Goal: Book appointment/travel/reservation

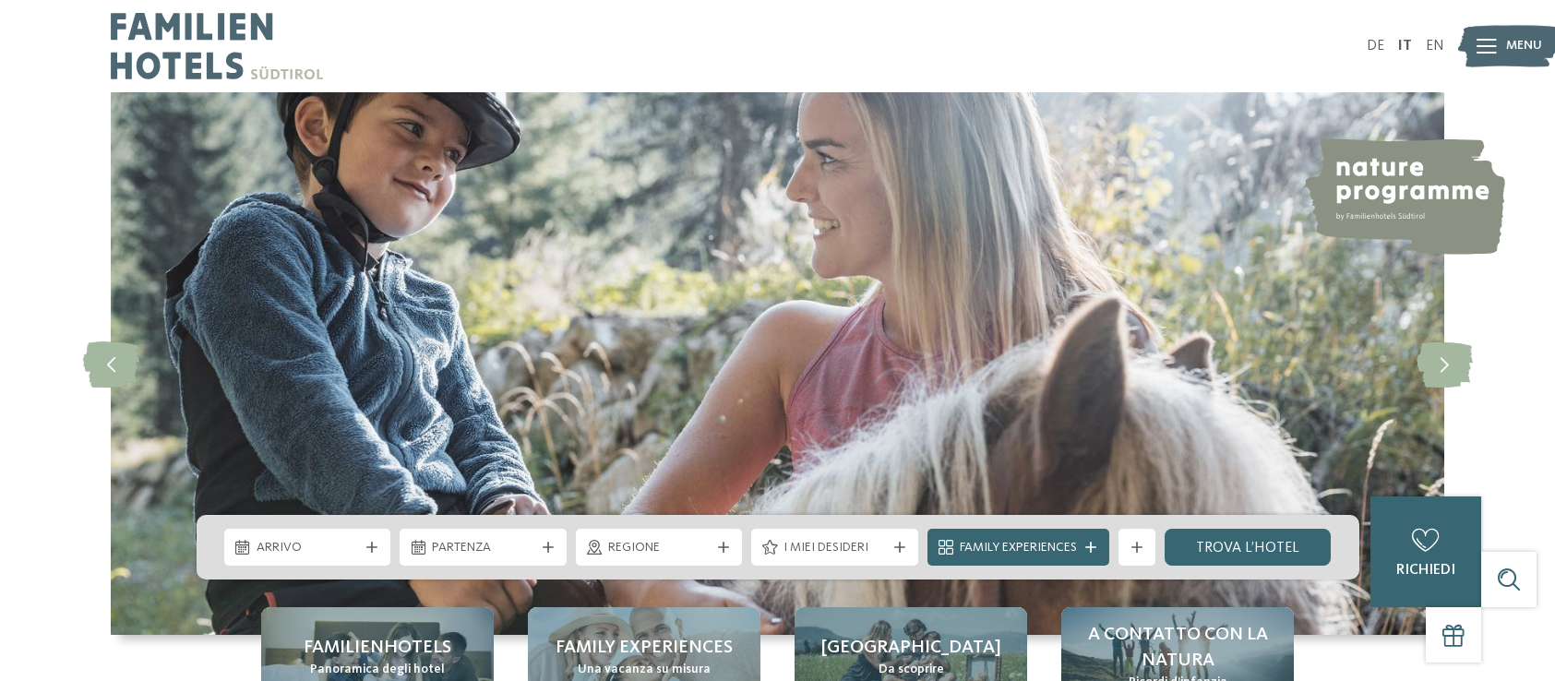
click at [1153, 13] on div "DE IT EN Menu" at bounding box center [1111, 46] width 667 height 92
click at [328, 541] on span "Arrivo" at bounding box center [308, 548] width 102 height 18
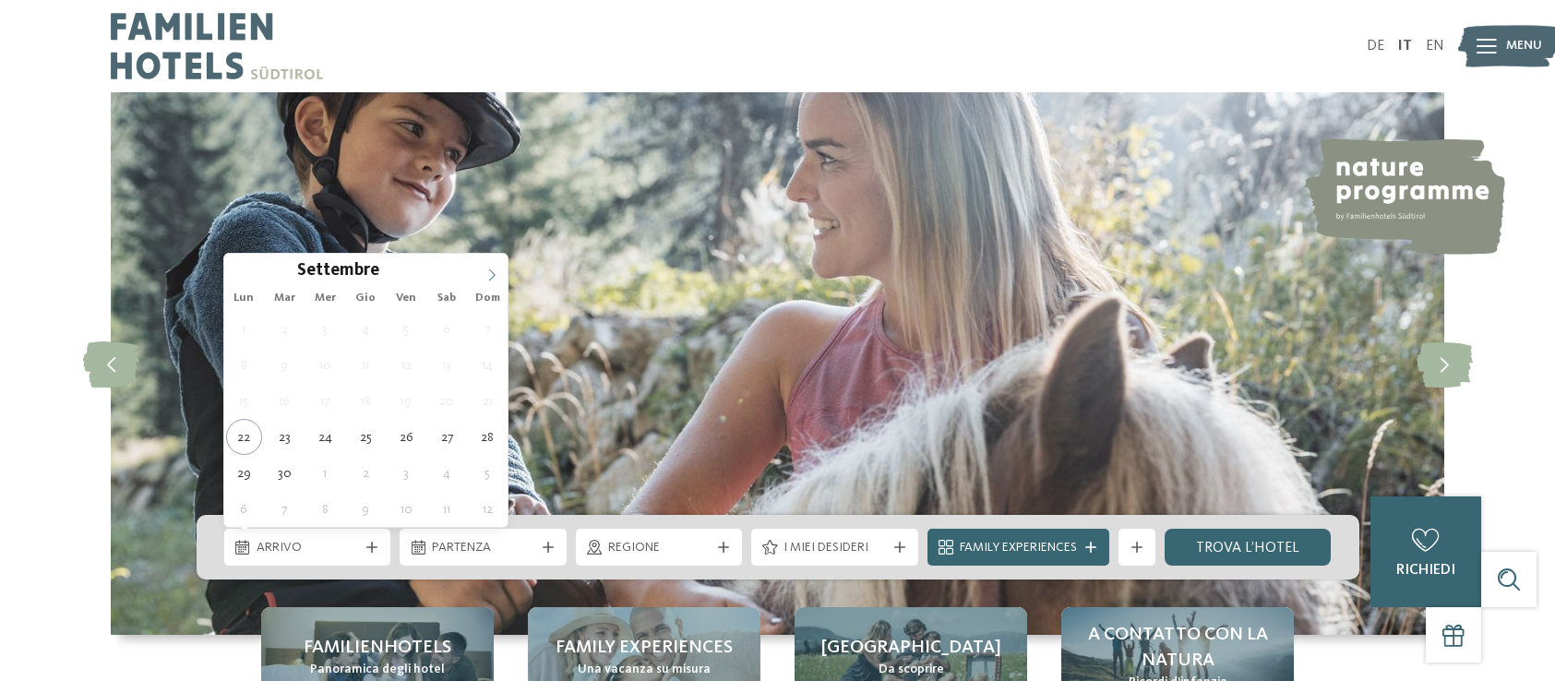
click at [484, 271] on span at bounding box center [491, 269] width 31 height 31
type div "04.10.2025"
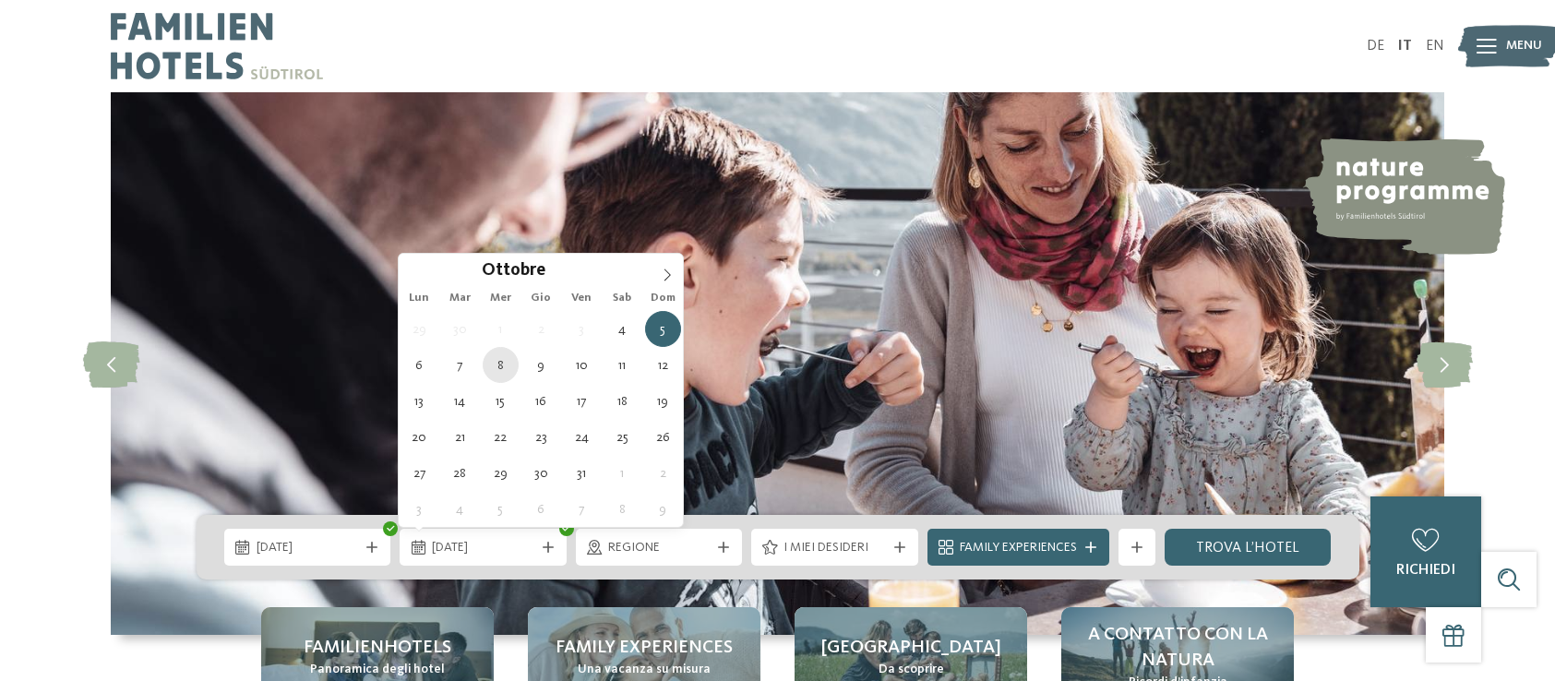
type div "08.10.2025"
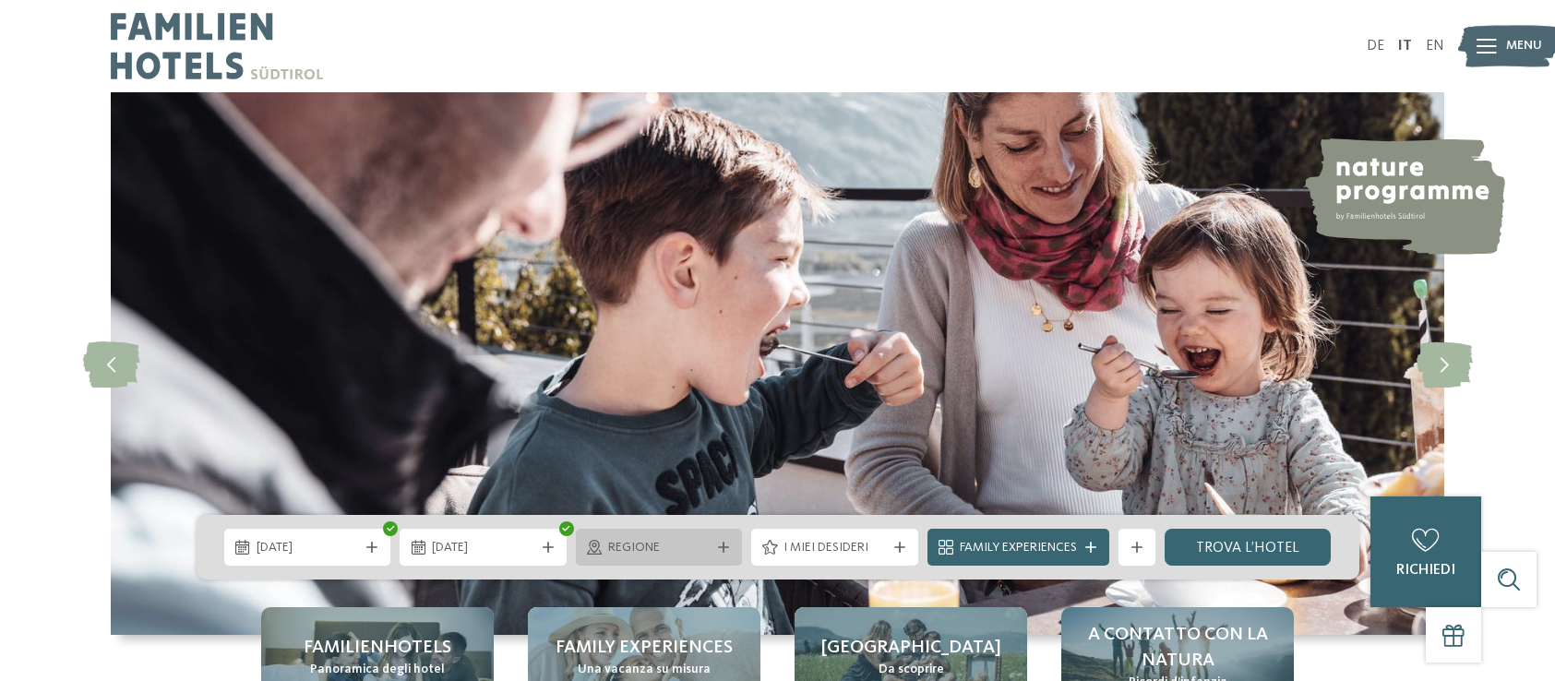
click at [653, 548] on span "Regione" at bounding box center [659, 548] width 102 height 18
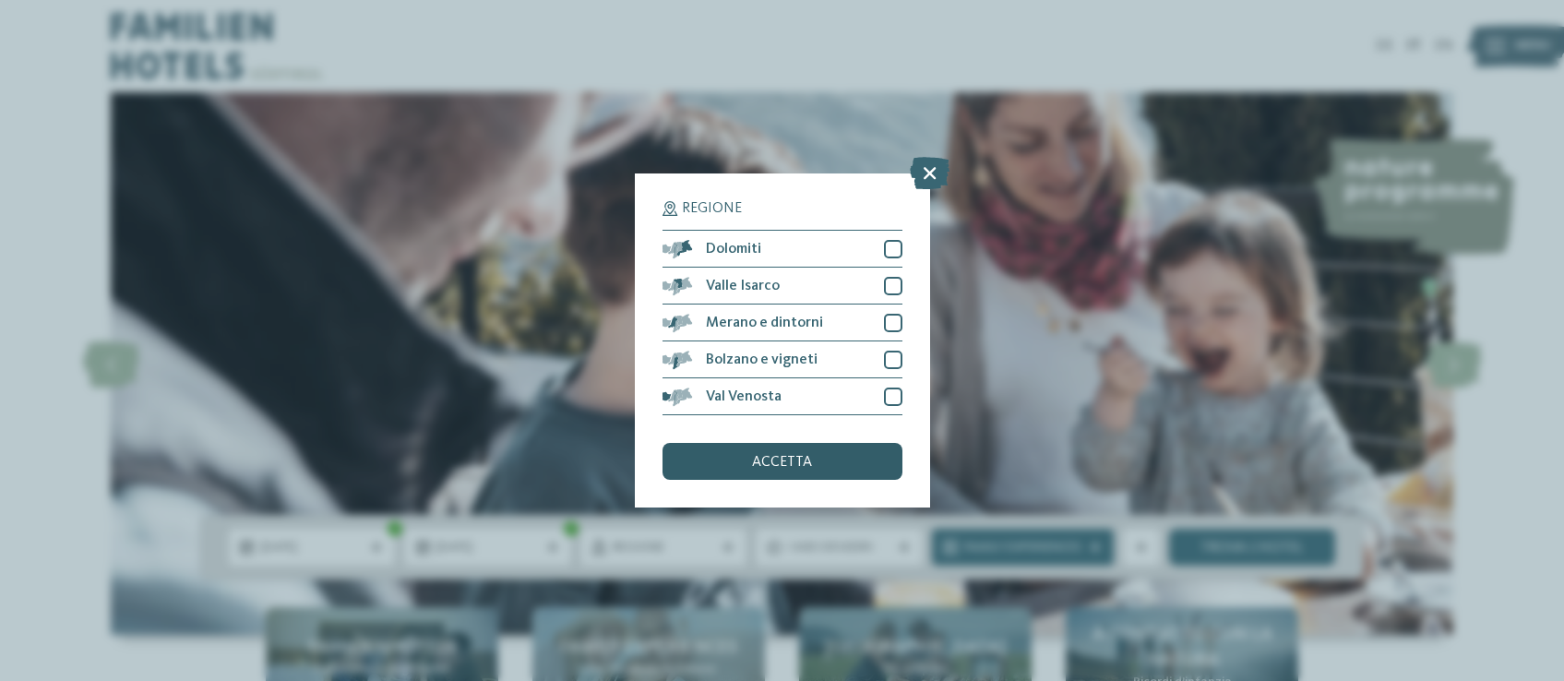
click at [856, 443] on div "accetta" at bounding box center [783, 461] width 240 height 37
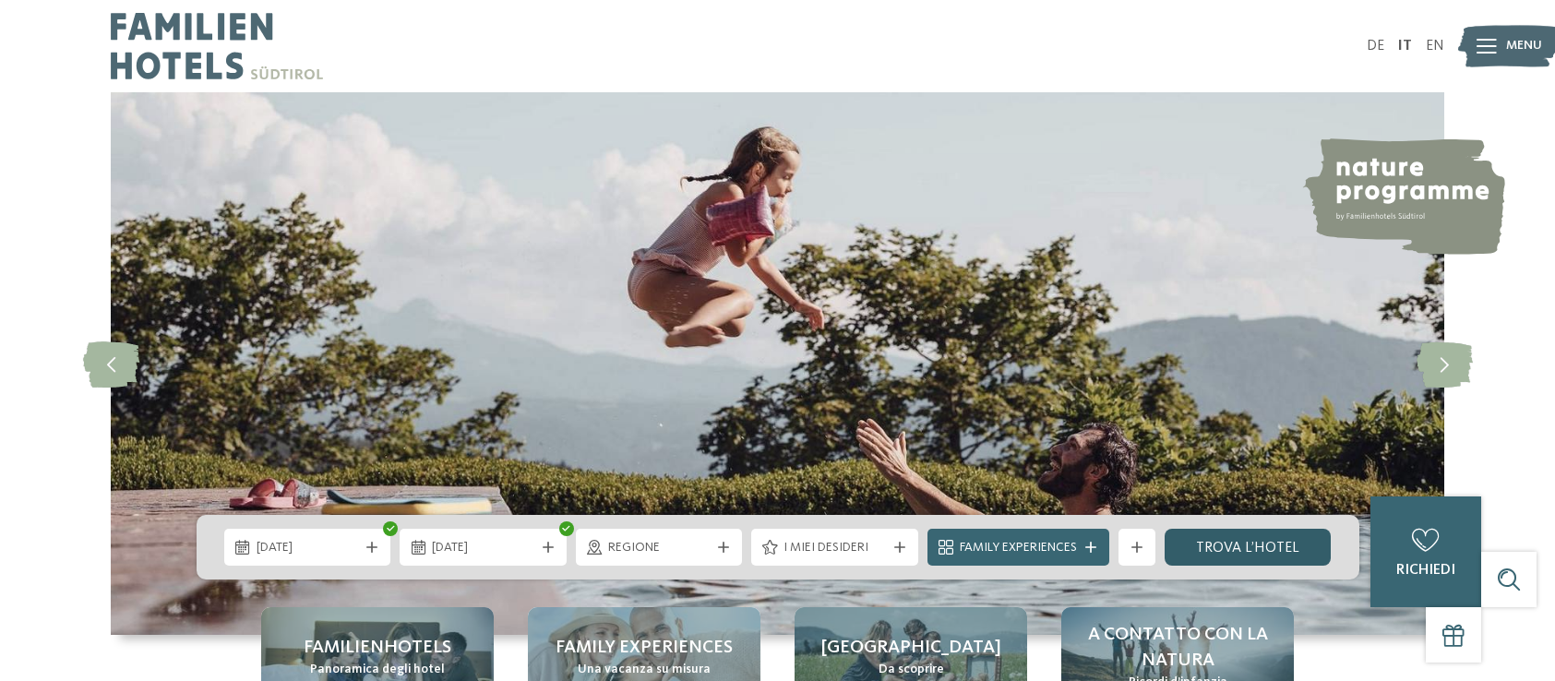
click at [1284, 556] on link "trova l’hotel" at bounding box center [1248, 547] width 167 height 37
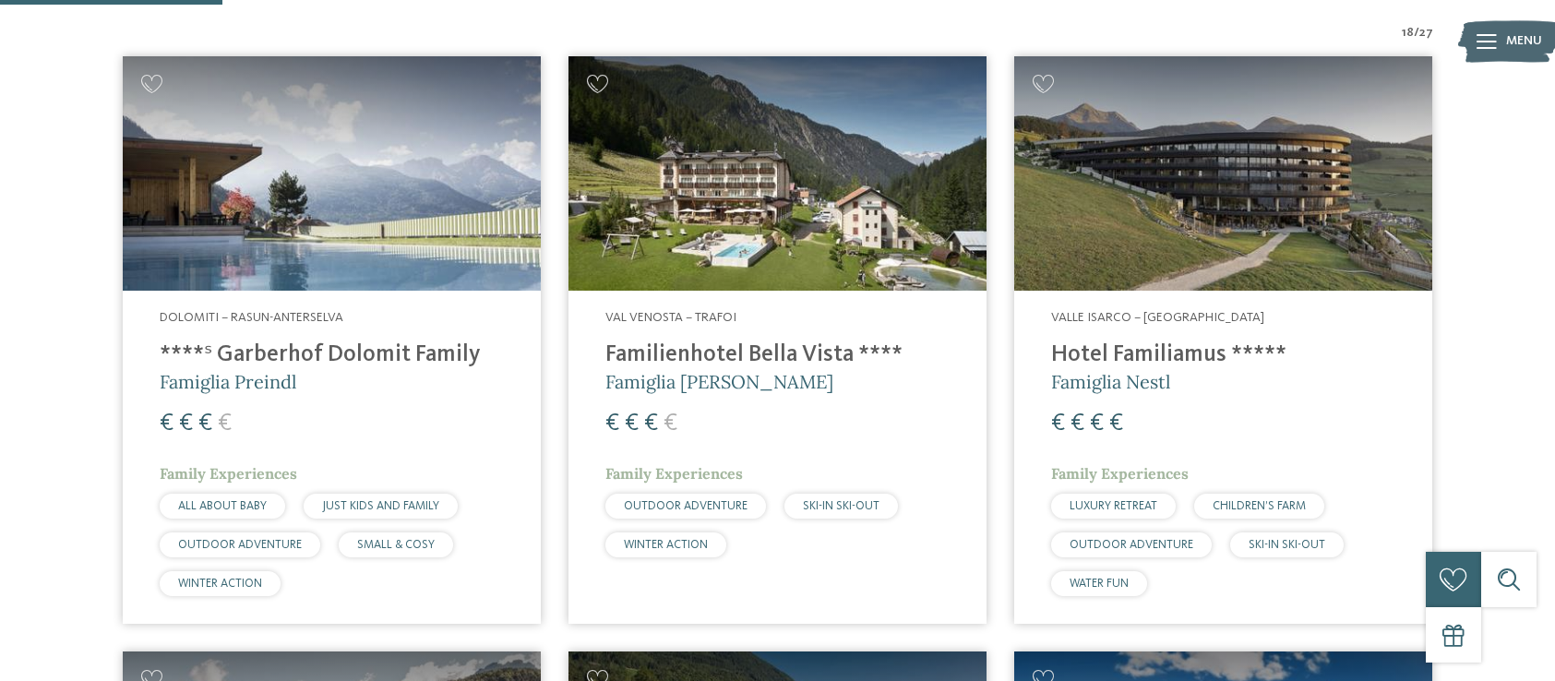
scroll to position [663, 0]
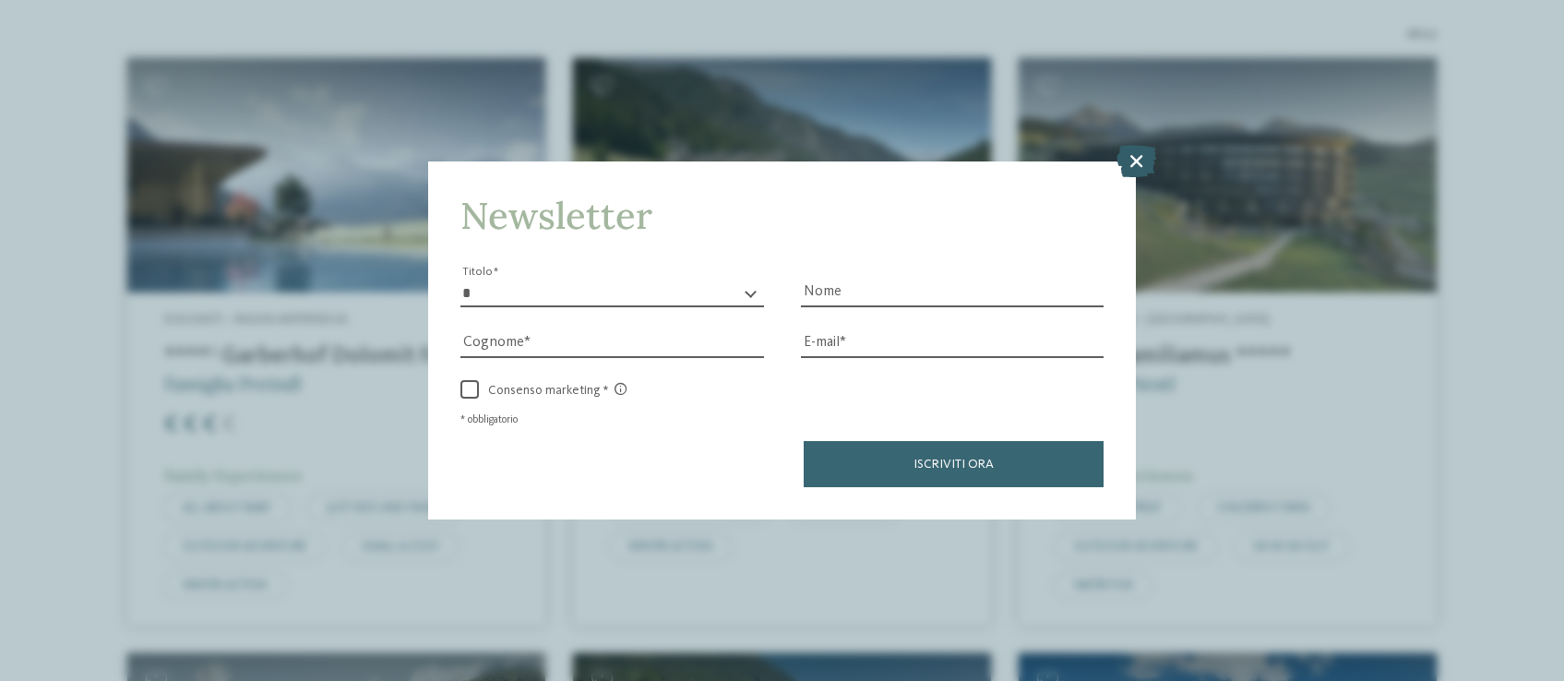
click at [1136, 144] on icon at bounding box center [1137, 160] width 40 height 32
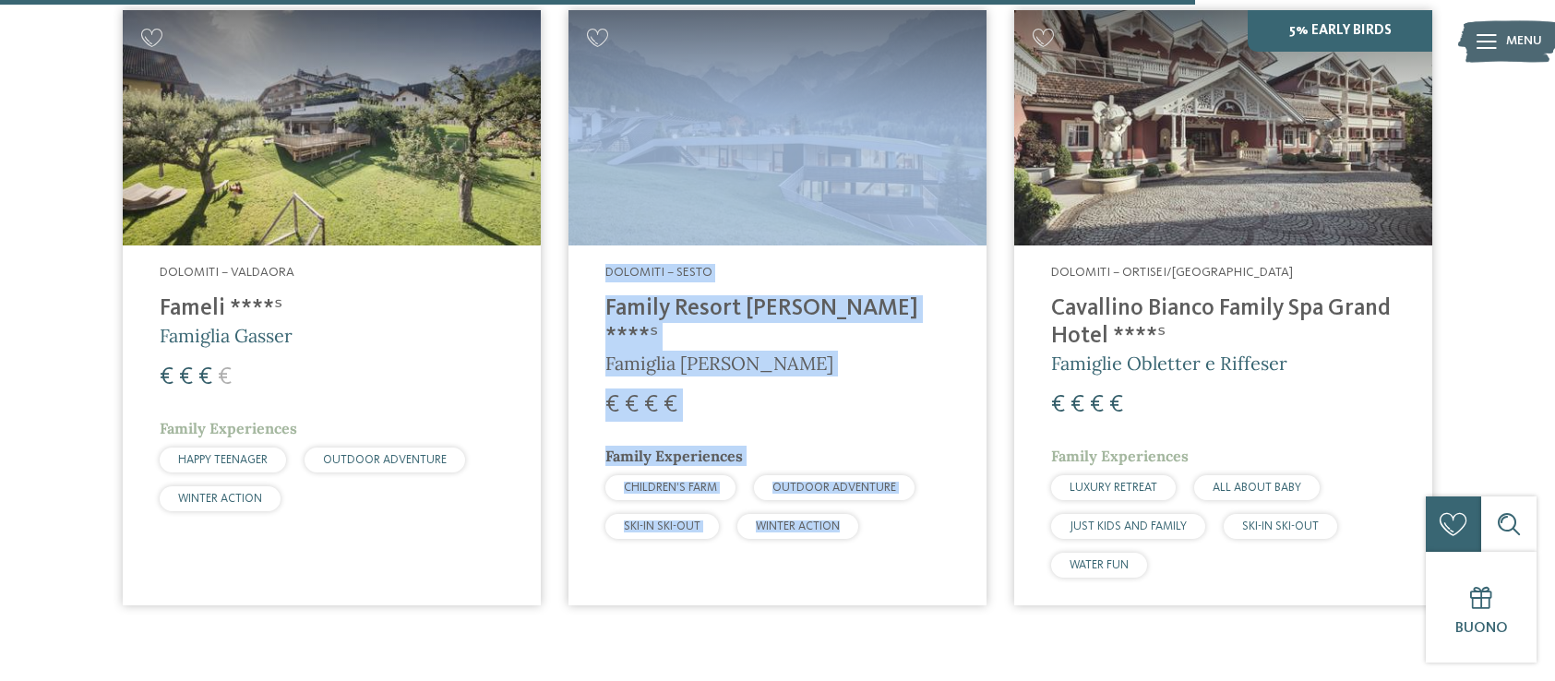
scroll to position [3718, 0]
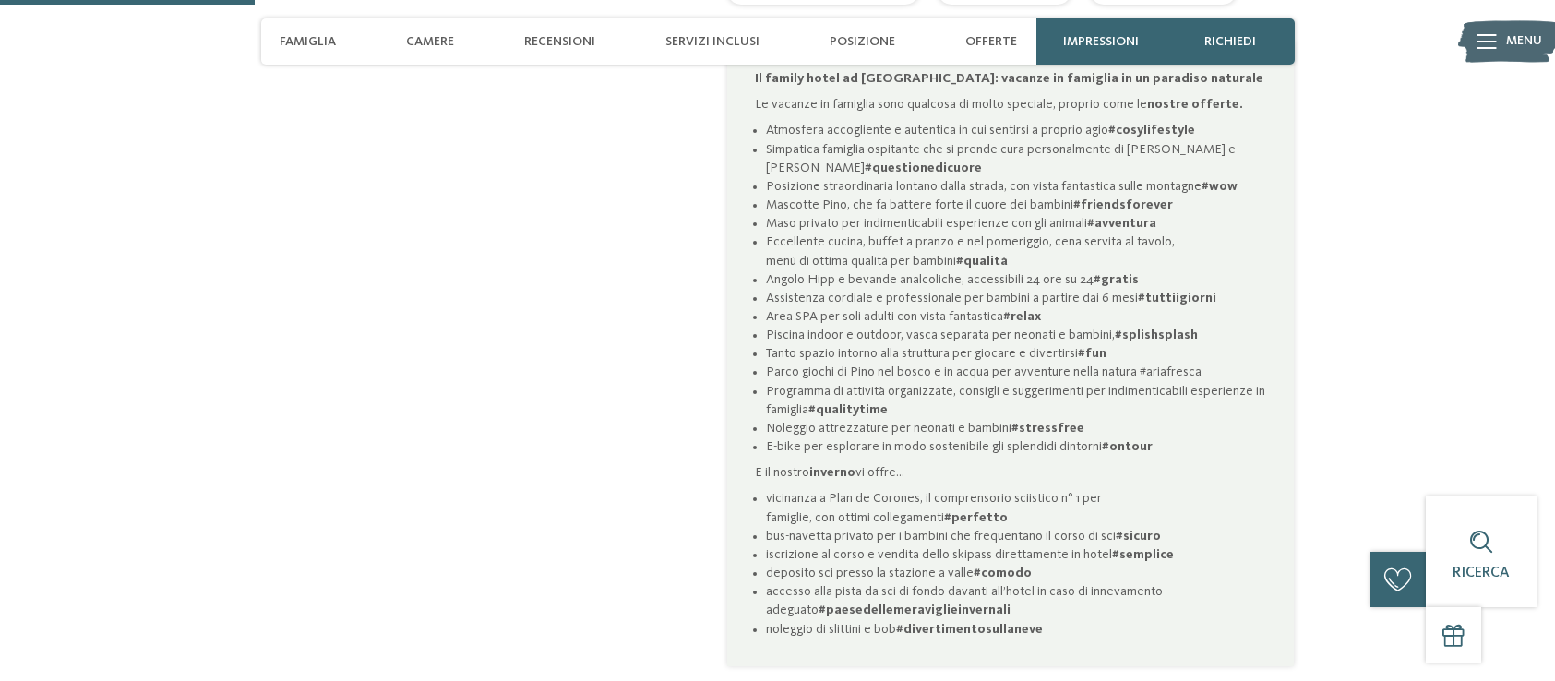
scroll to position [1175, 0]
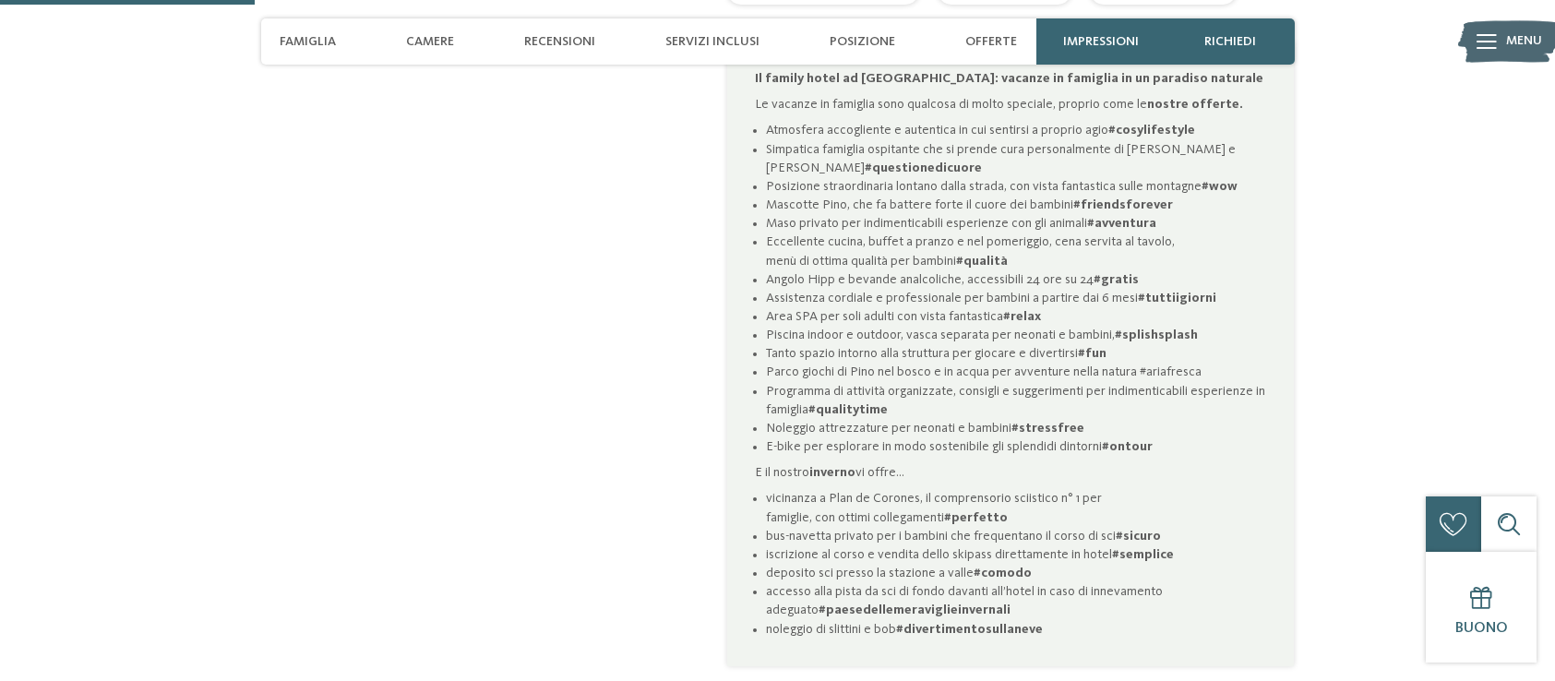
drag, startPoint x: 801, startPoint y: 333, endPoint x: 812, endPoint y: 398, distance: 65.5
click at [812, 398] on ul "Atmosfera accogliente e autentica in cui sentirsi a proprio agio #cosylifestyle…" at bounding box center [1010, 288] width 511 height 335
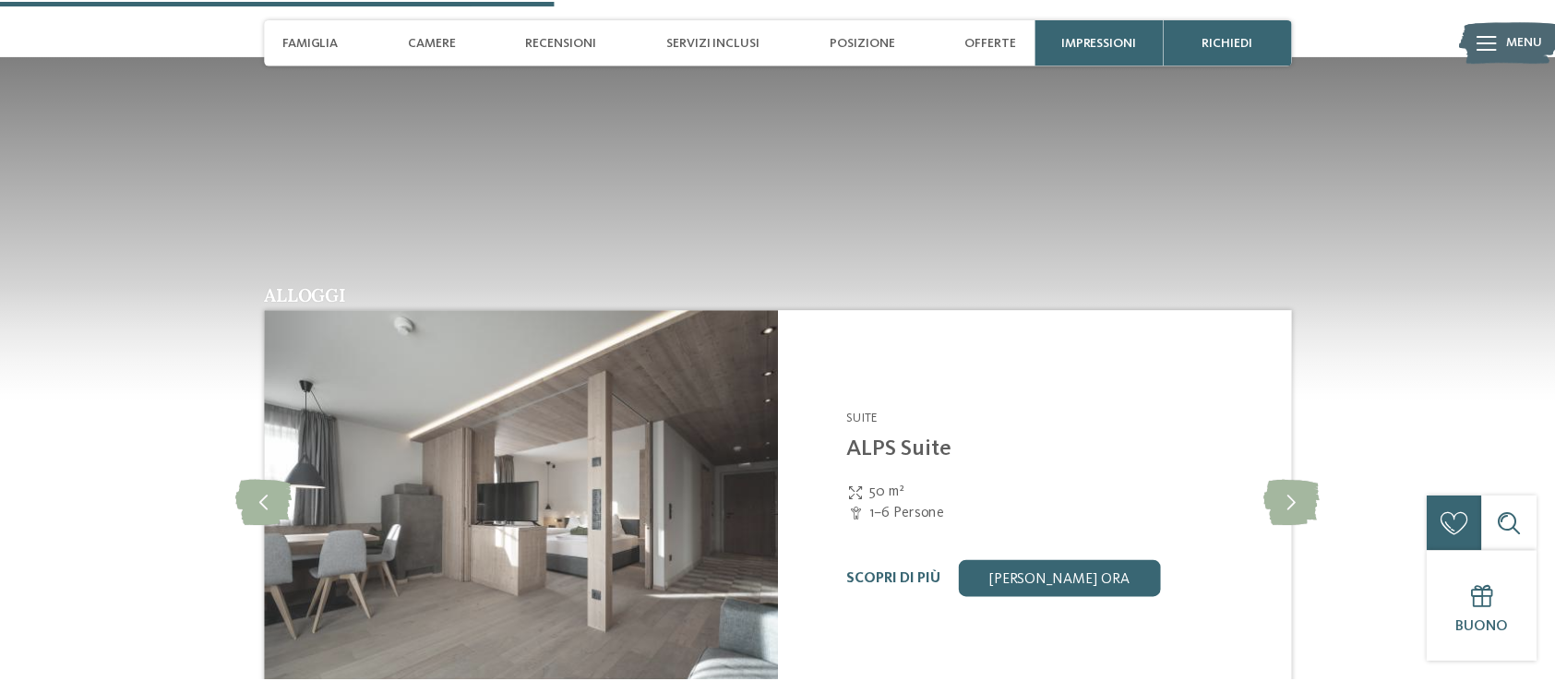
scroll to position [2665, 0]
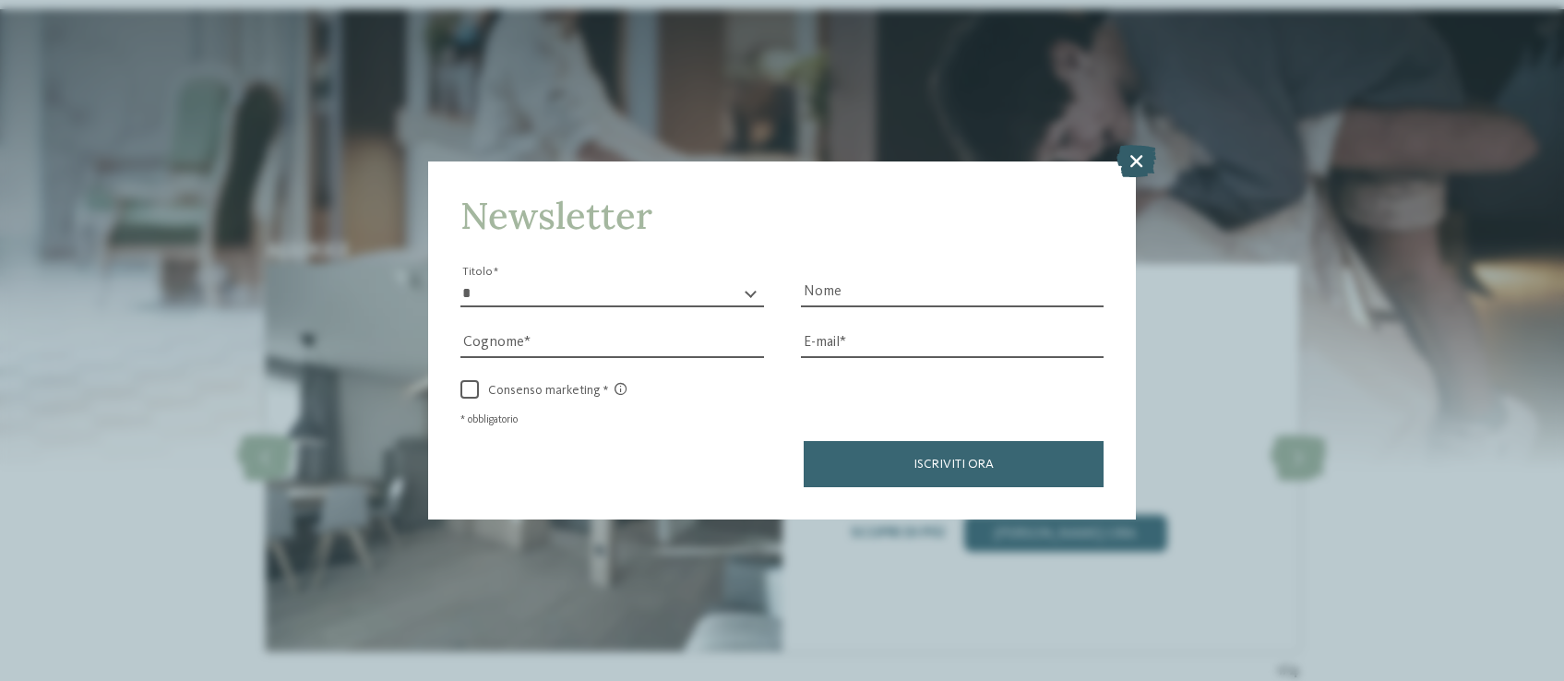
click at [1142, 144] on icon at bounding box center [1137, 160] width 40 height 32
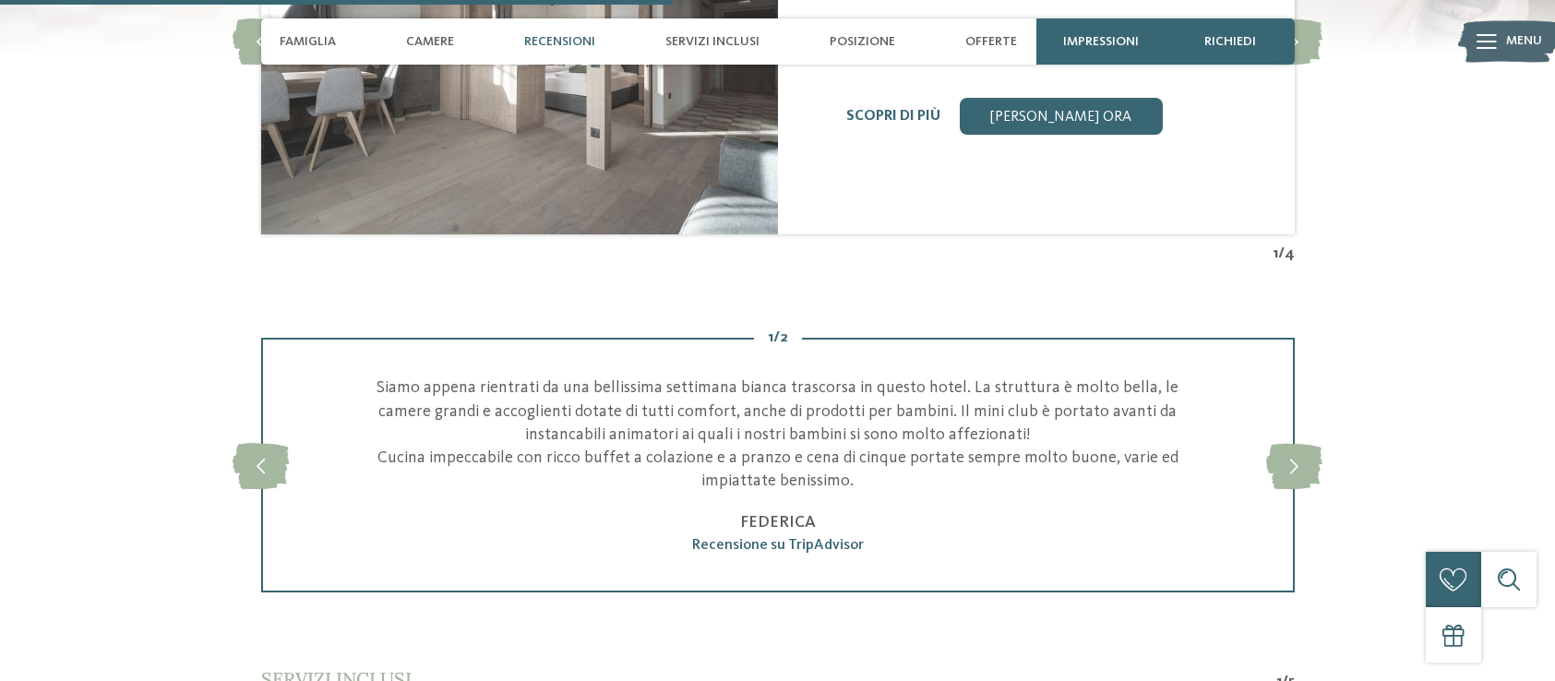
scroll to position [3150, 0]
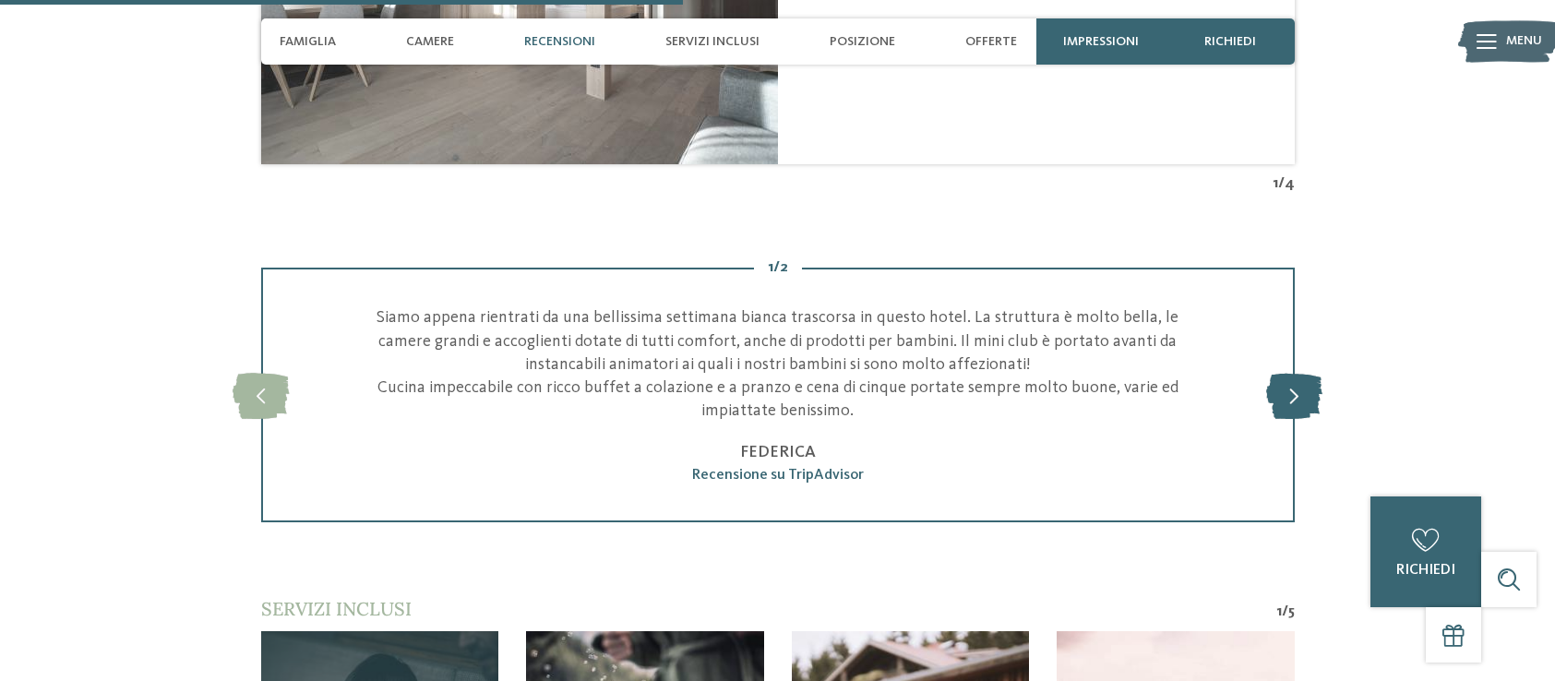
click at [1297, 405] on icon at bounding box center [1294, 395] width 56 height 46
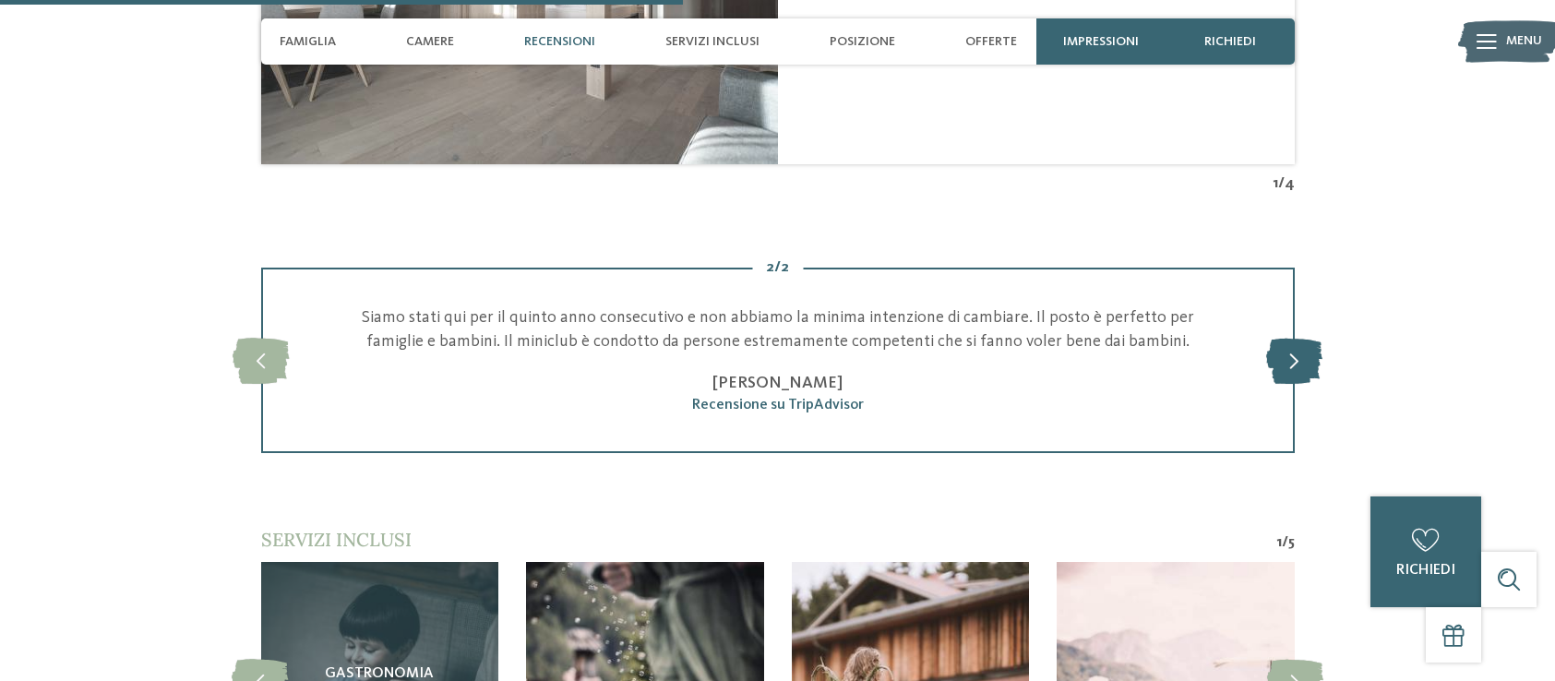
click at [1297, 405] on div "2 / 2 slide 4 of 2 Siamo appena rientrati da una bellissima settimana bianca tr…" at bounding box center [777, 360] width 1255 height 185
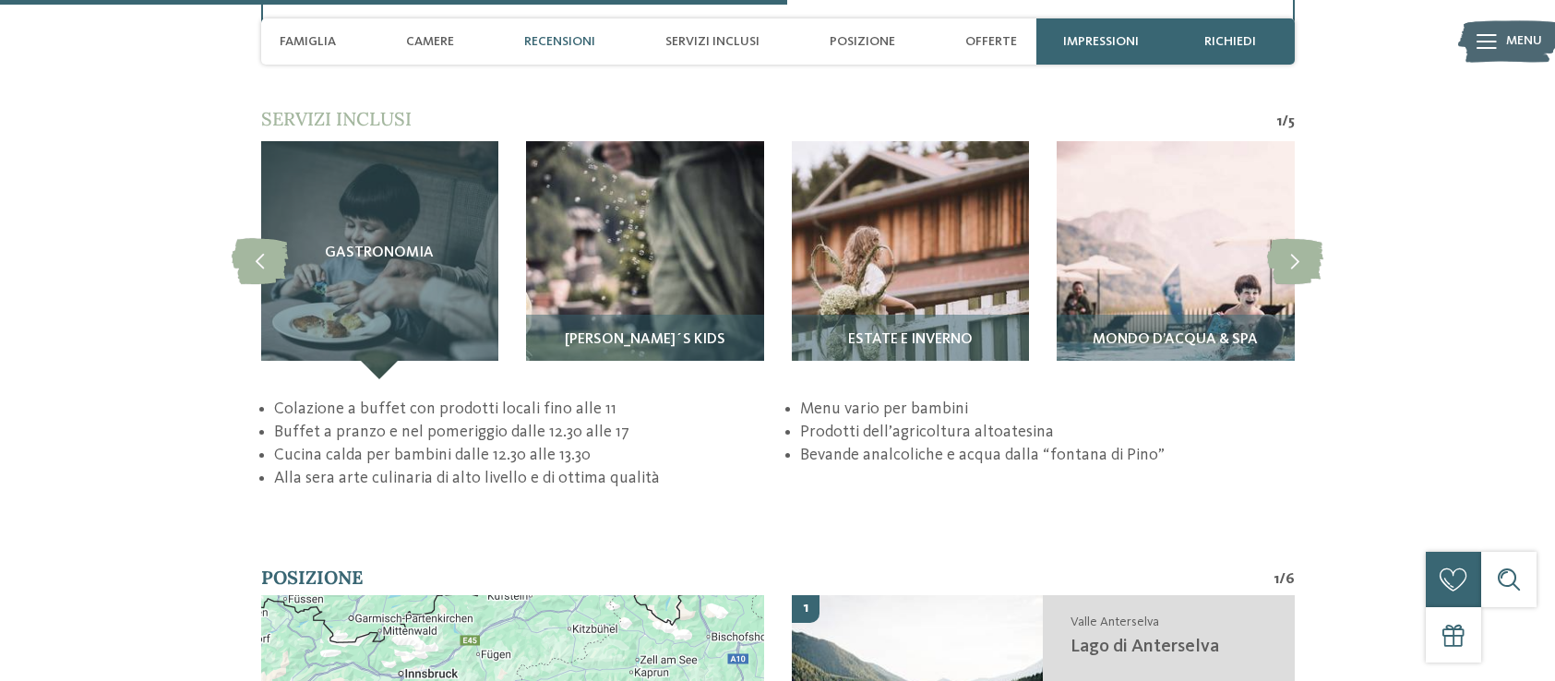
scroll to position [3565, 0]
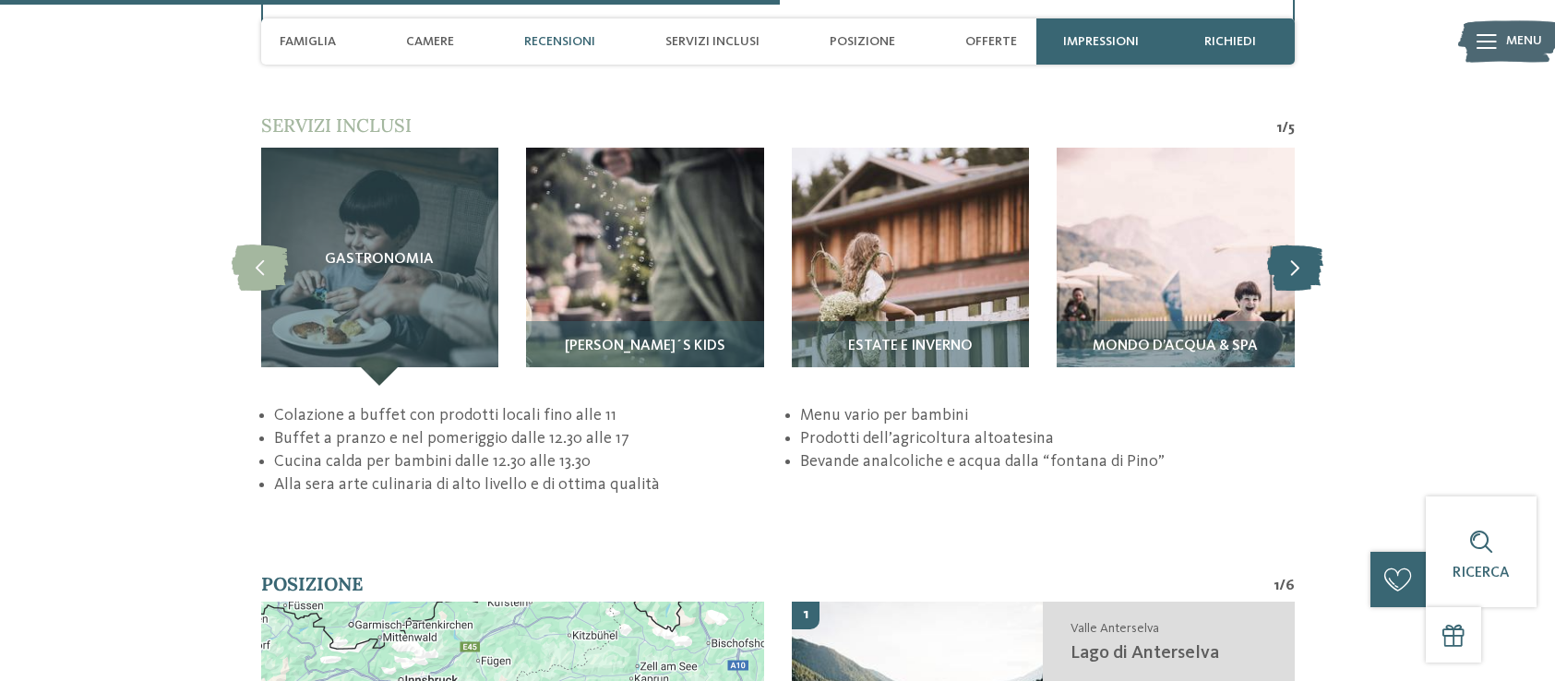
click at [1309, 269] on icon at bounding box center [1295, 267] width 56 height 46
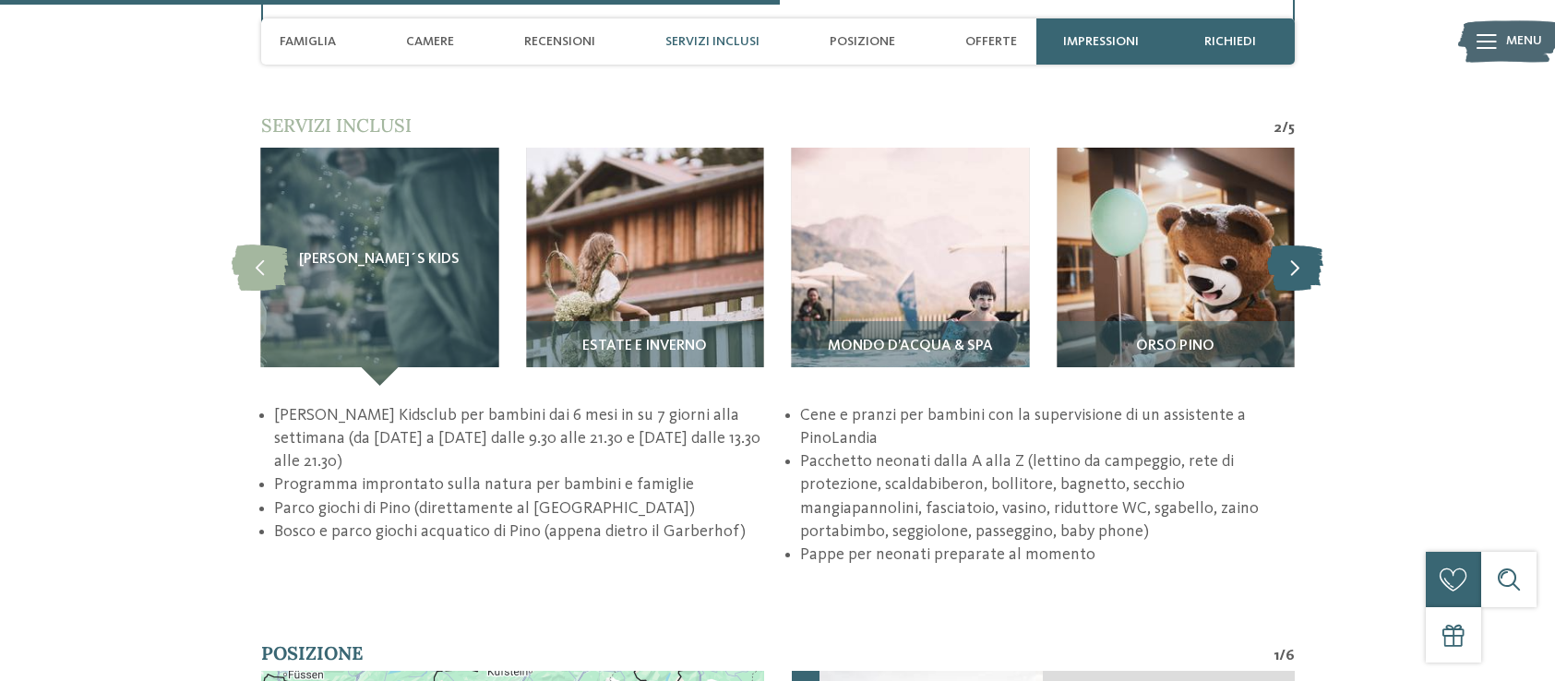
click at [1309, 269] on icon at bounding box center [1295, 267] width 56 height 46
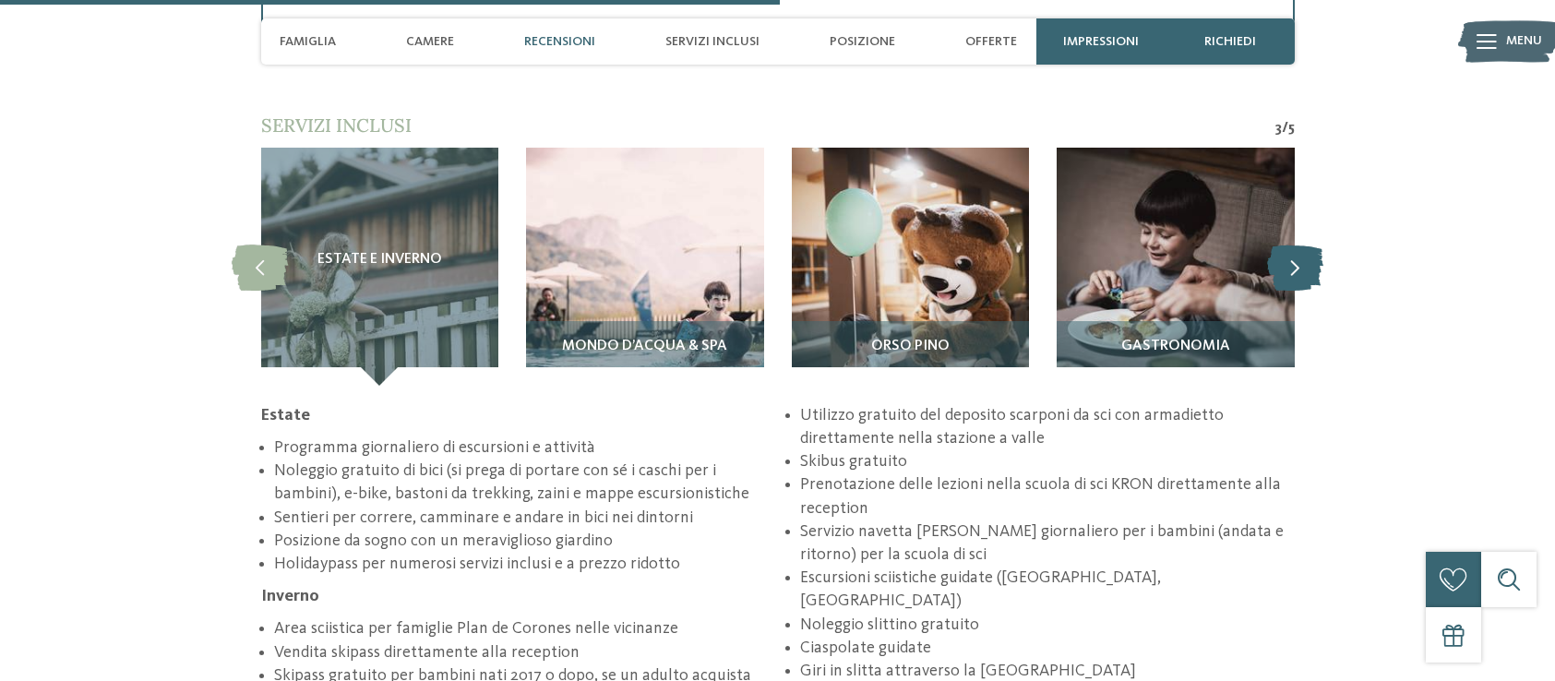
click at [1309, 269] on icon at bounding box center [1295, 267] width 56 height 46
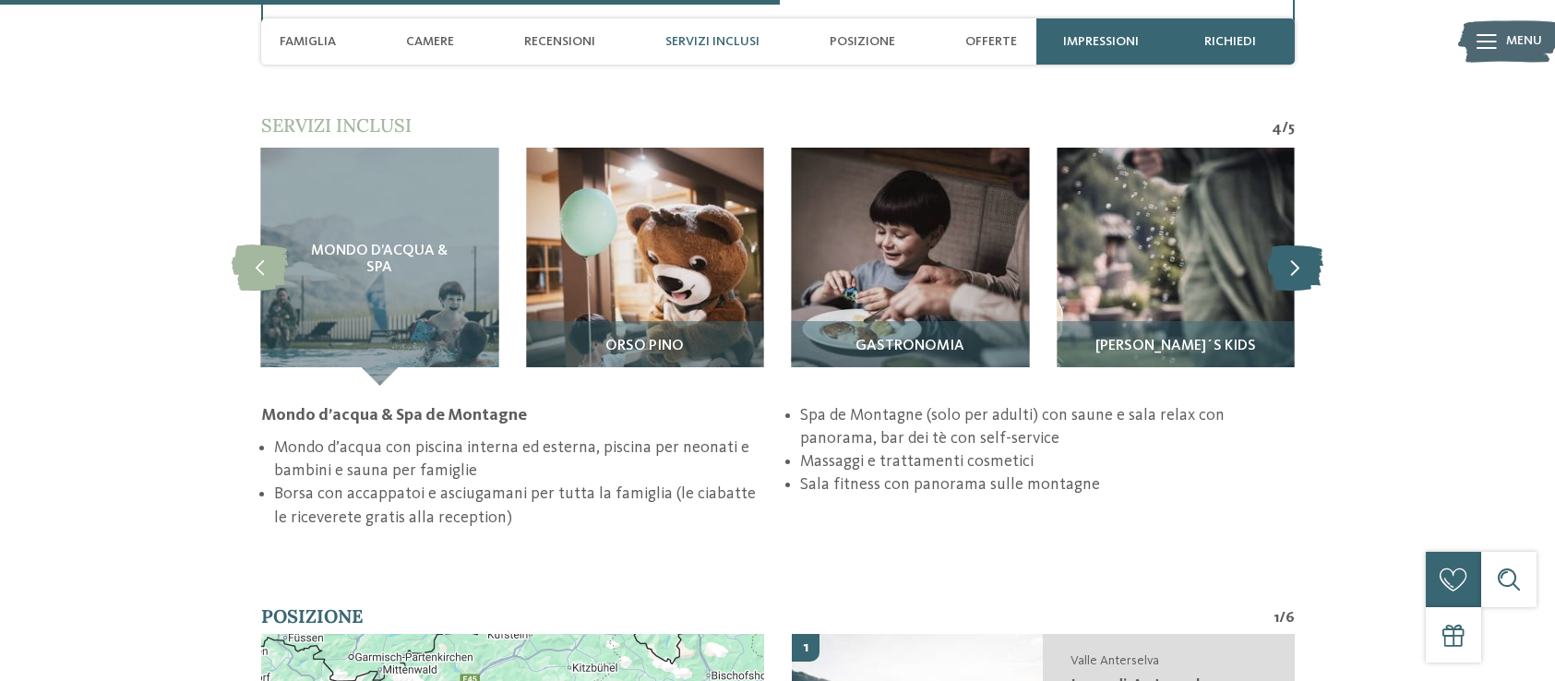
click at [1309, 269] on icon at bounding box center [1295, 267] width 56 height 46
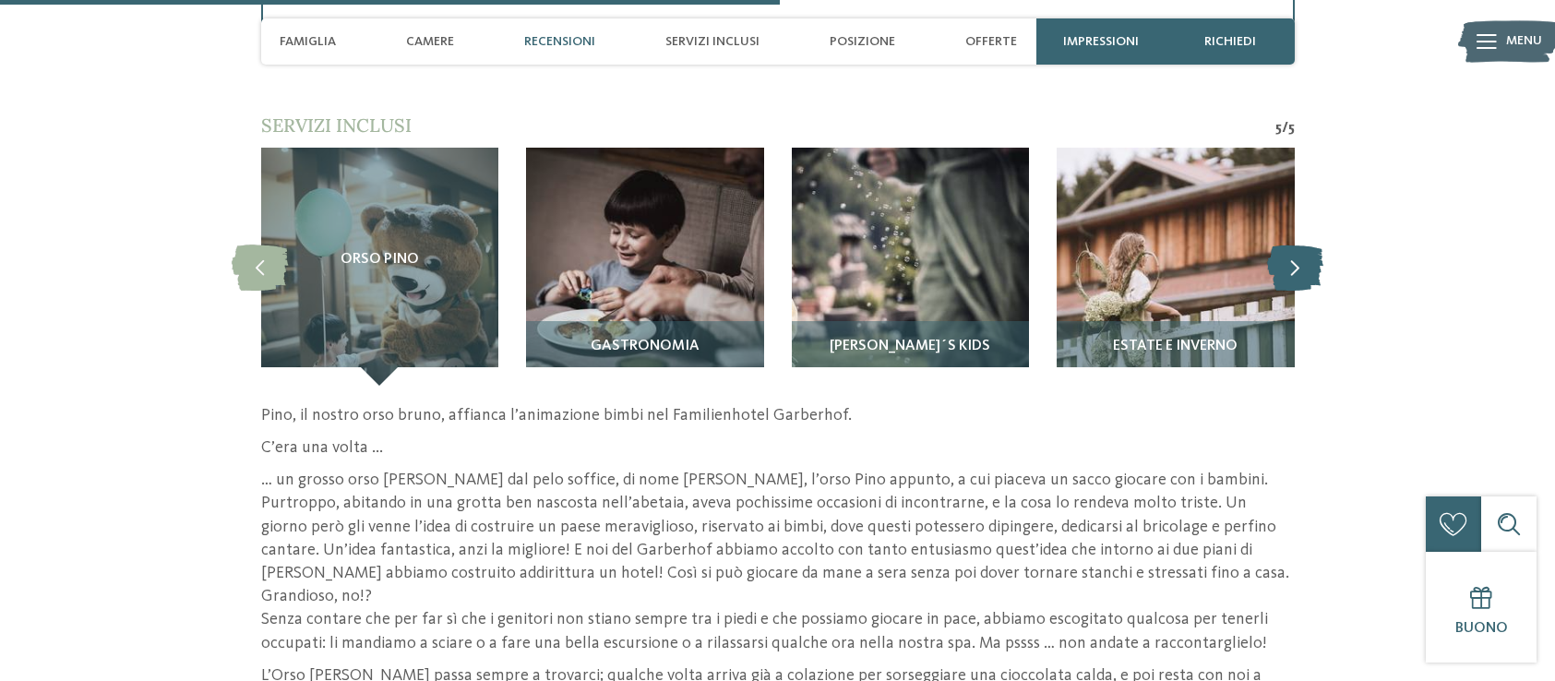
click at [1309, 269] on icon at bounding box center [1295, 267] width 56 height 46
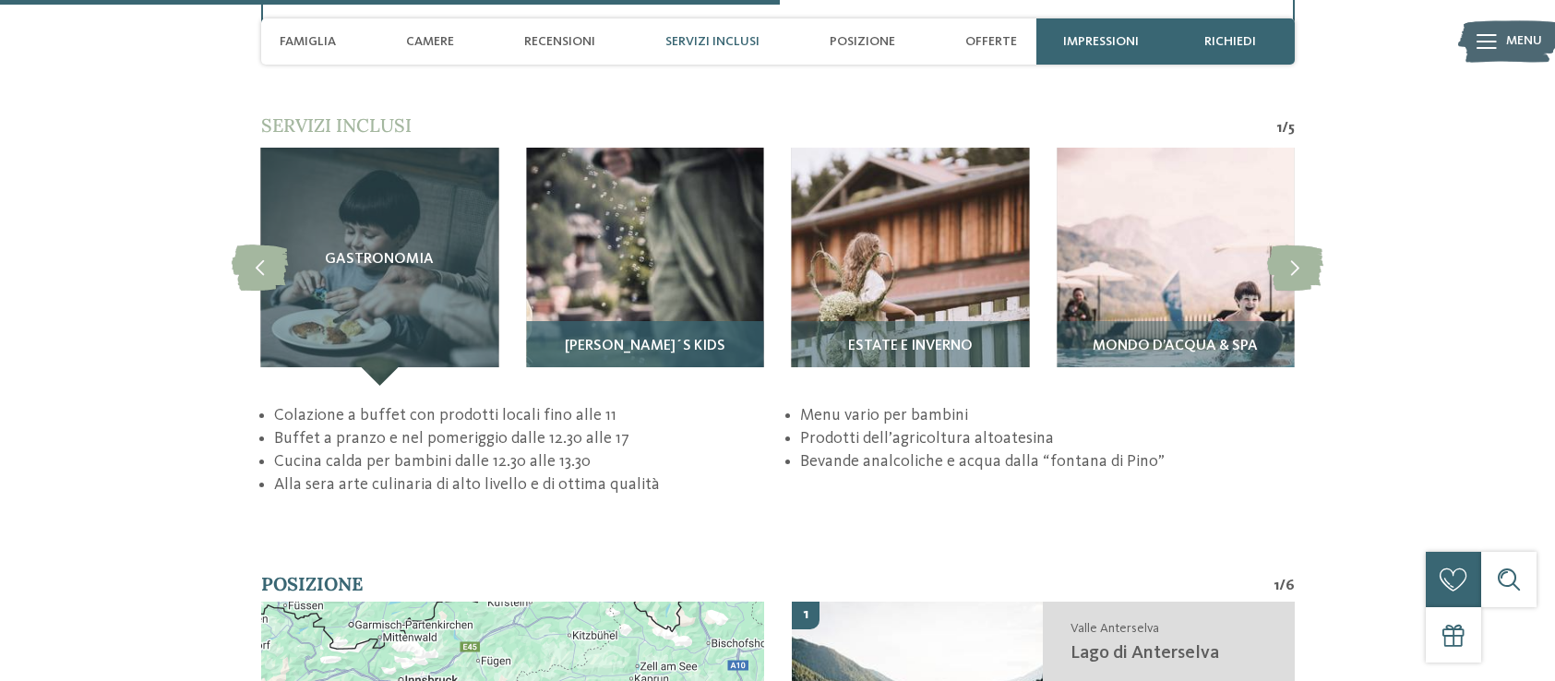
click at [654, 240] on img at bounding box center [645, 267] width 238 height 238
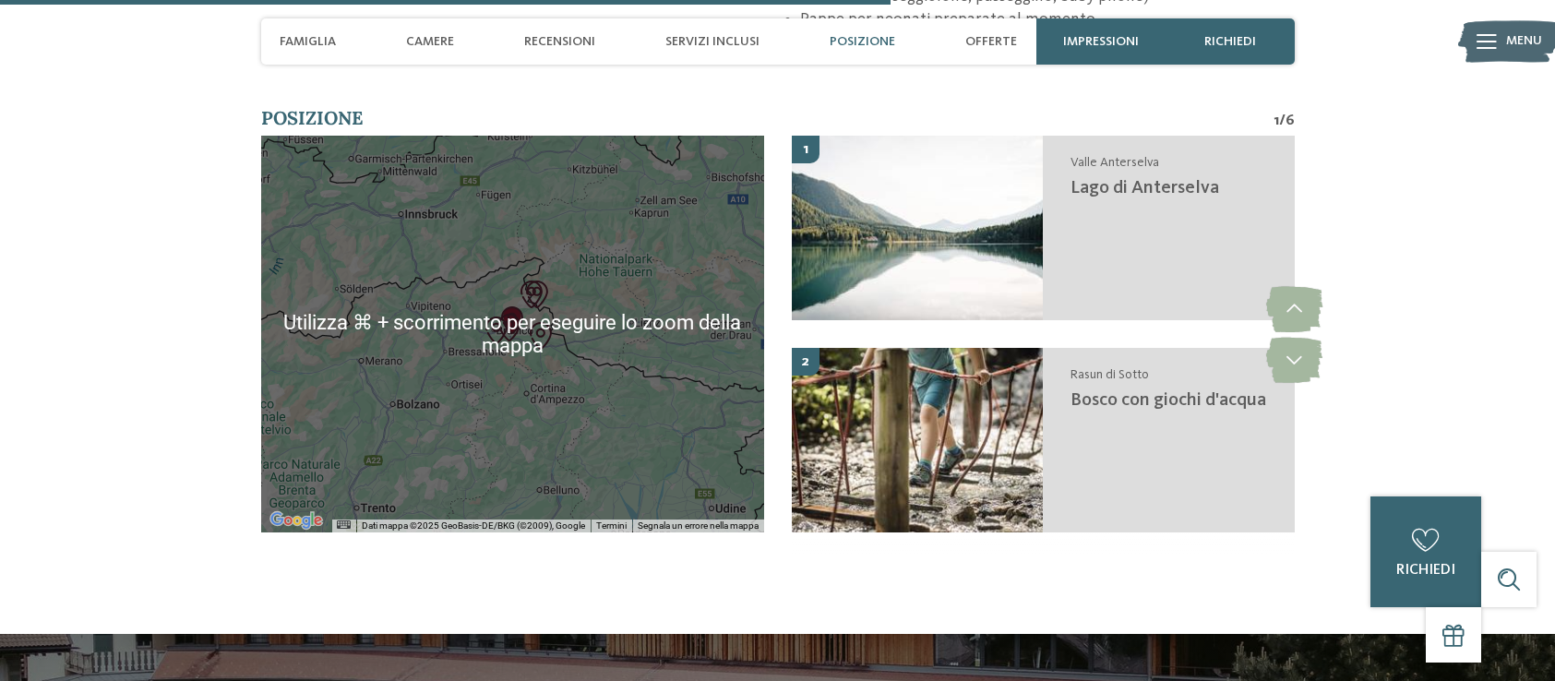
scroll to position [4103, 0]
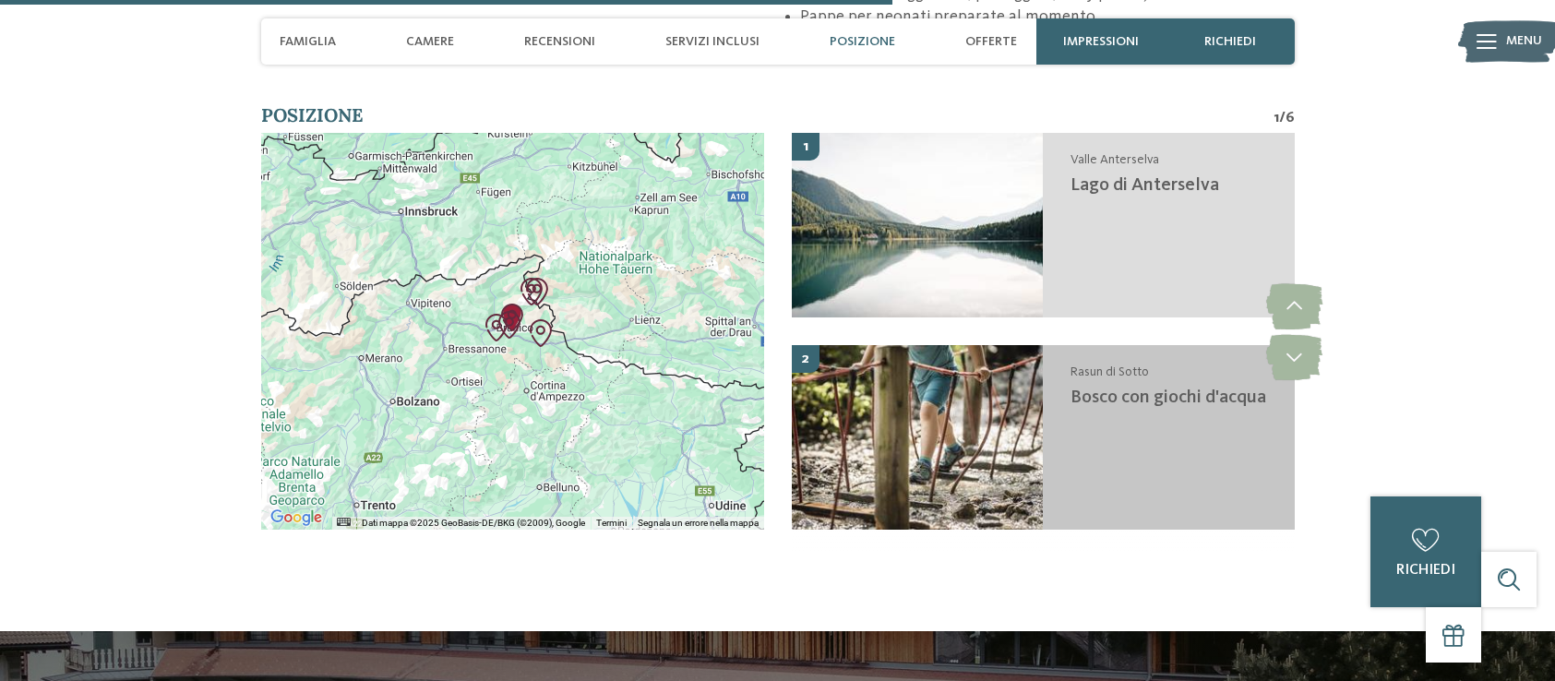
click at [1000, 417] on img at bounding box center [918, 437] width 252 height 185
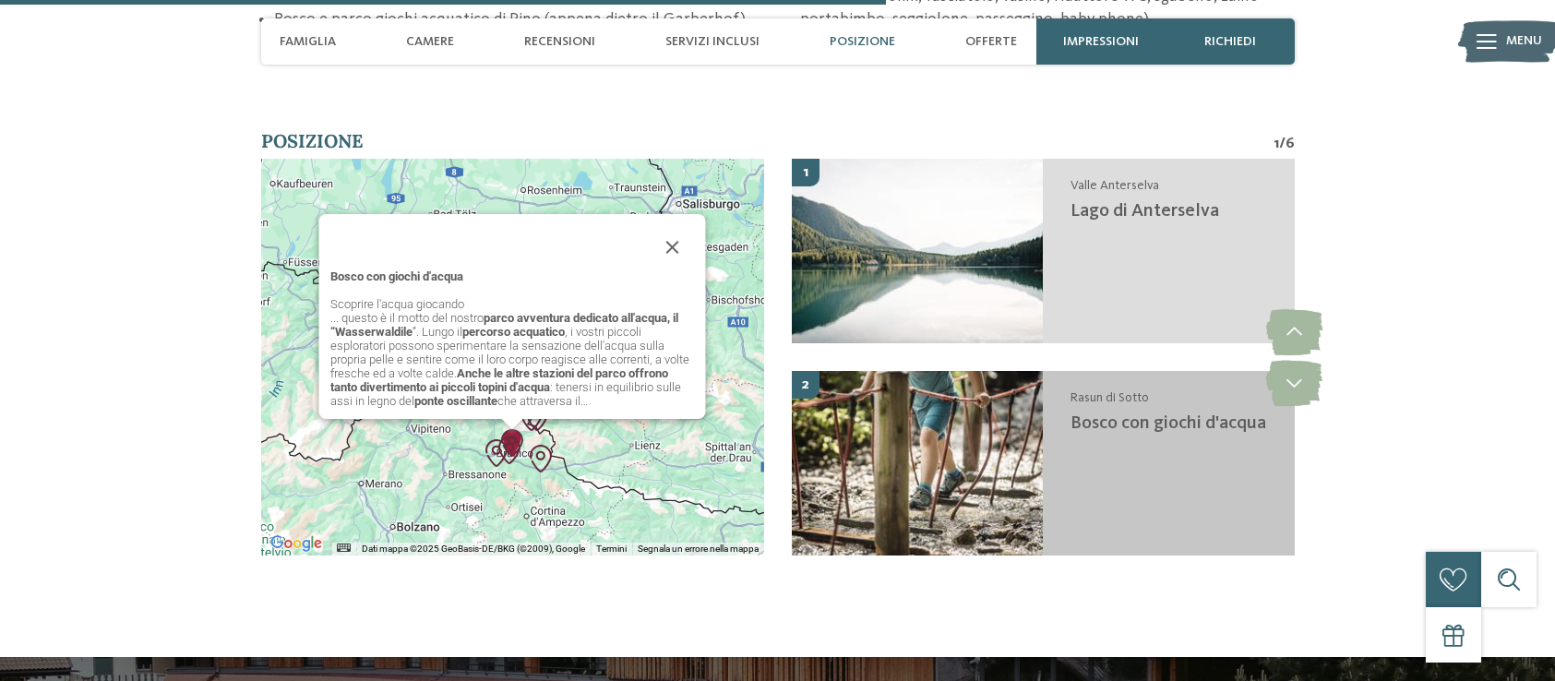
click at [1073, 414] on span "Bosco con giochi d'acqua" at bounding box center [1168, 423] width 196 height 18
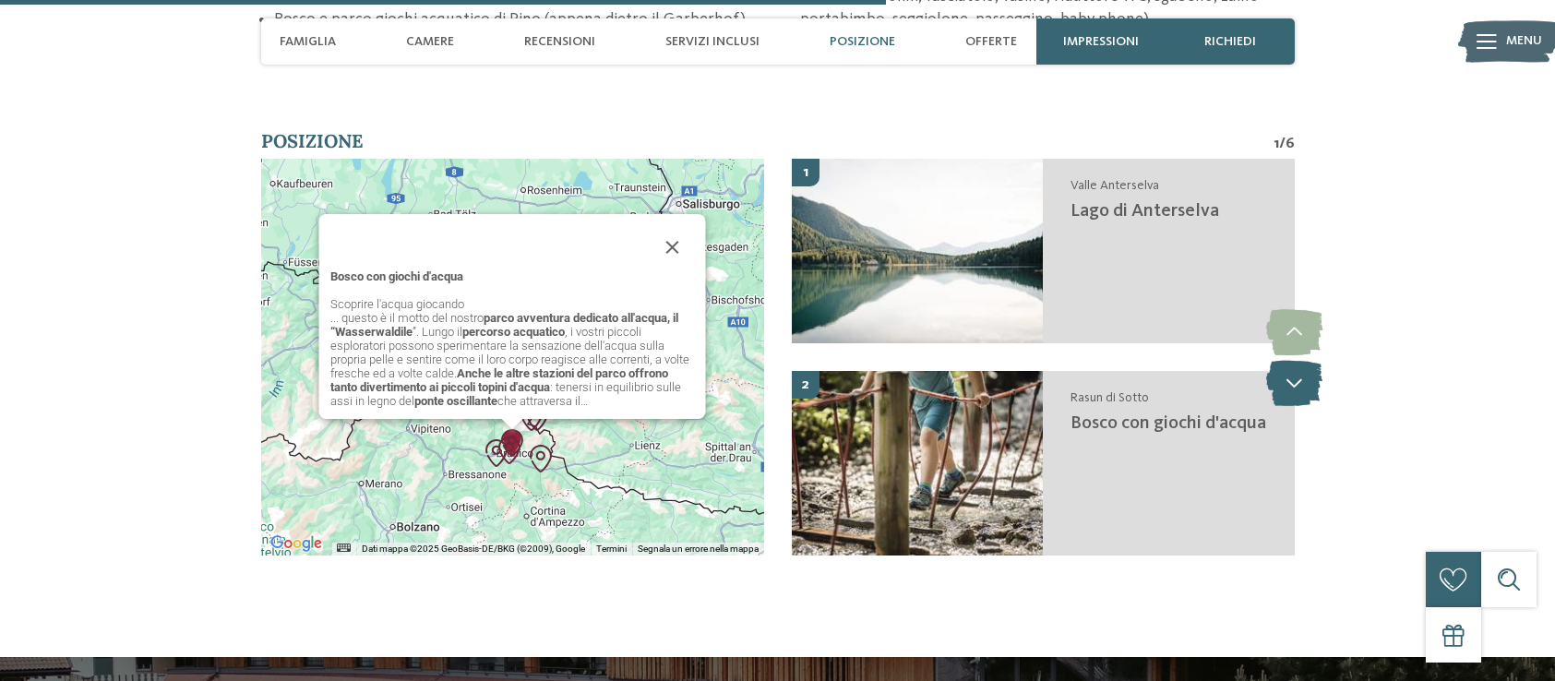
click at [1296, 360] on icon at bounding box center [1294, 383] width 56 height 46
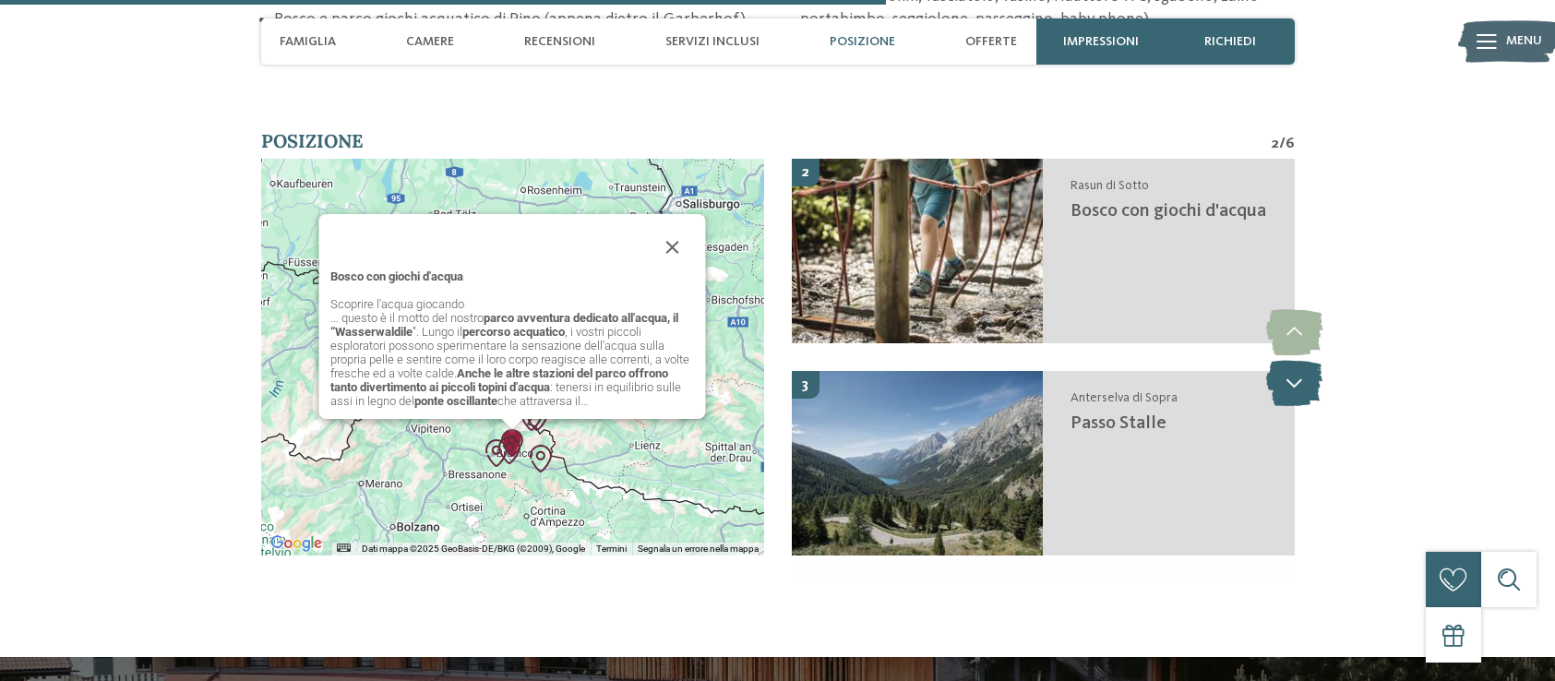
click at [1296, 360] on icon at bounding box center [1294, 383] width 56 height 46
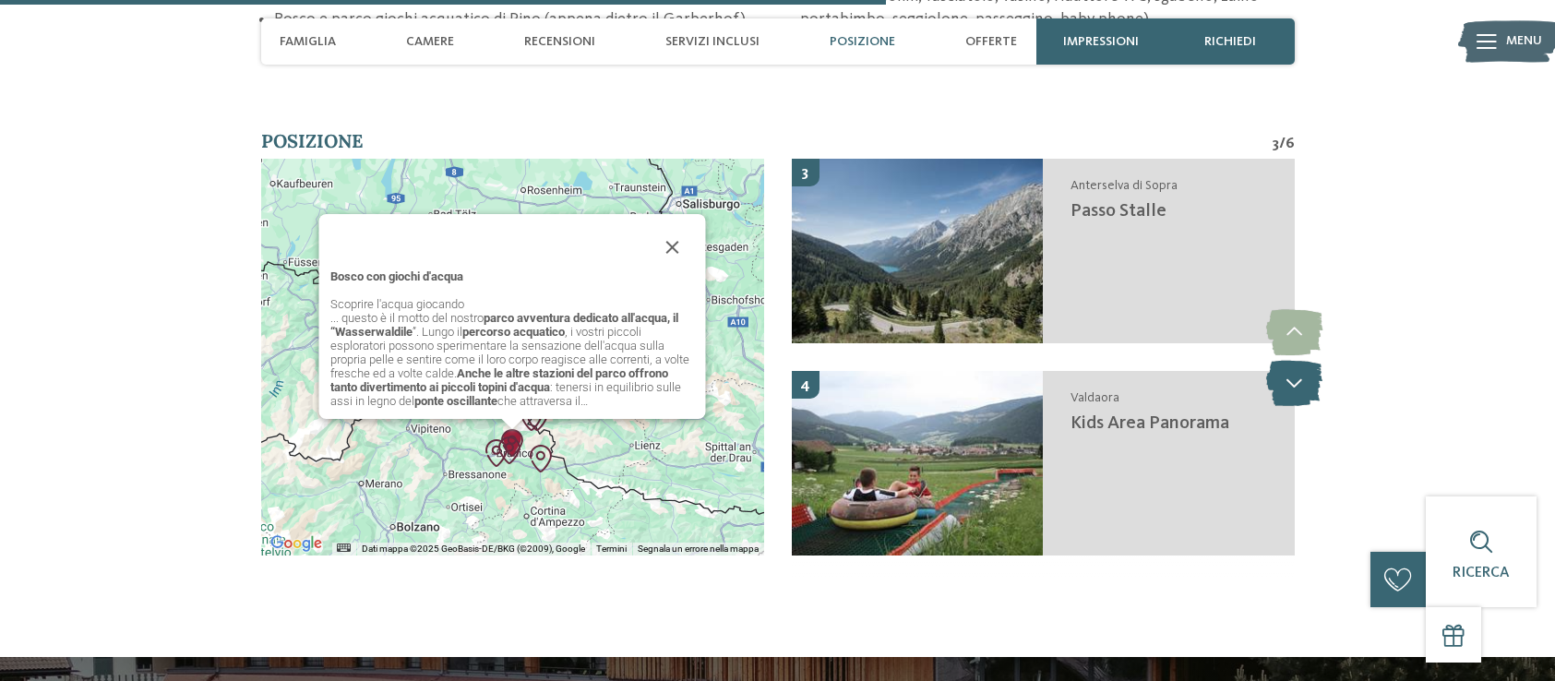
click at [1296, 360] on icon at bounding box center [1294, 383] width 56 height 46
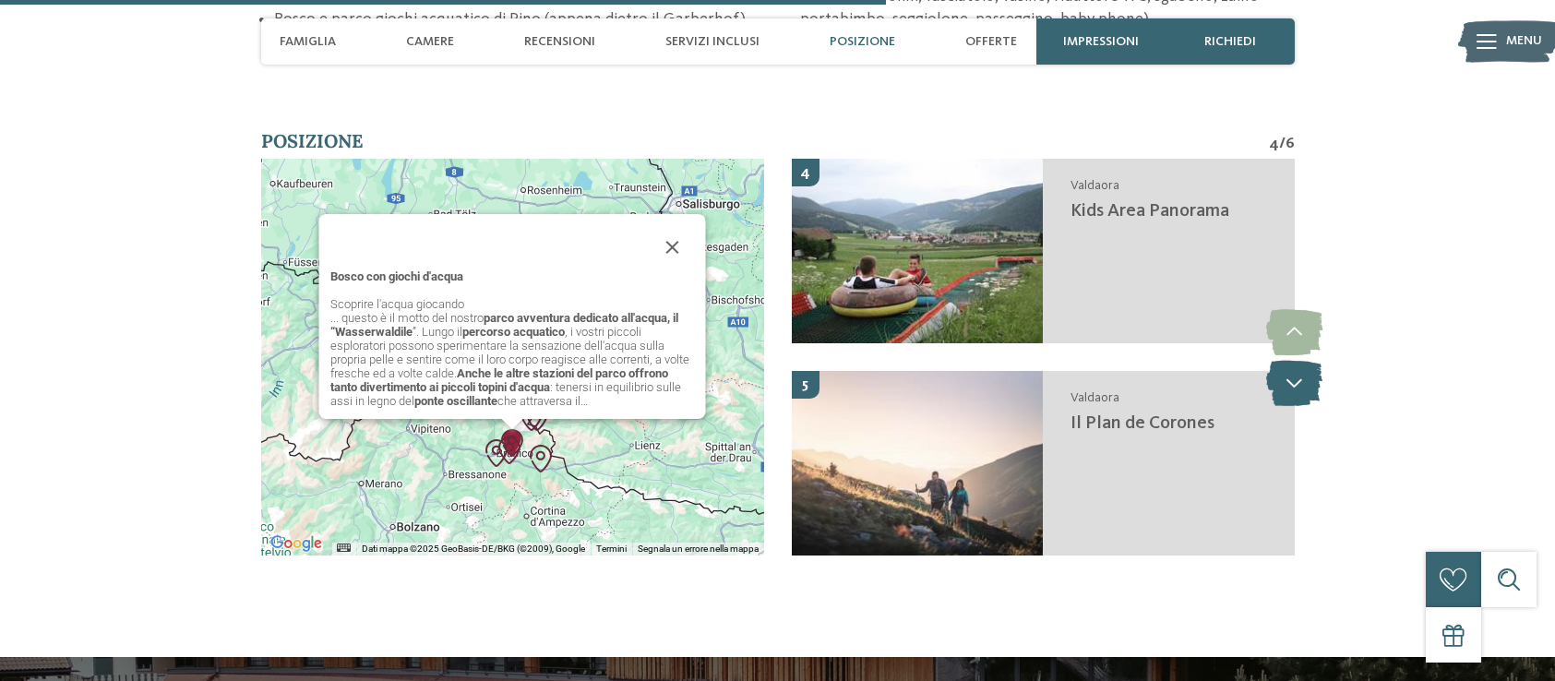
click at [1296, 360] on icon at bounding box center [1294, 383] width 56 height 46
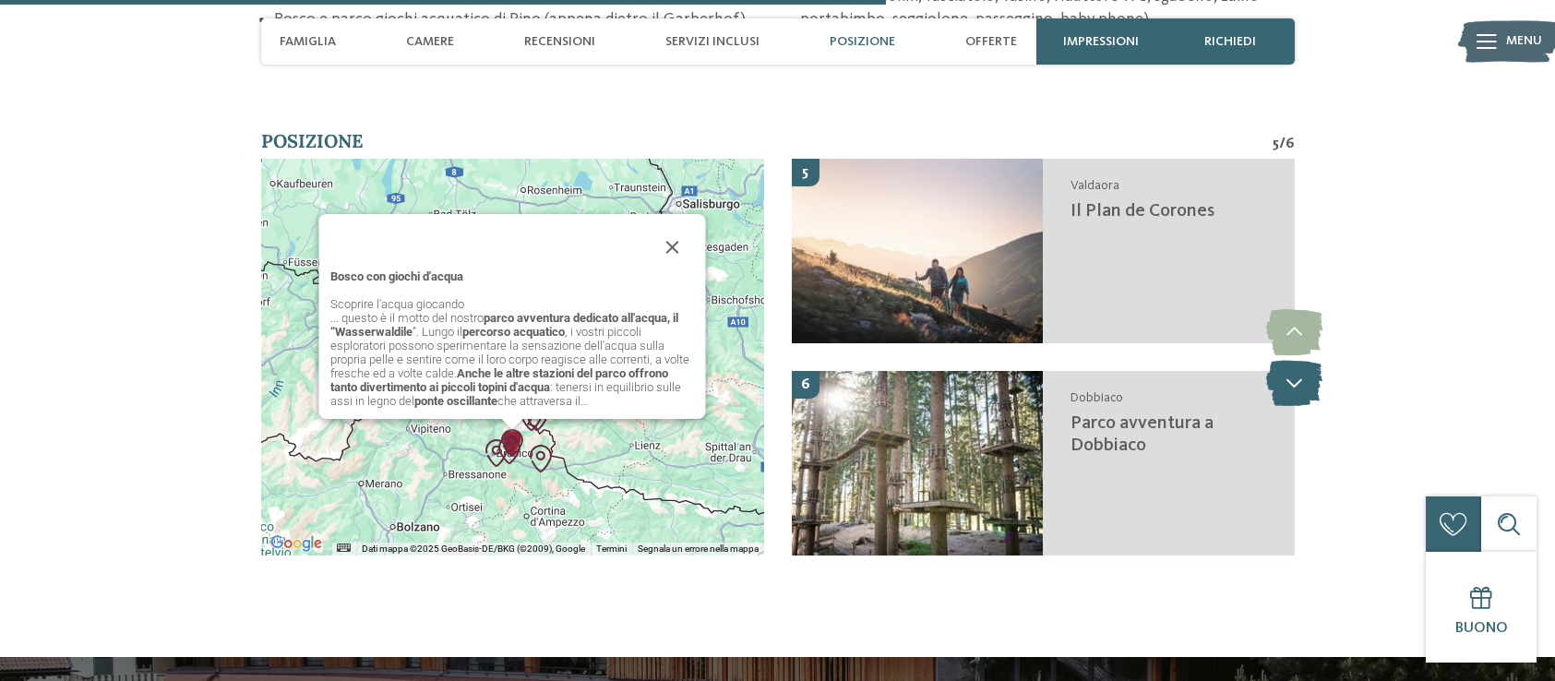
click at [1296, 360] on icon at bounding box center [1294, 383] width 56 height 46
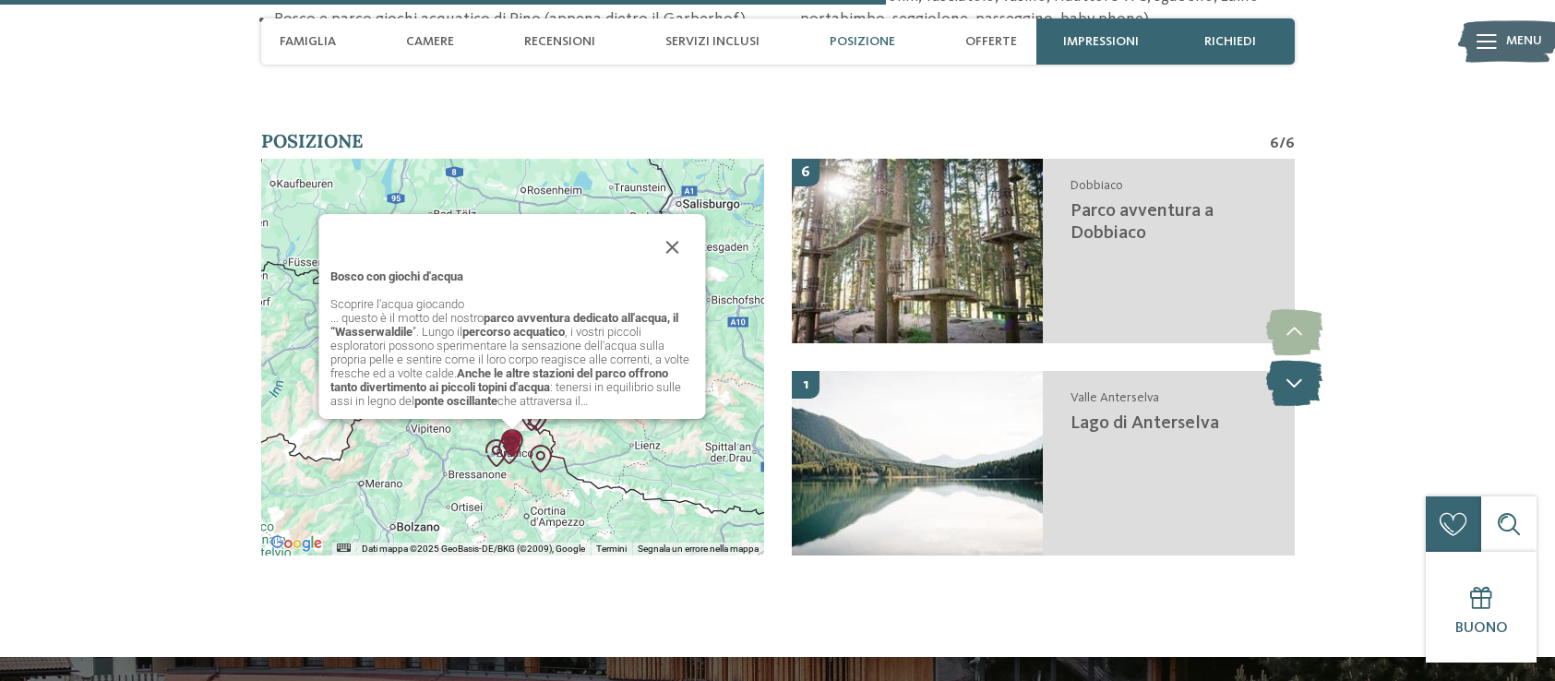
click at [1296, 360] on icon at bounding box center [1294, 383] width 56 height 46
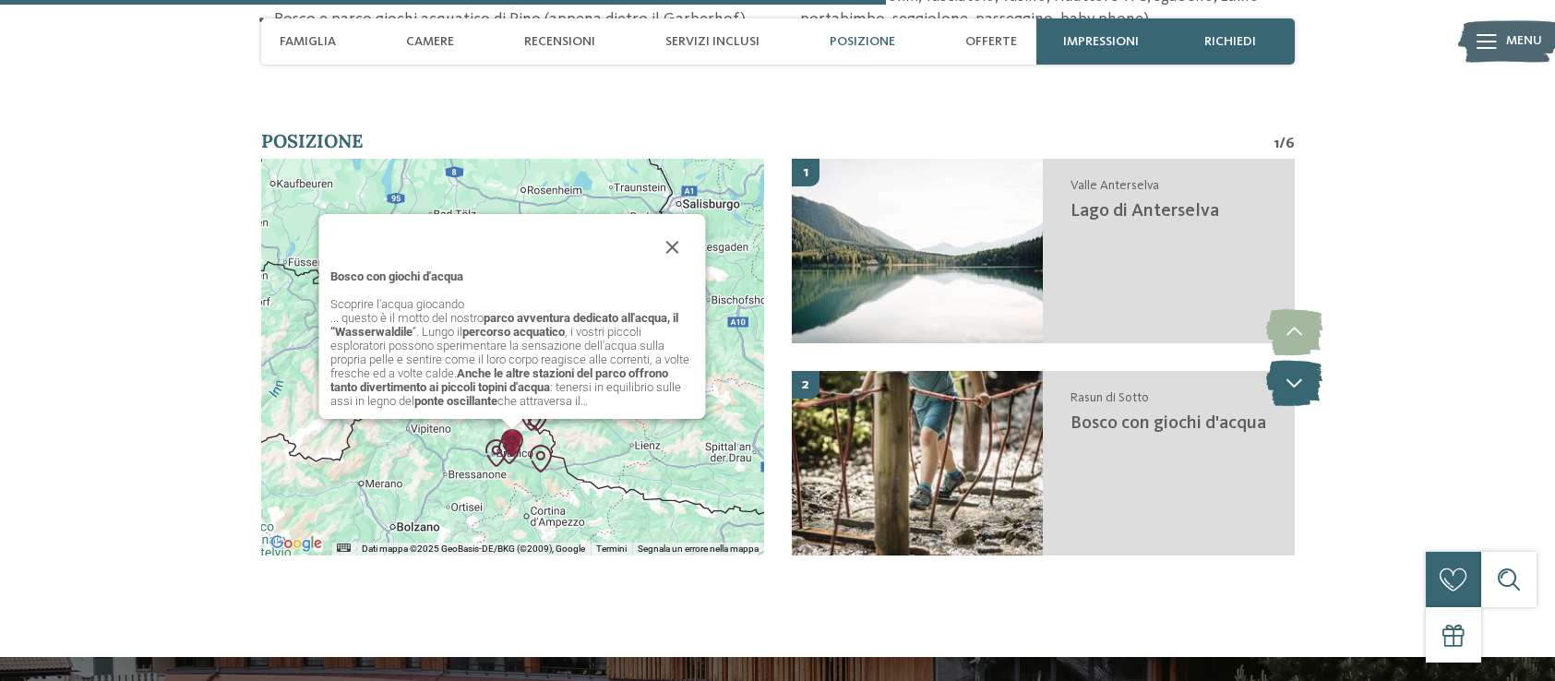
click at [1296, 360] on icon at bounding box center [1294, 383] width 56 height 46
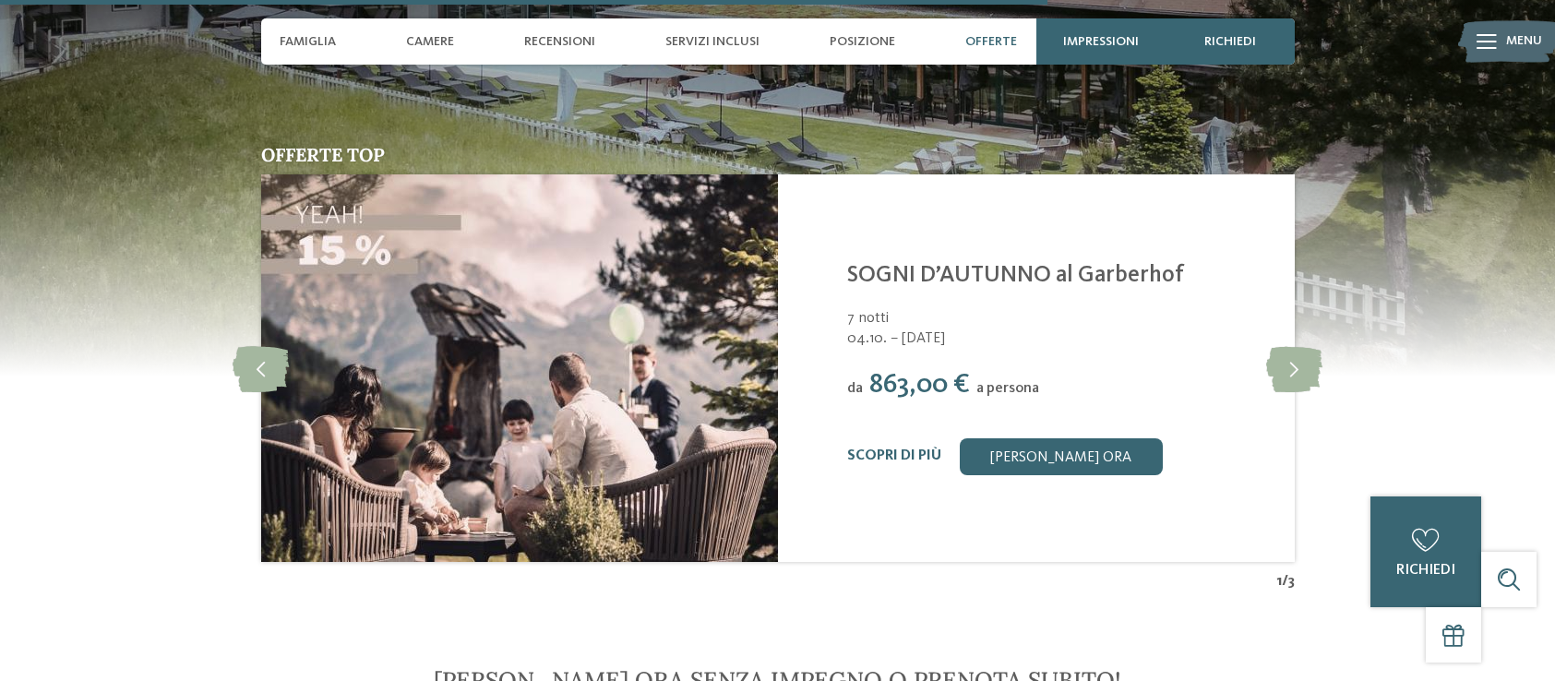
scroll to position [4821, 0]
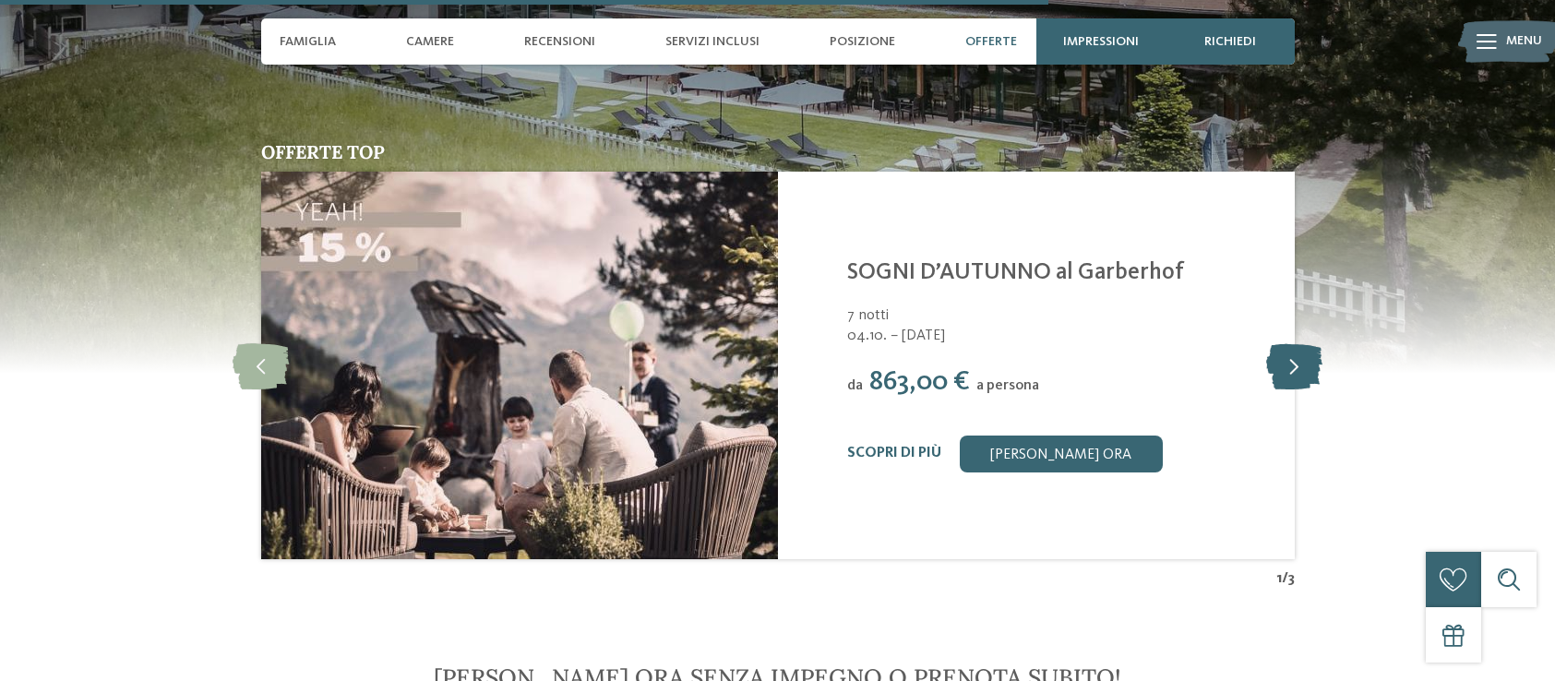
click at [1296, 344] on icon at bounding box center [1294, 365] width 56 height 46
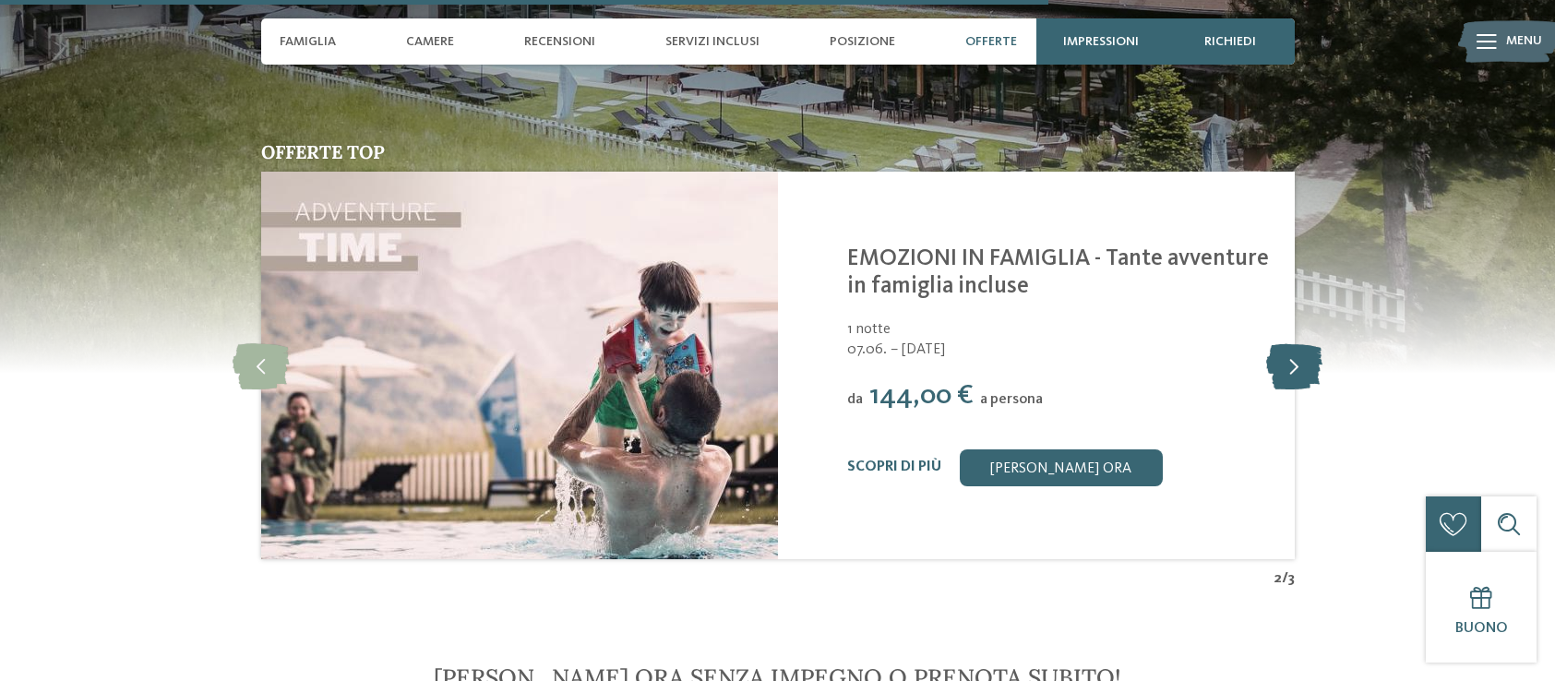
click at [1296, 344] on icon at bounding box center [1294, 365] width 56 height 46
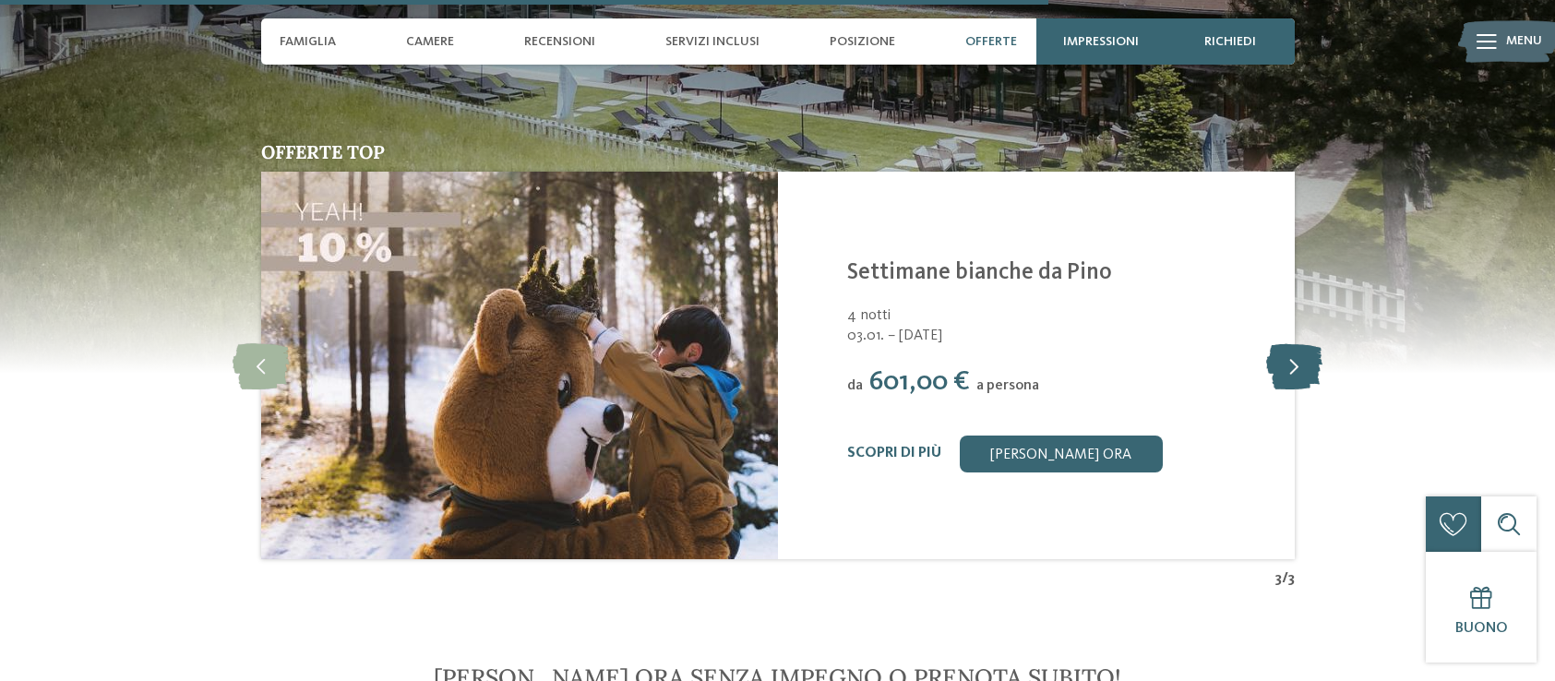
click at [1296, 344] on icon at bounding box center [1294, 365] width 56 height 46
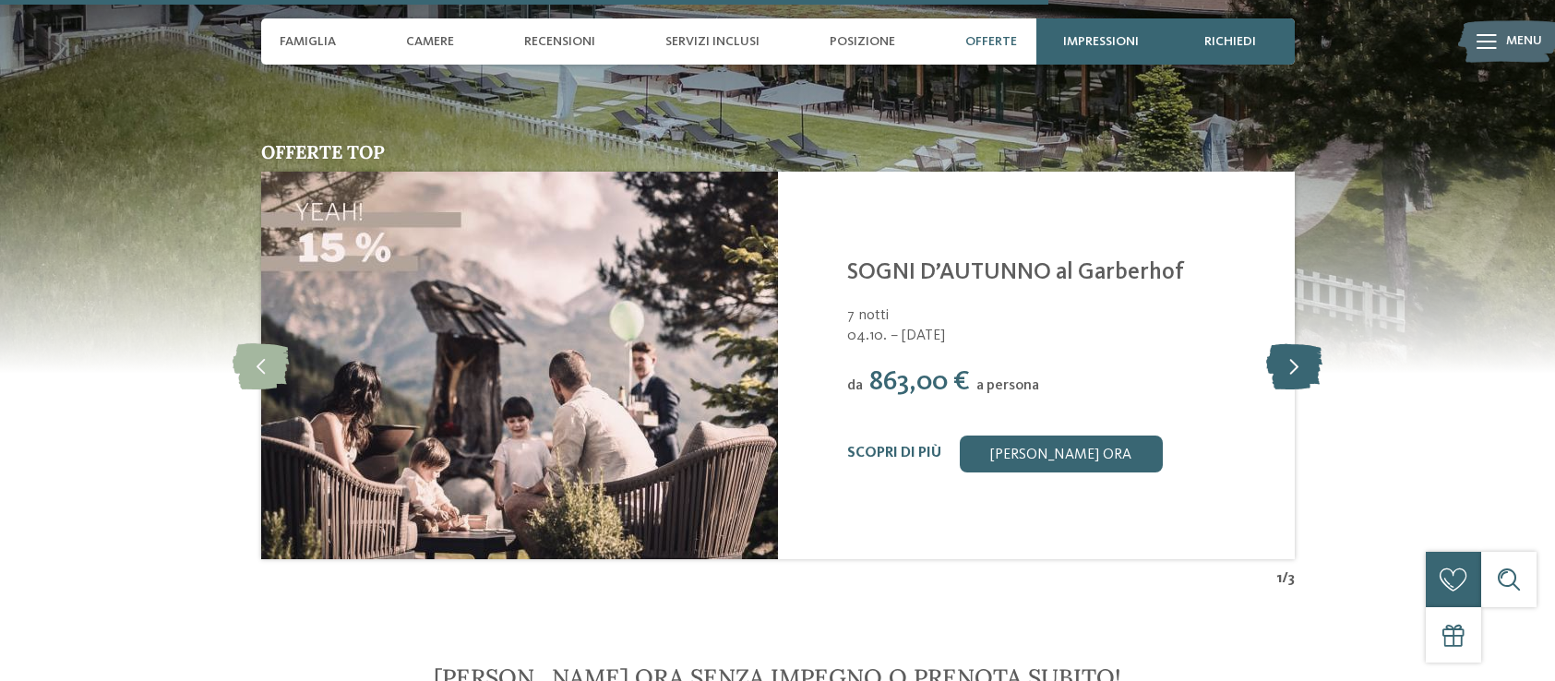
click at [1296, 344] on icon at bounding box center [1294, 365] width 56 height 46
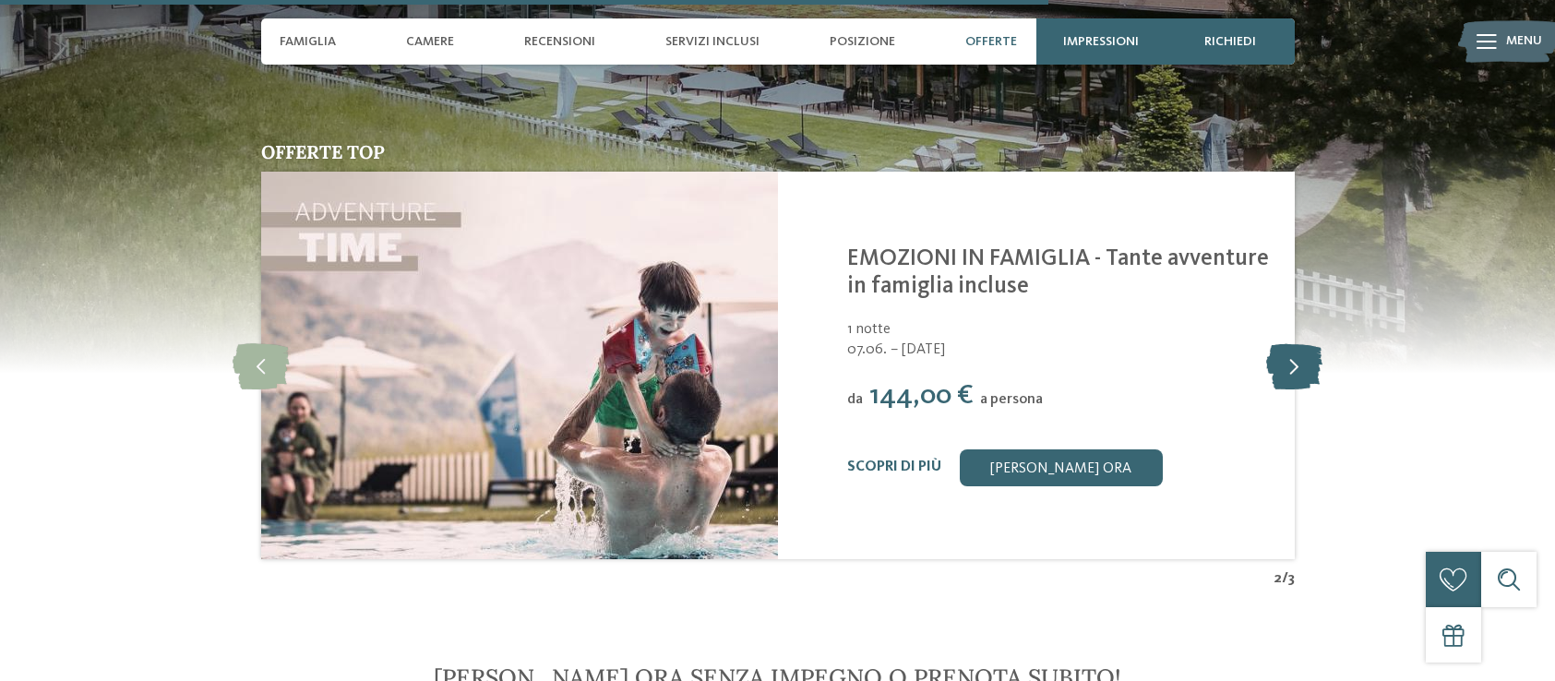
click at [1296, 344] on icon at bounding box center [1294, 365] width 56 height 46
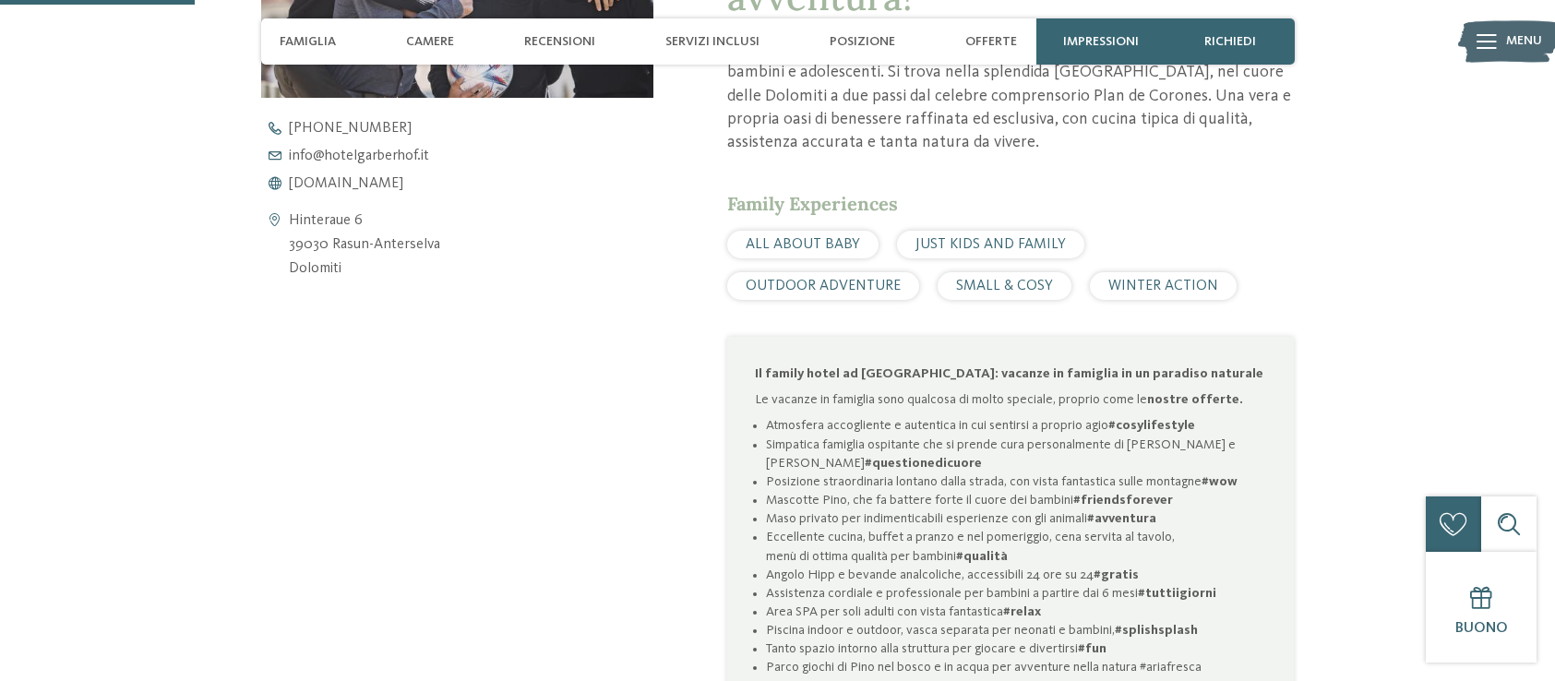
scroll to position [865, 0]
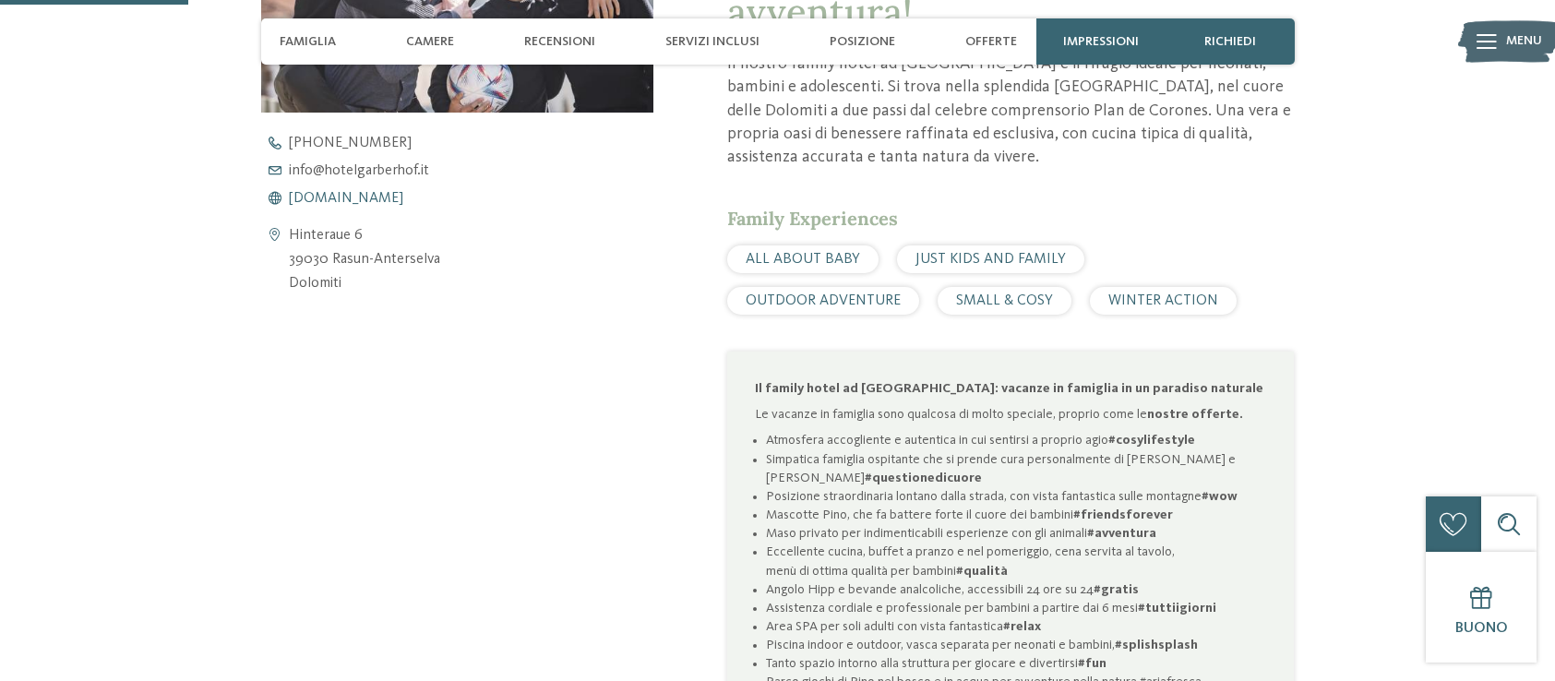
click at [402, 198] on span "www.hotelgarberhof.it" at bounding box center [346, 198] width 114 height 15
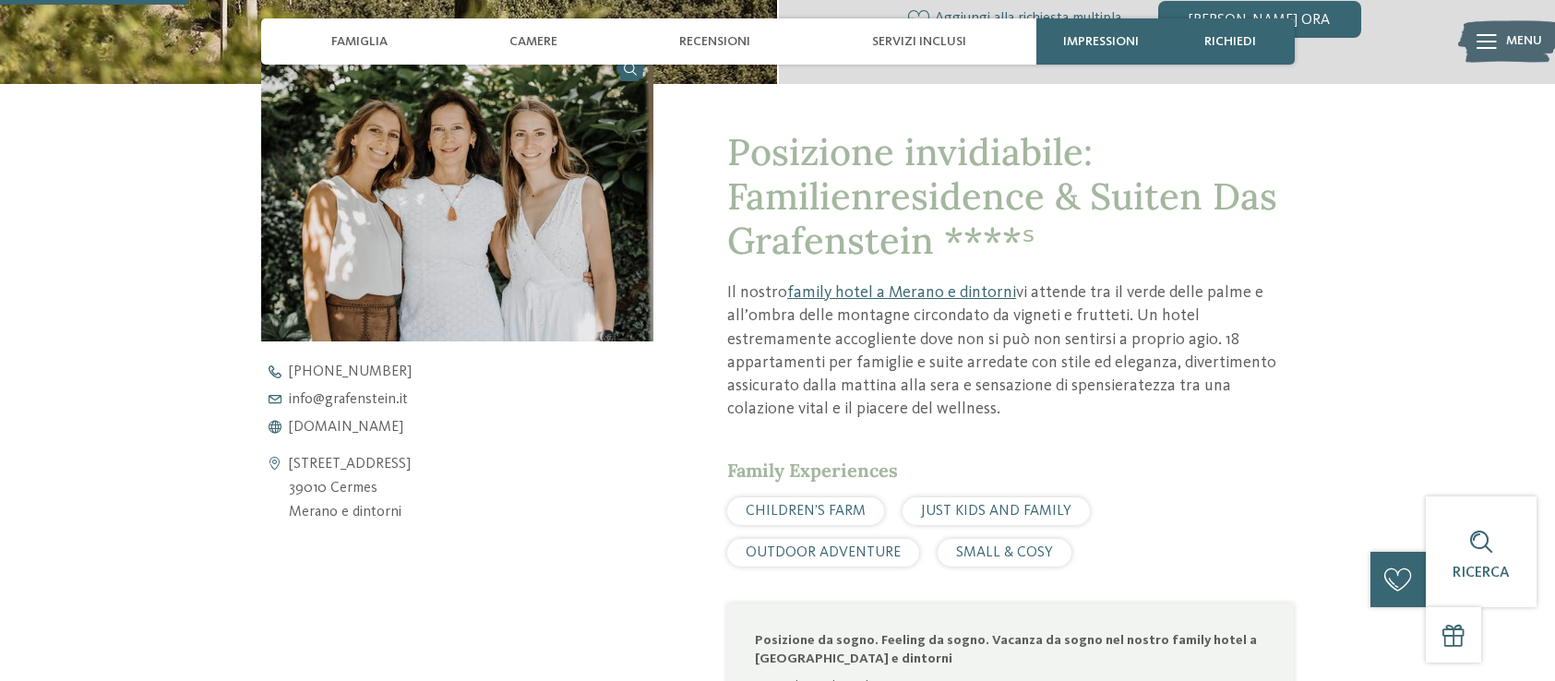
scroll to position [659, 0]
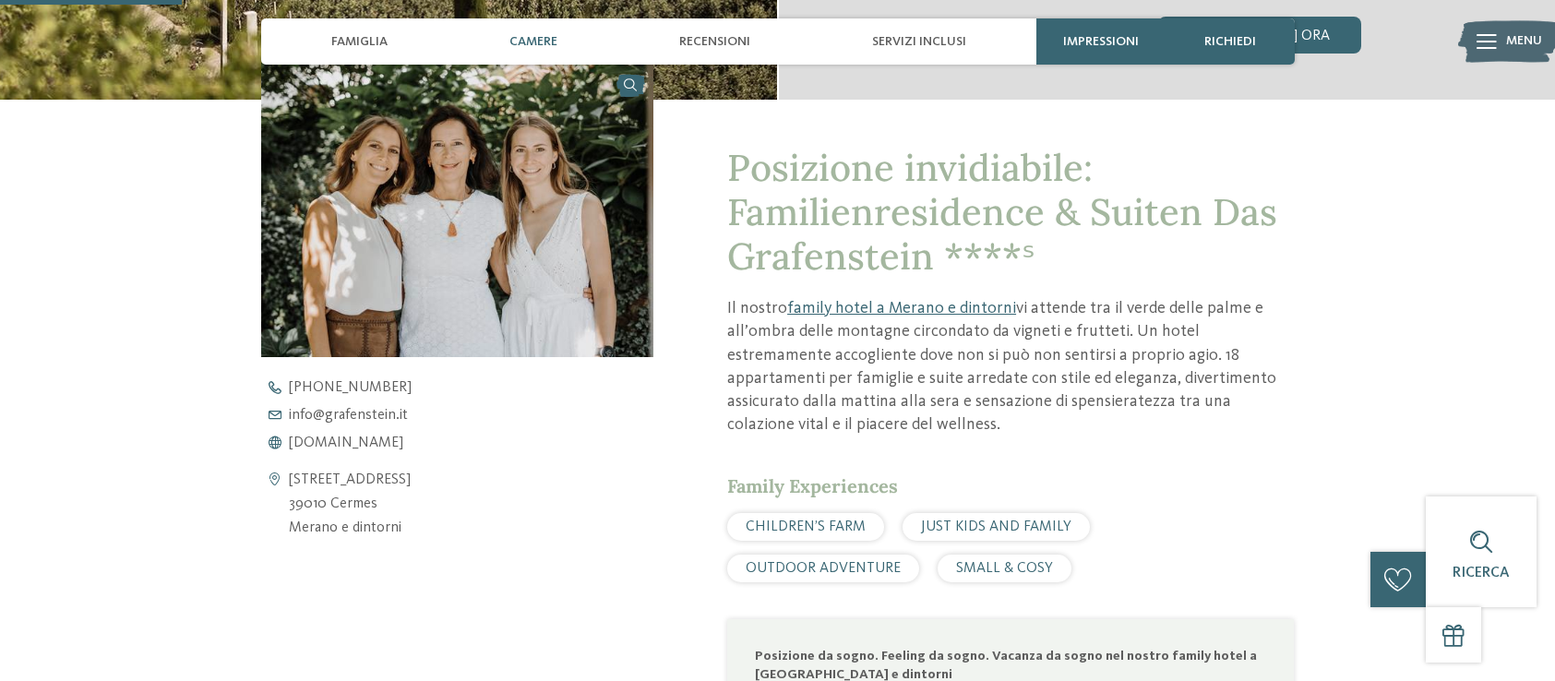
click at [553, 41] on span "Camere" at bounding box center [533, 42] width 48 height 16
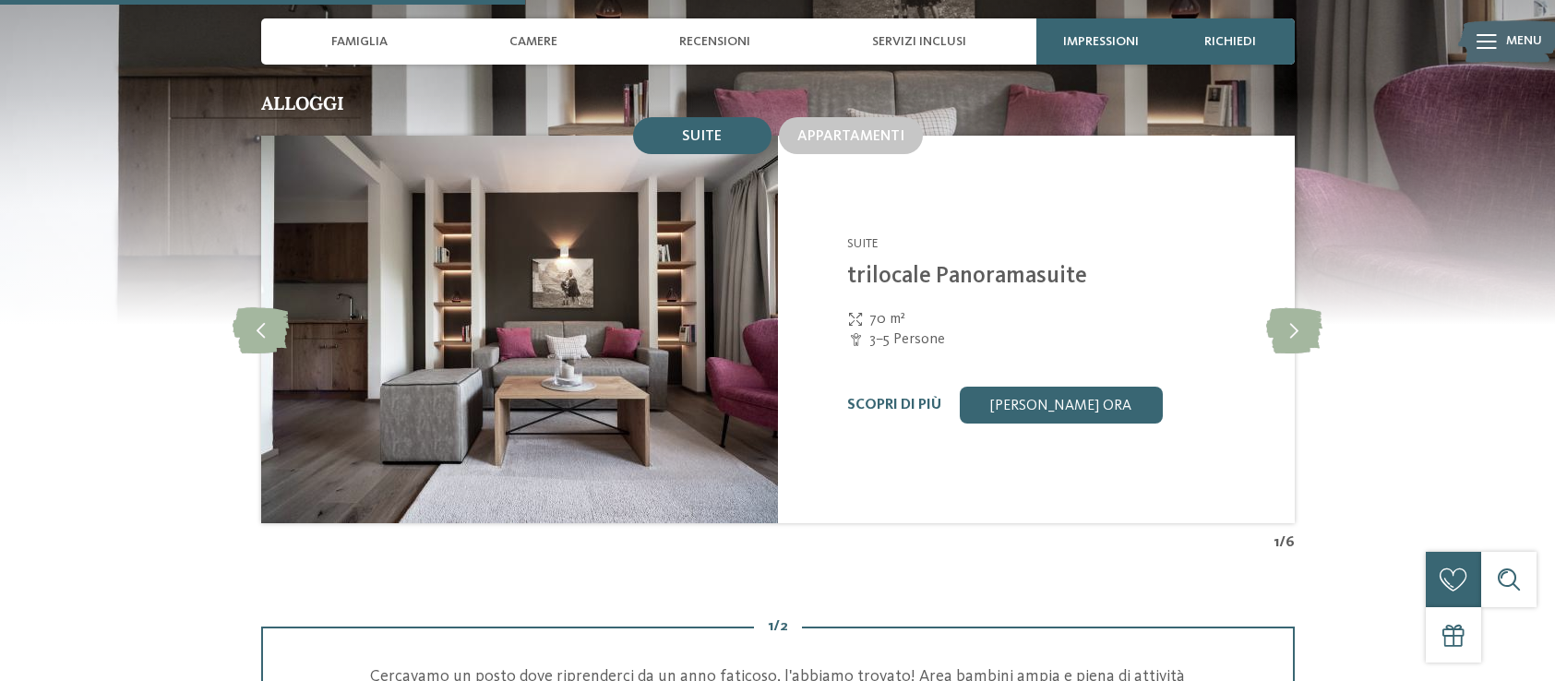
scroll to position [1847, 0]
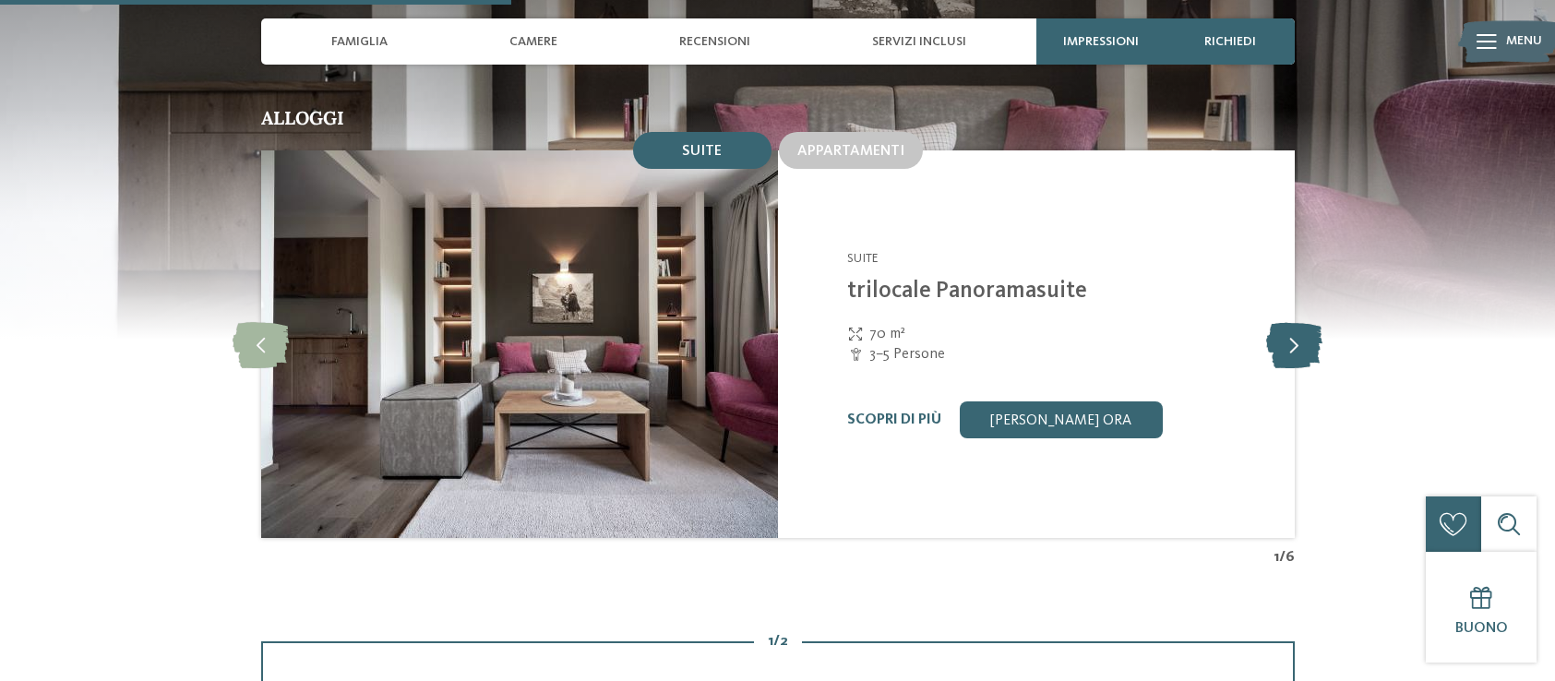
click at [1288, 321] on icon at bounding box center [1294, 344] width 56 height 46
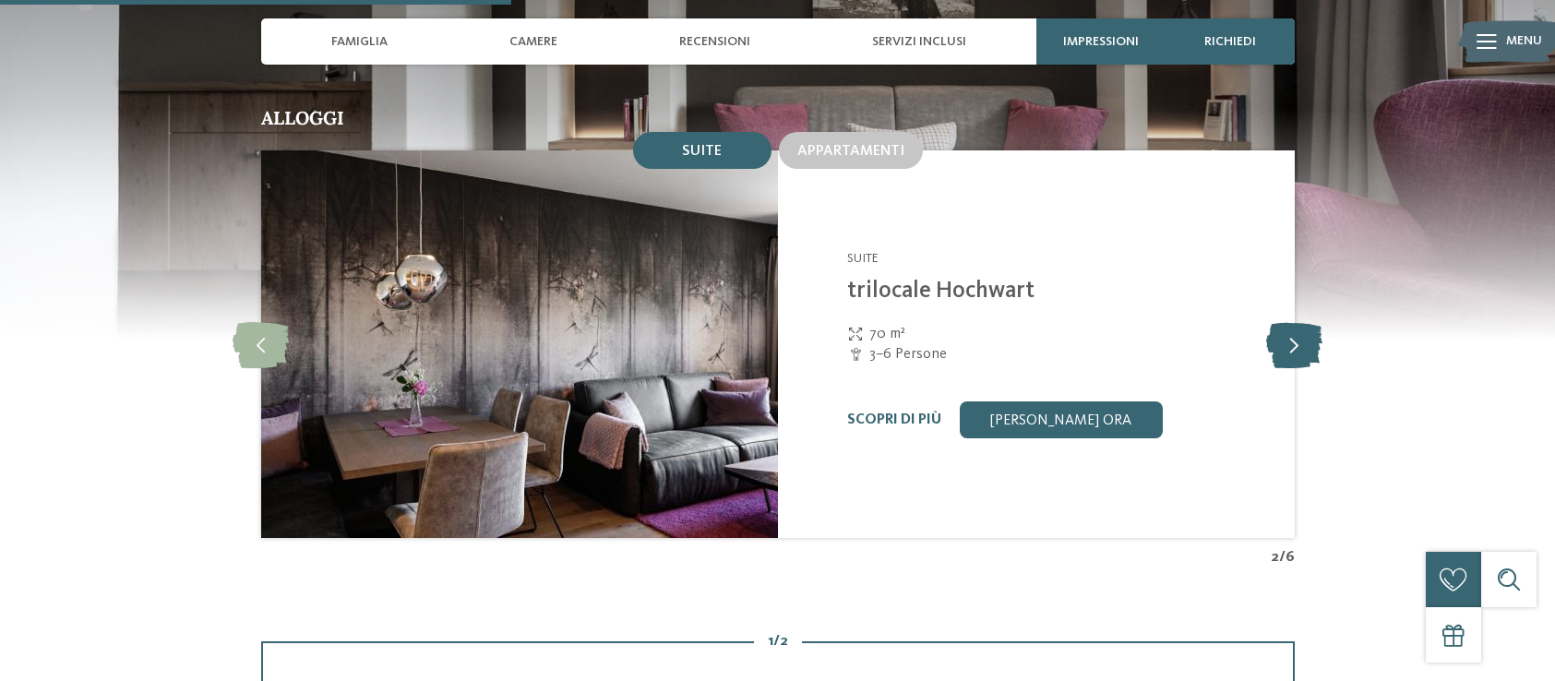
click at [1288, 321] on icon at bounding box center [1294, 344] width 56 height 46
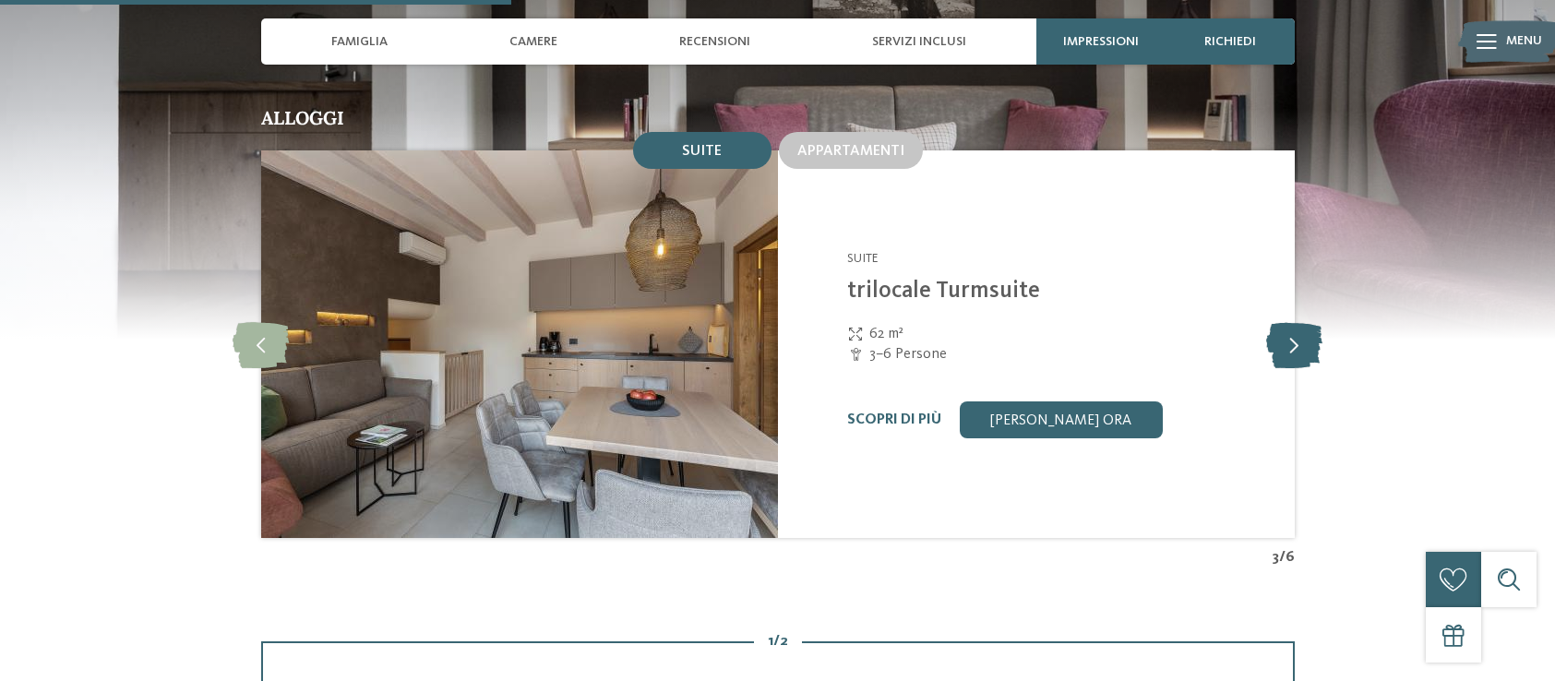
click at [1288, 321] on icon at bounding box center [1294, 344] width 56 height 46
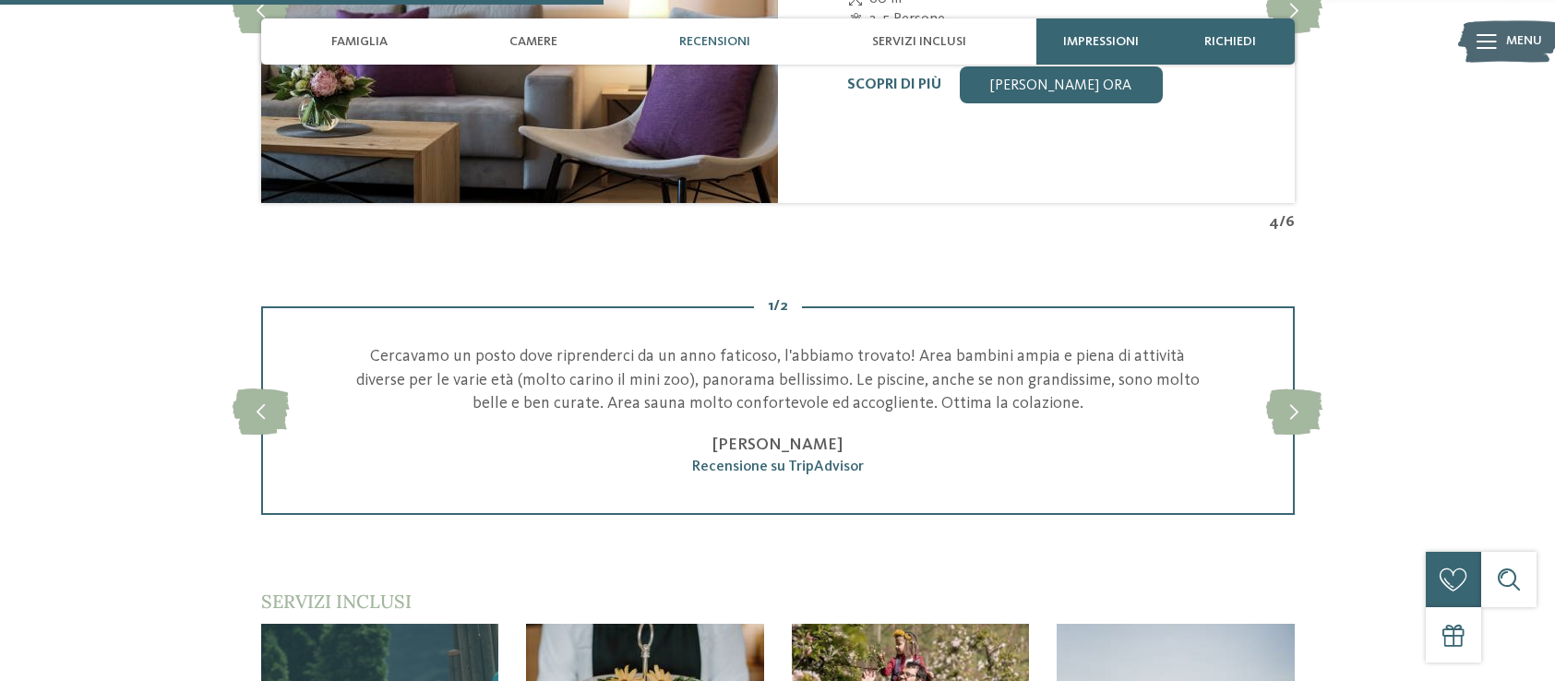
scroll to position [2180, 0]
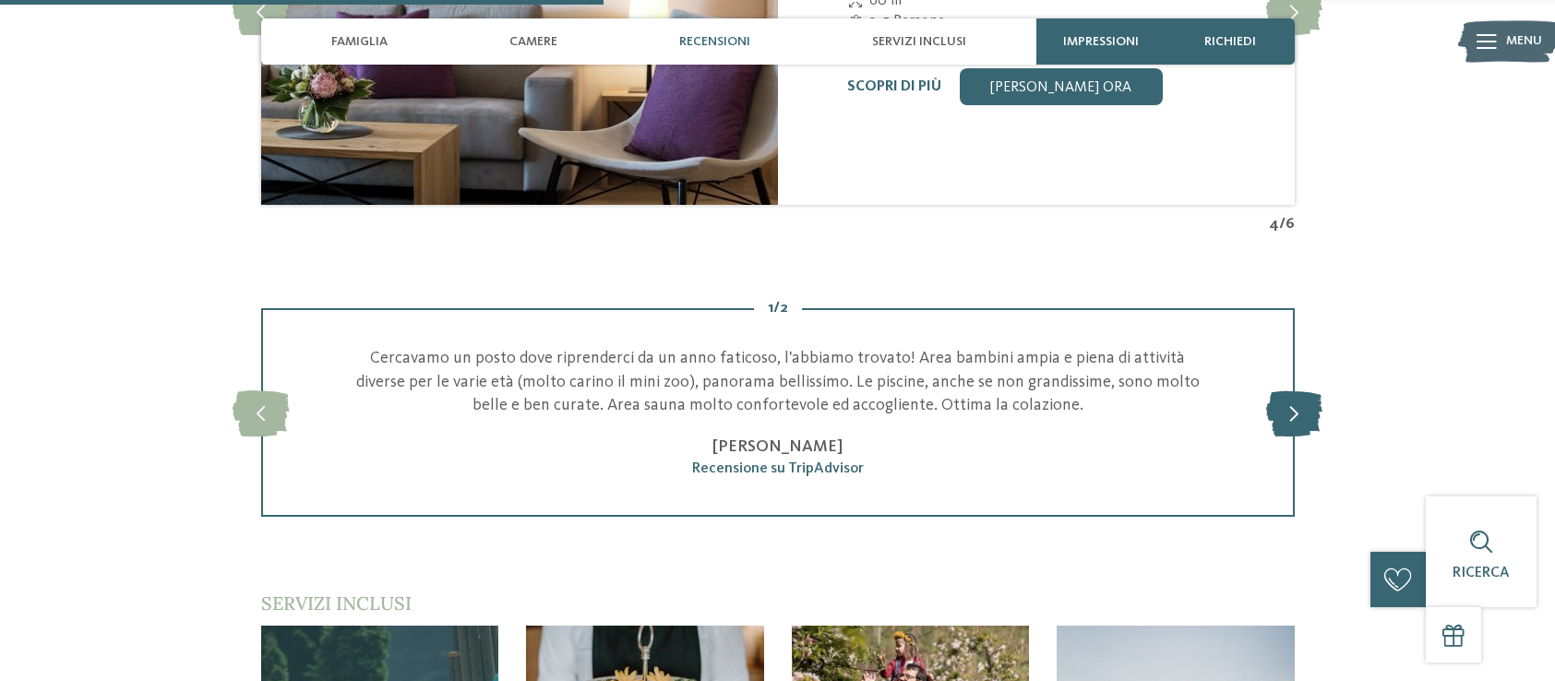
click at [1292, 389] on icon at bounding box center [1294, 412] width 56 height 46
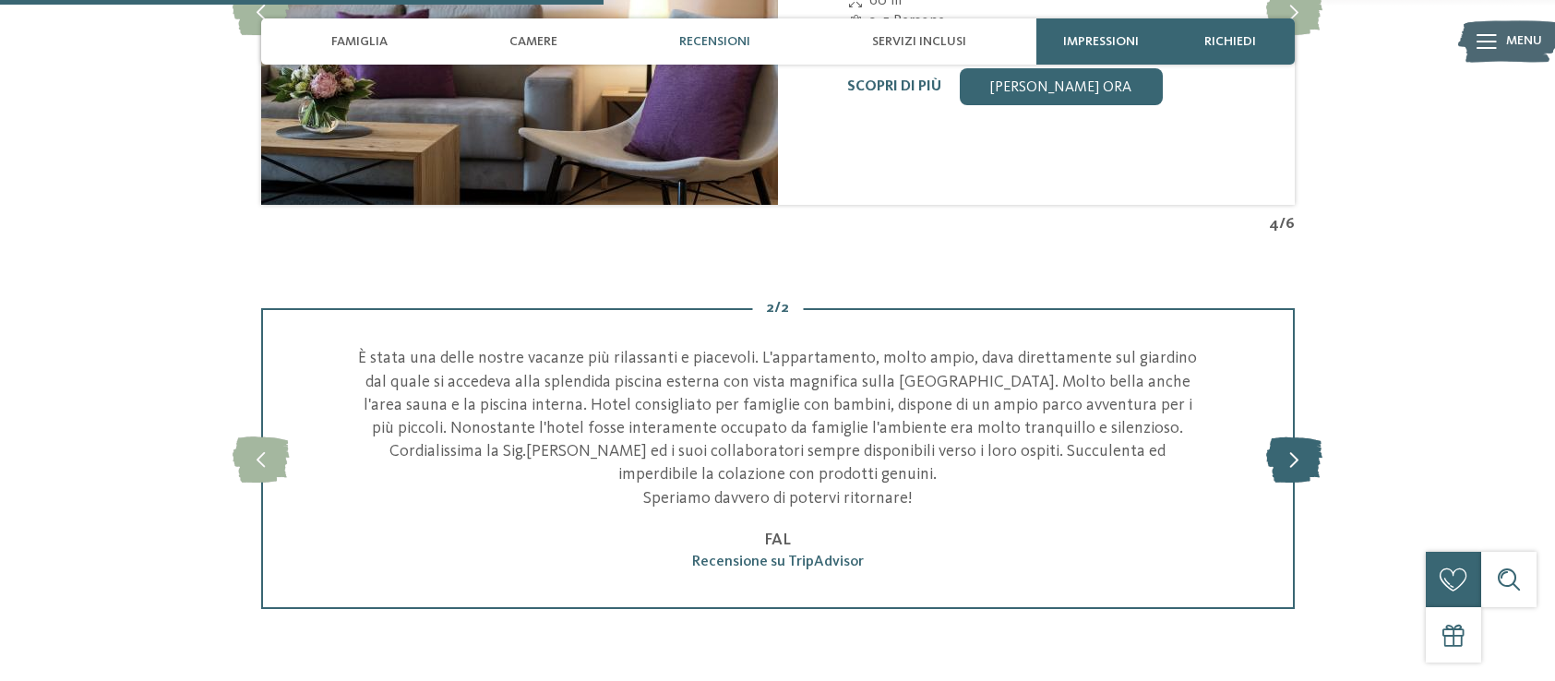
click at [1297, 436] on icon at bounding box center [1294, 459] width 56 height 46
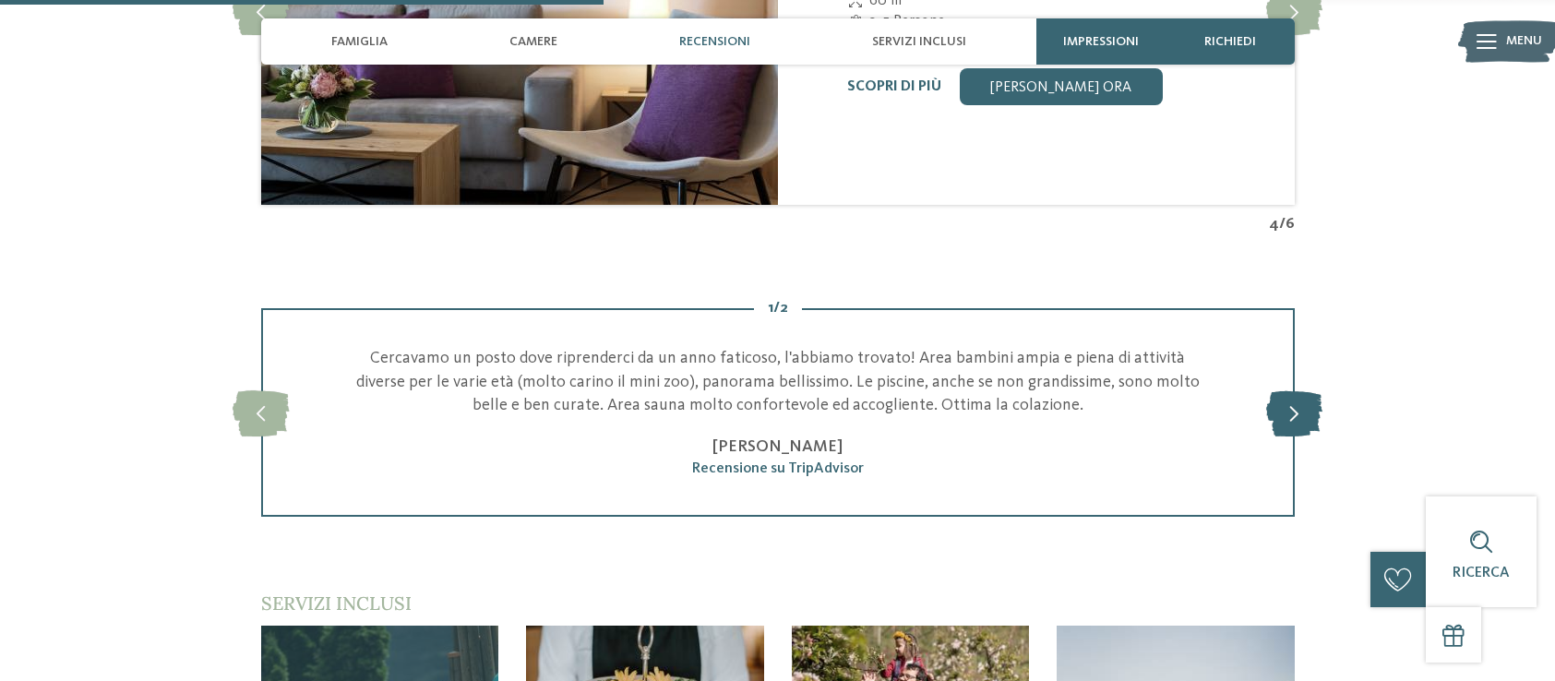
click at [1289, 393] on icon at bounding box center [1294, 412] width 56 height 46
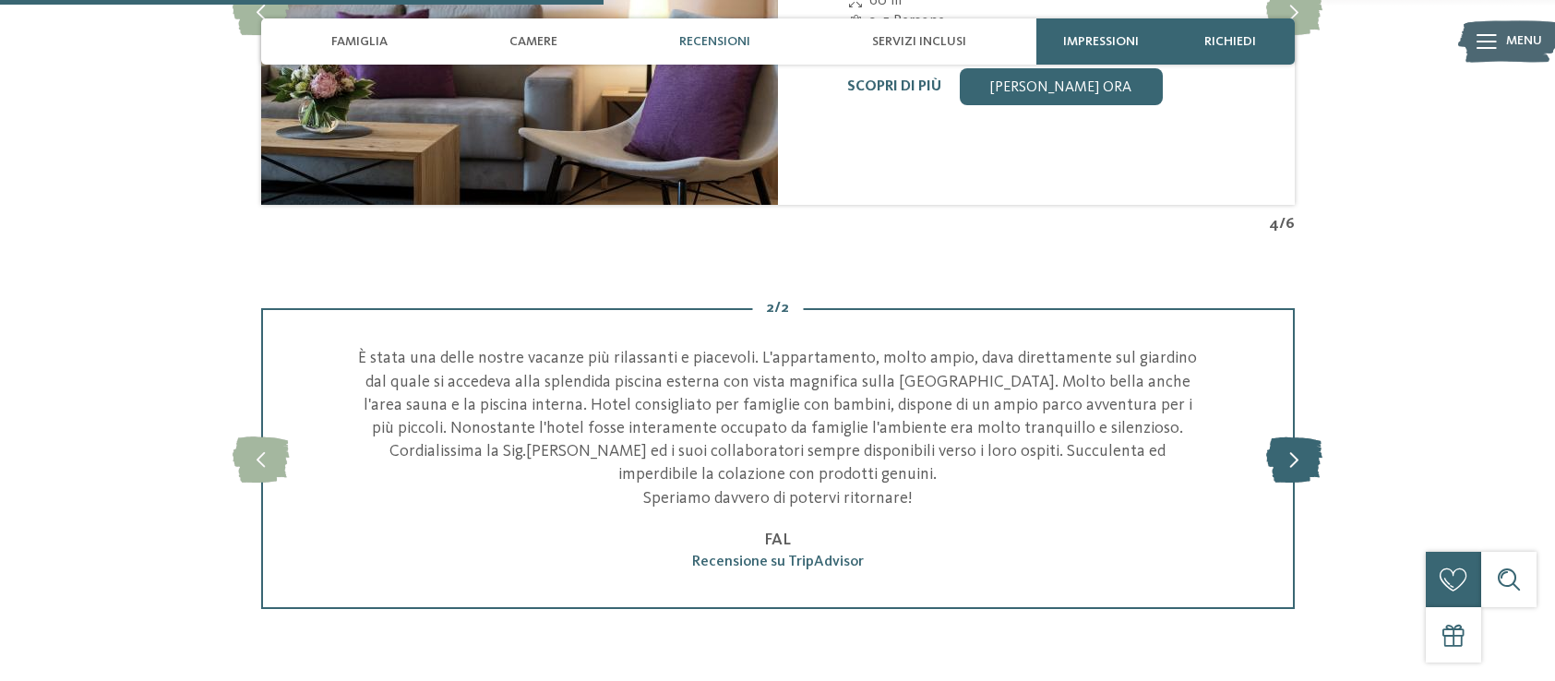
click at [1296, 436] on icon at bounding box center [1294, 459] width 56 height 46
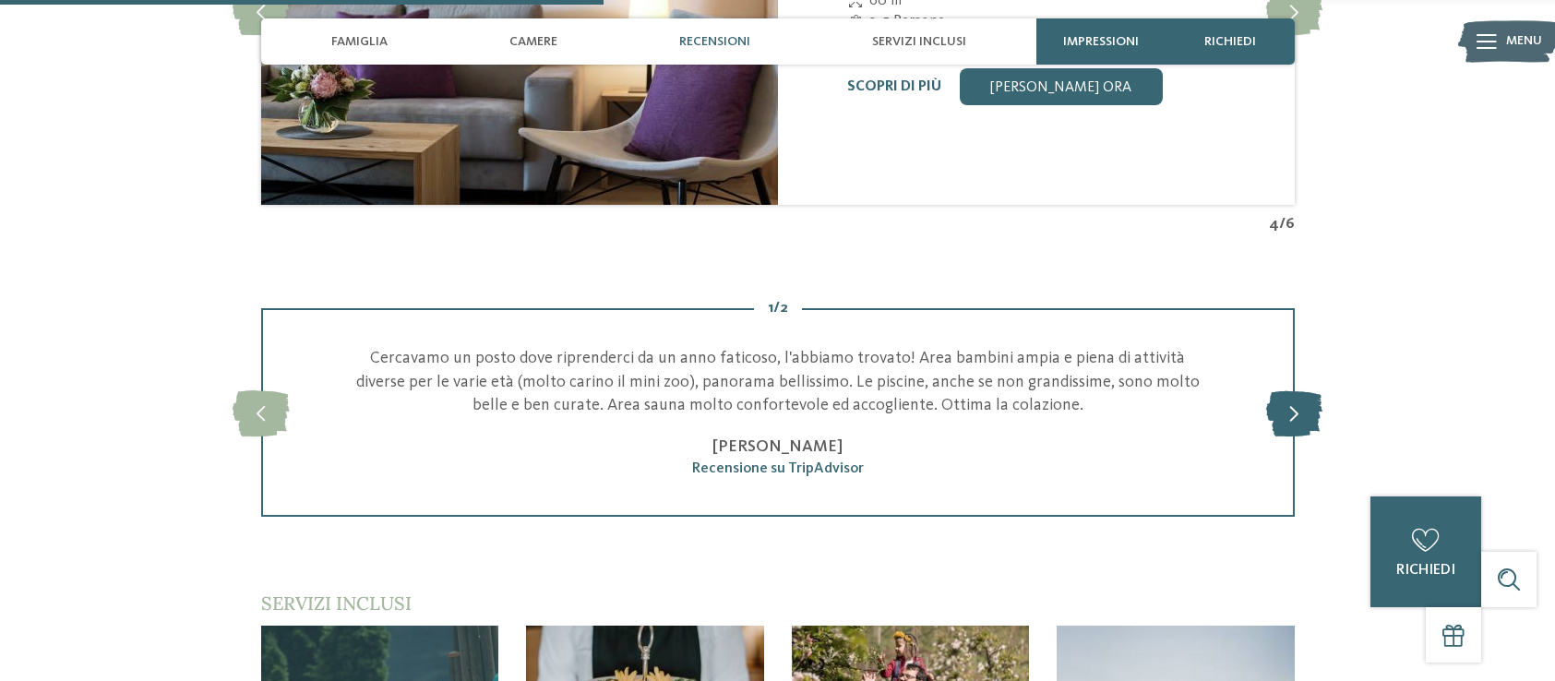
click at [1296, 394] on icon at bounding box center [1294, 412] width 56 height 46
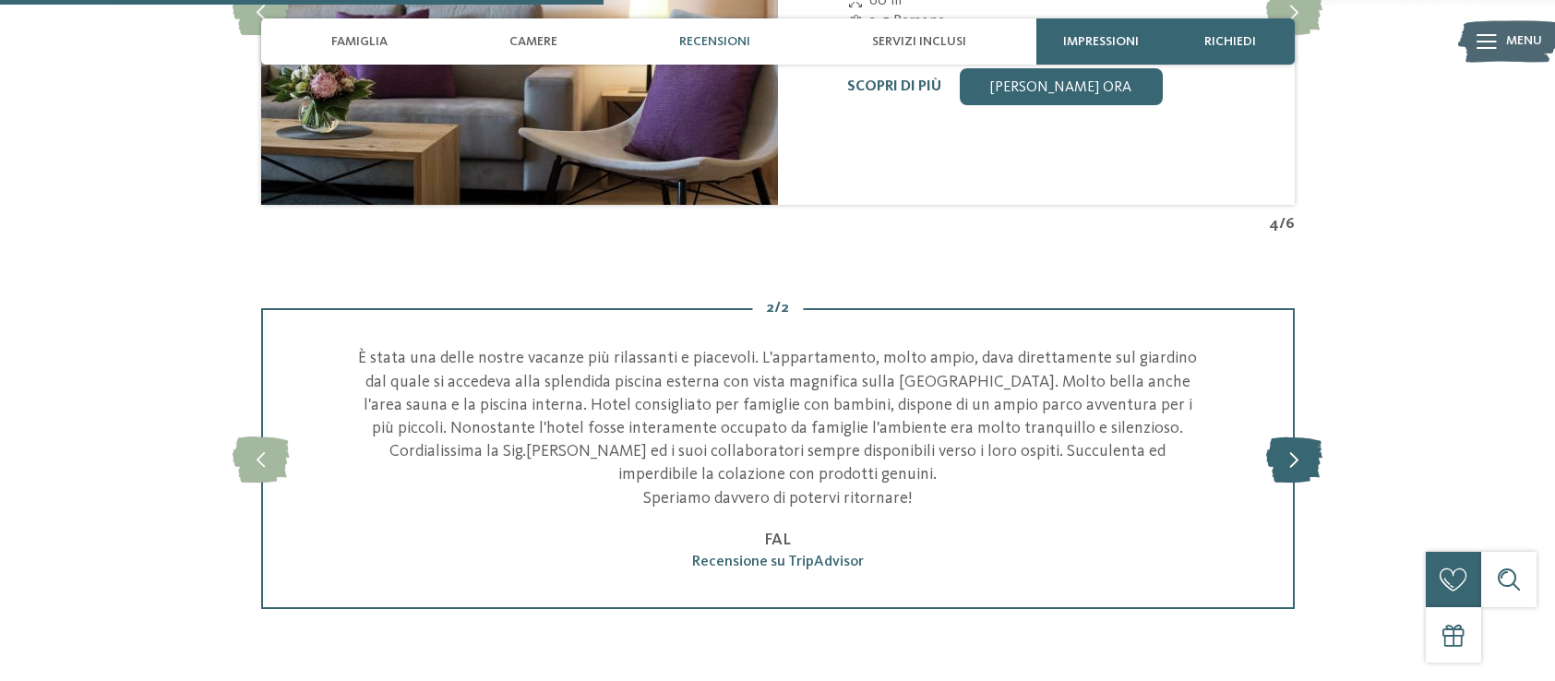
click at [1296, 436] on icon at bounding box center [1294, 459] width 56 height 46
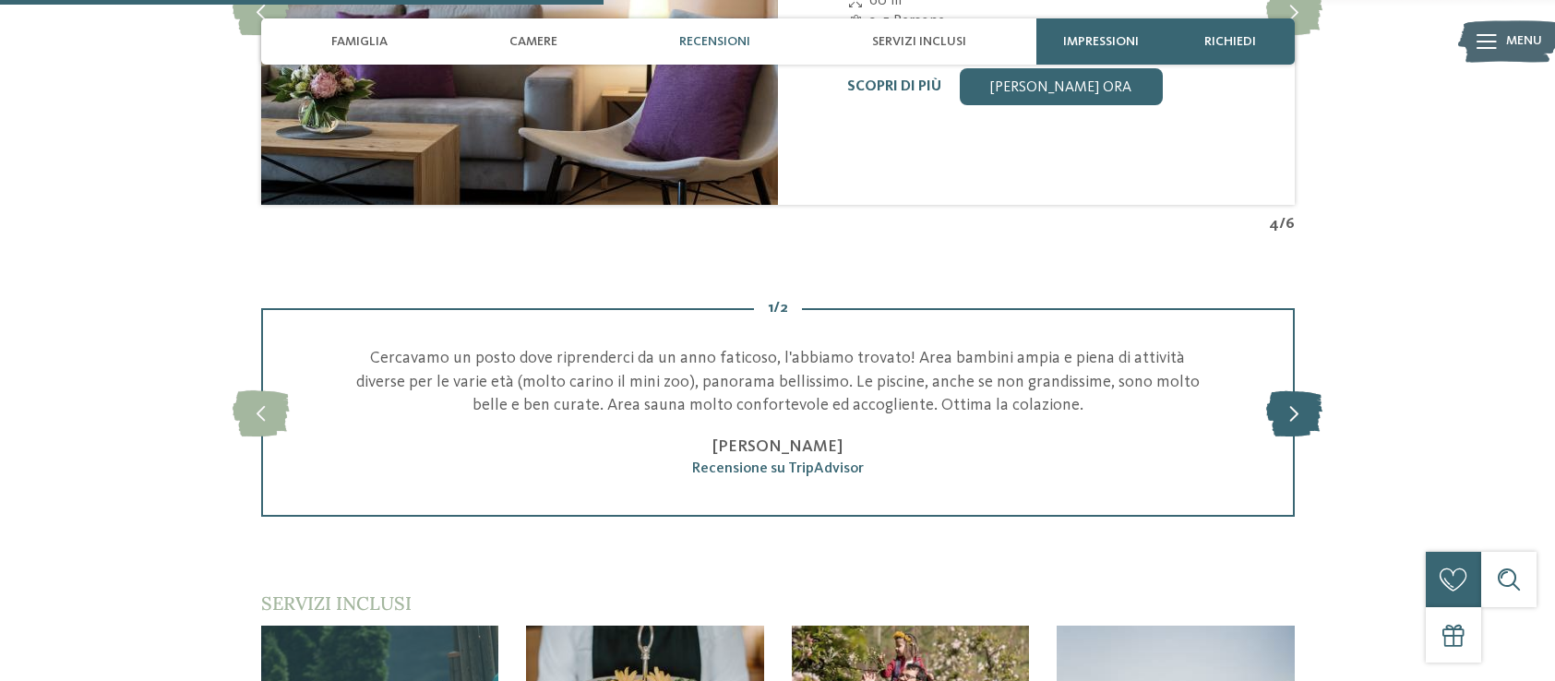
click at [1292, 389] on icon at bounding box center [1294, 412] width 56 height 46
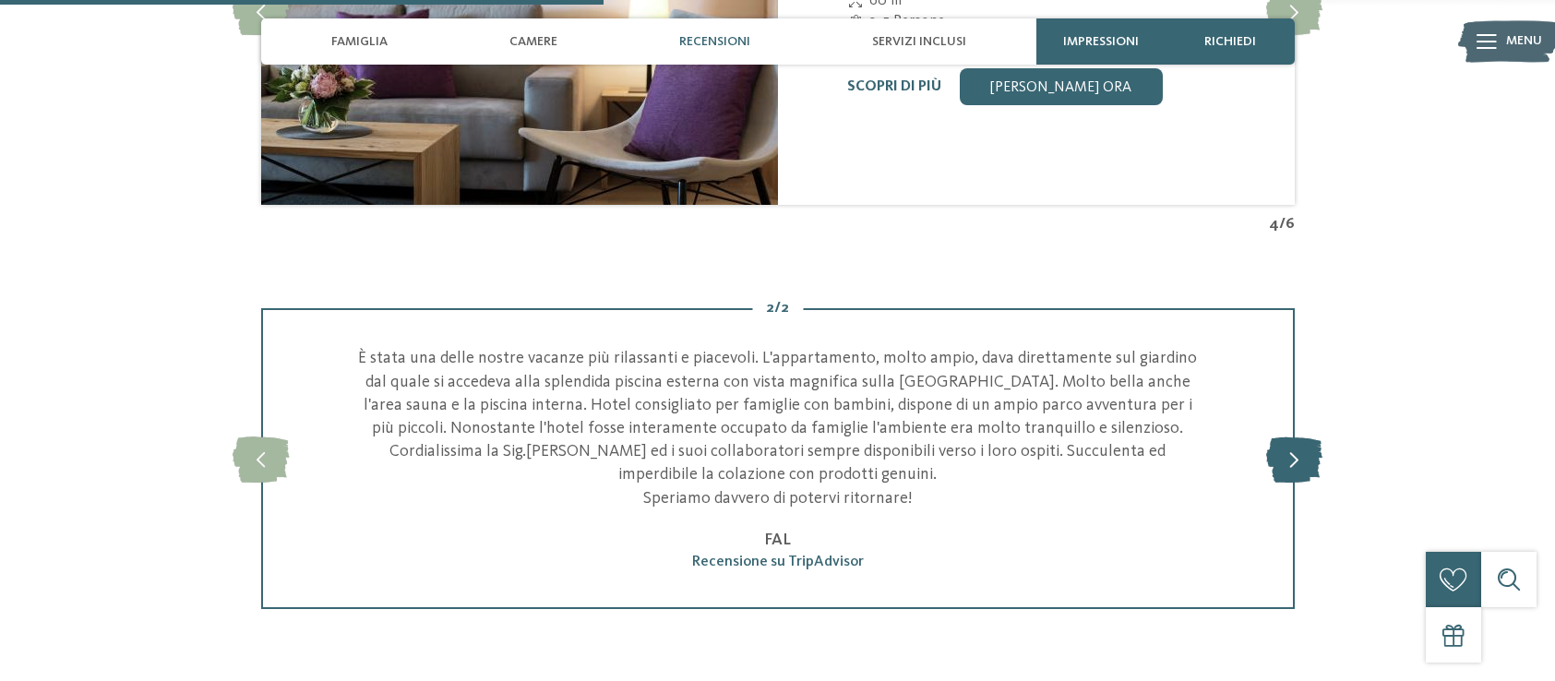
click at [1292, 387] on div "slide 4 of 2 Cercavamo un posto dove riprenderci da un anno faticoso, l'abbiamo…" at bounding box center [777, 458] width 1033 height 301
click at [1291, 436] on icon at bounding box center [1294, 459] width 56 height 46
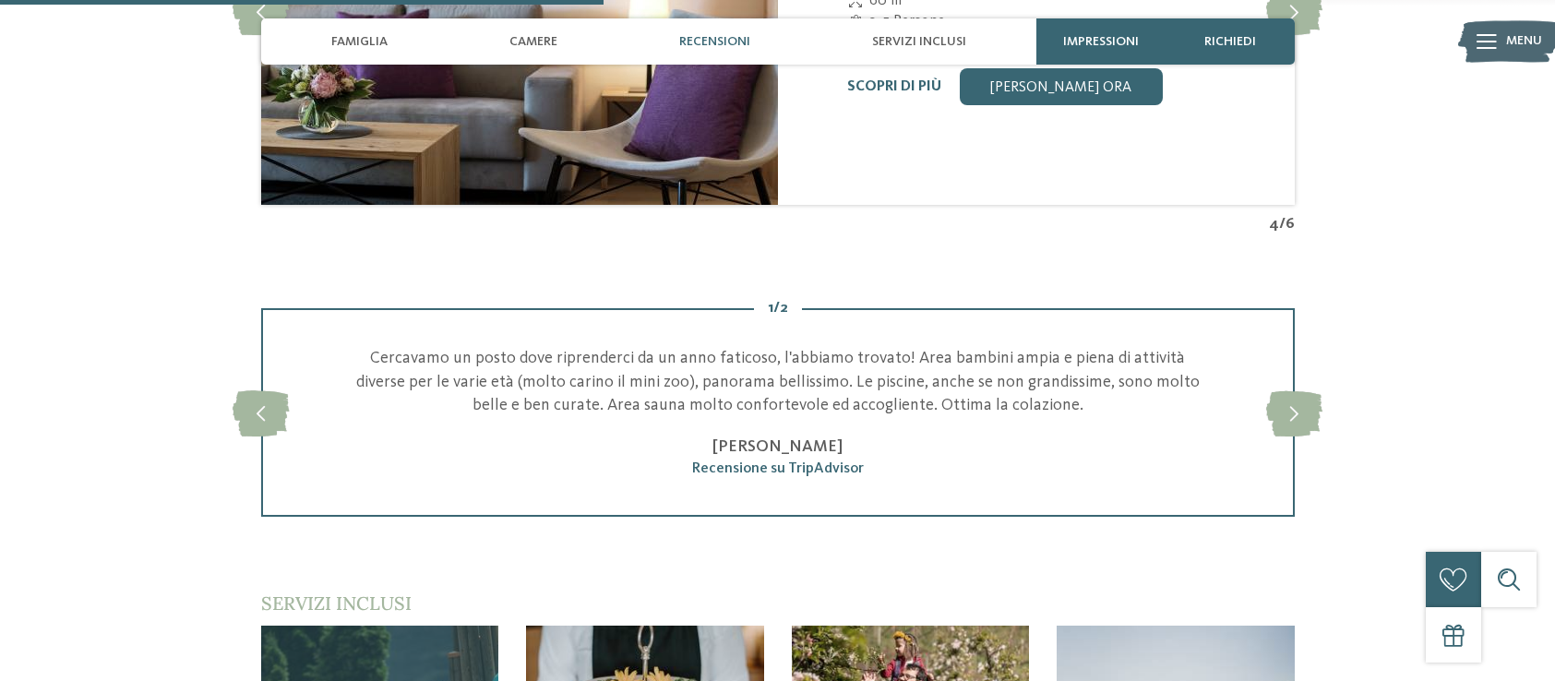
click at [1291, 420] on div "slide 5 of 2 Cercavamo un posto dove riprenderci da un anno faticoso, l'abbiamo…" at bounding box center [777, 412] width 1033 height 209
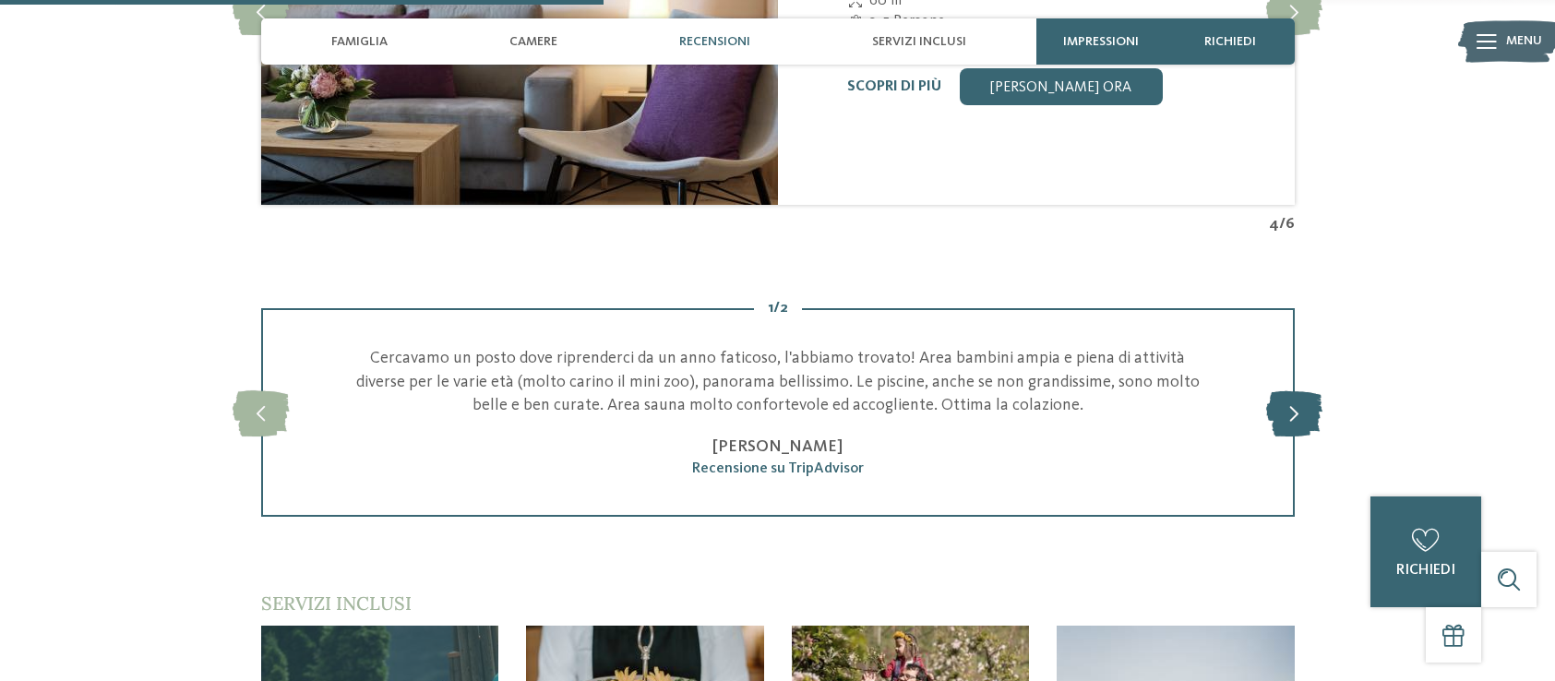
click at [1296, 389] on icon at bounding box center [1294, 412] width 56 height 46
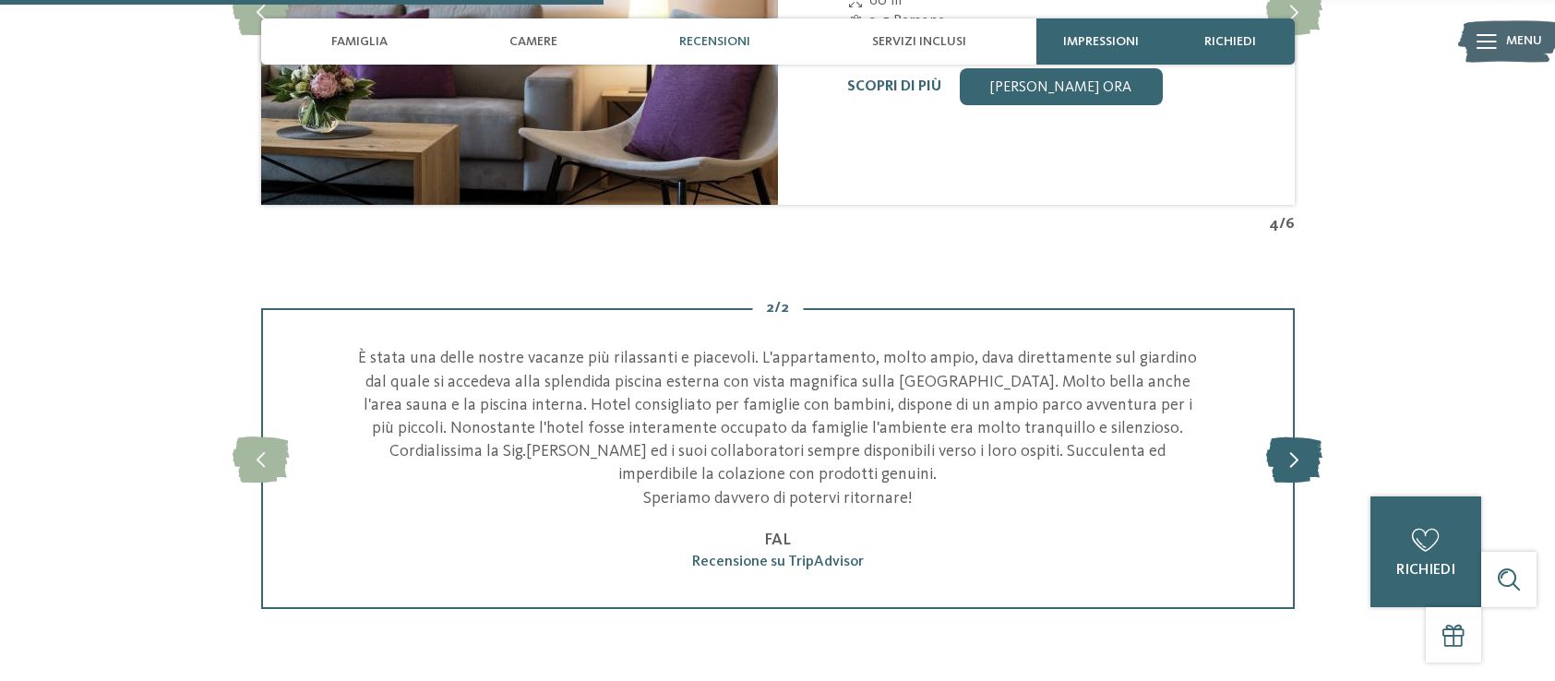
click at [1296, 388] on div "2 / 2 slide 4 of 2 Cercavamo un posto dove riprenderci da un anno faticoso, l'a…" at bounding box center [777, 458] width 1255 height 301
click at [1292, 436] on icon at bounding box center [1294, 459] width 56 height 46
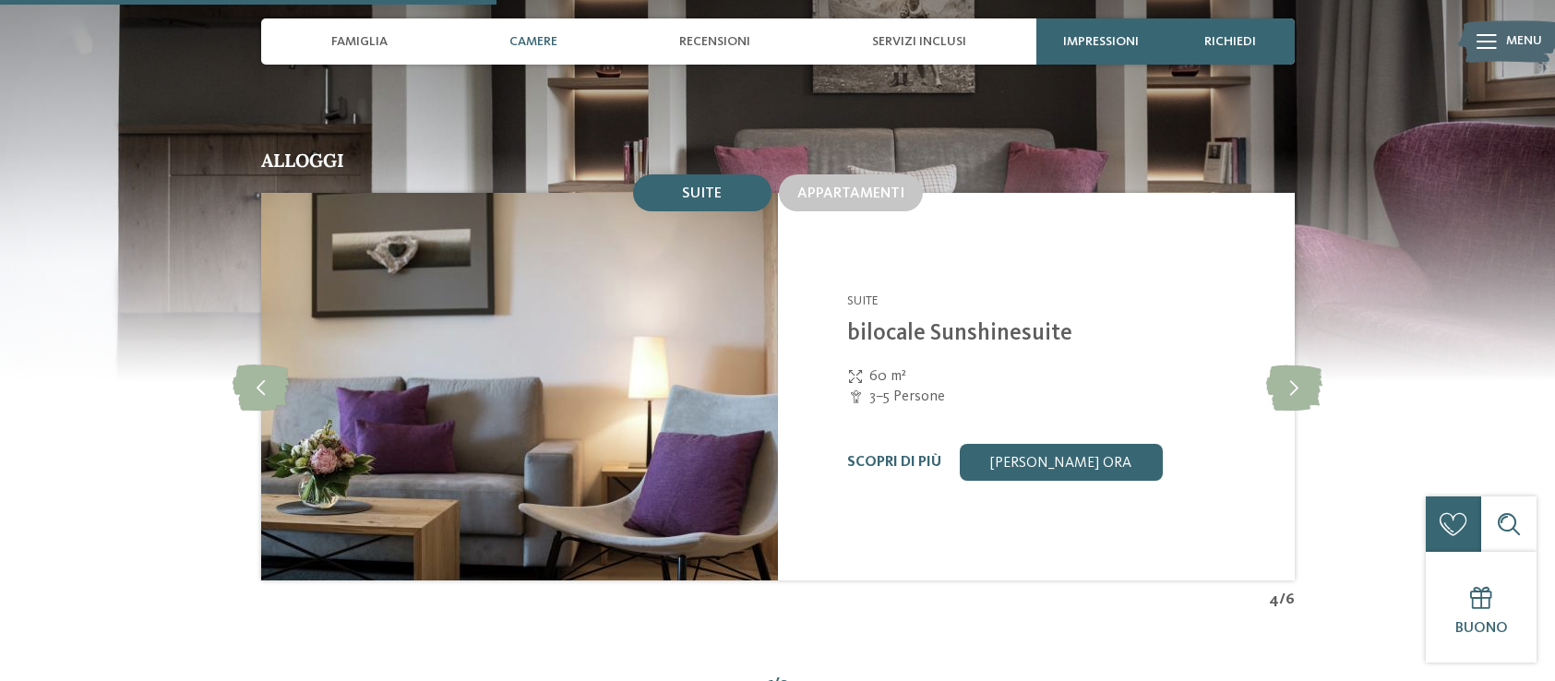
scroll to position [1815, 0]
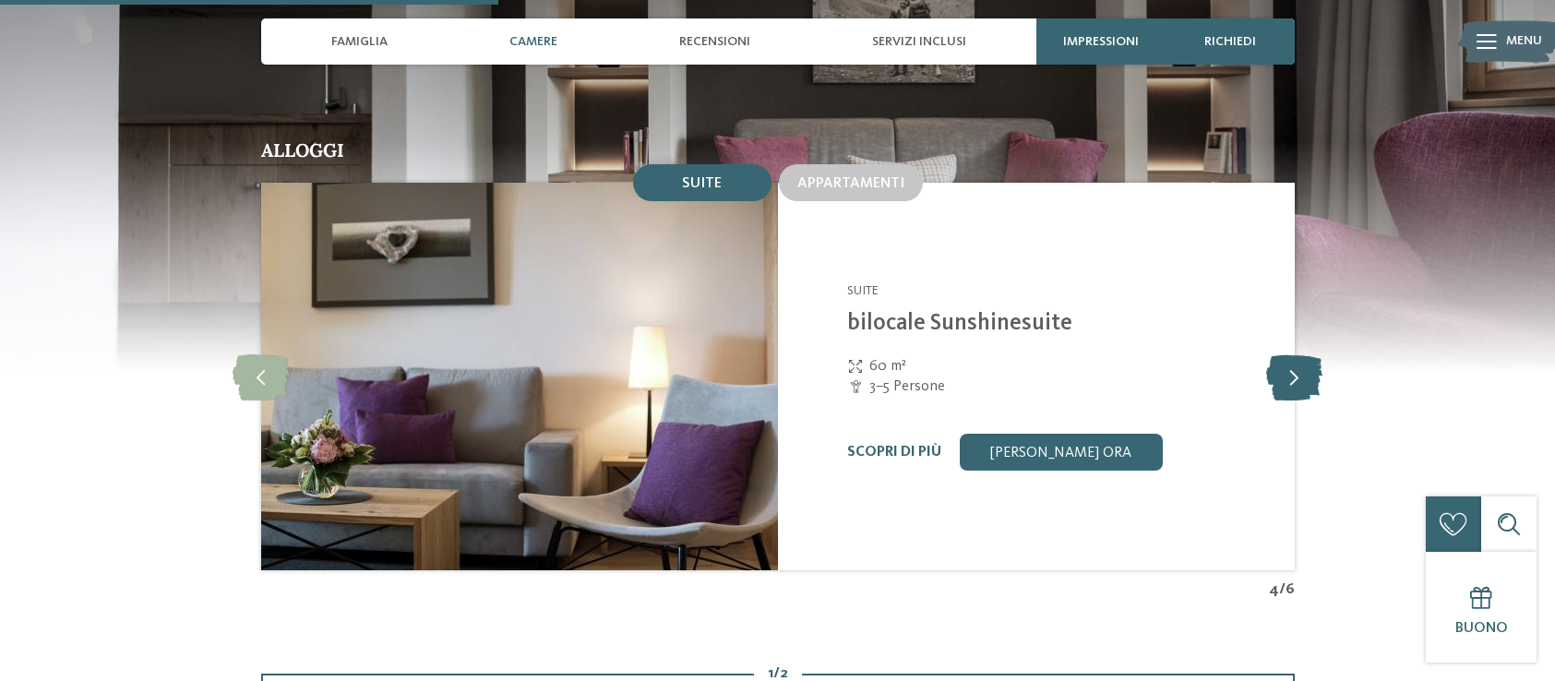
click at [1288, 353] on icon at bounding box center [1294, 376] width 56 height 46
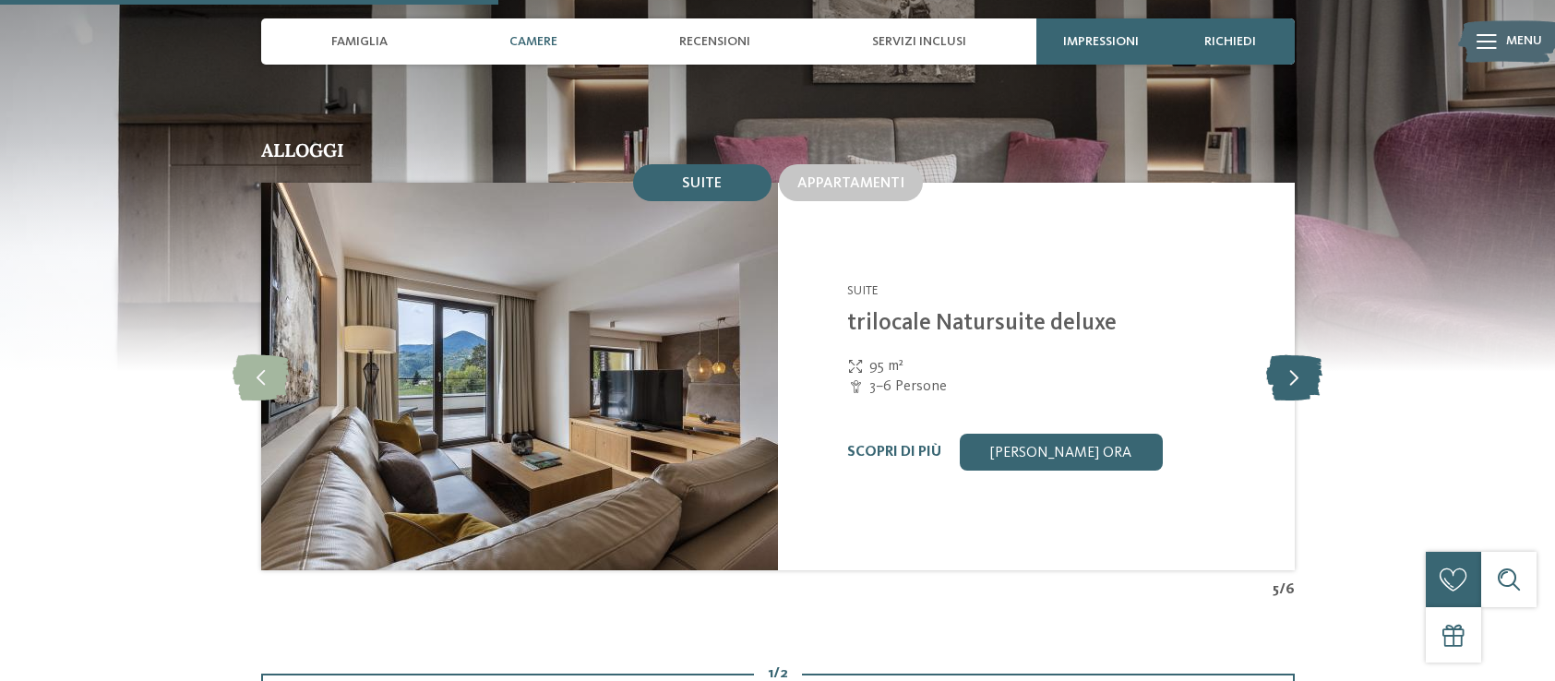
click at [1288, 353] on icon at bounding box center [1294, 376] width 56 height 46
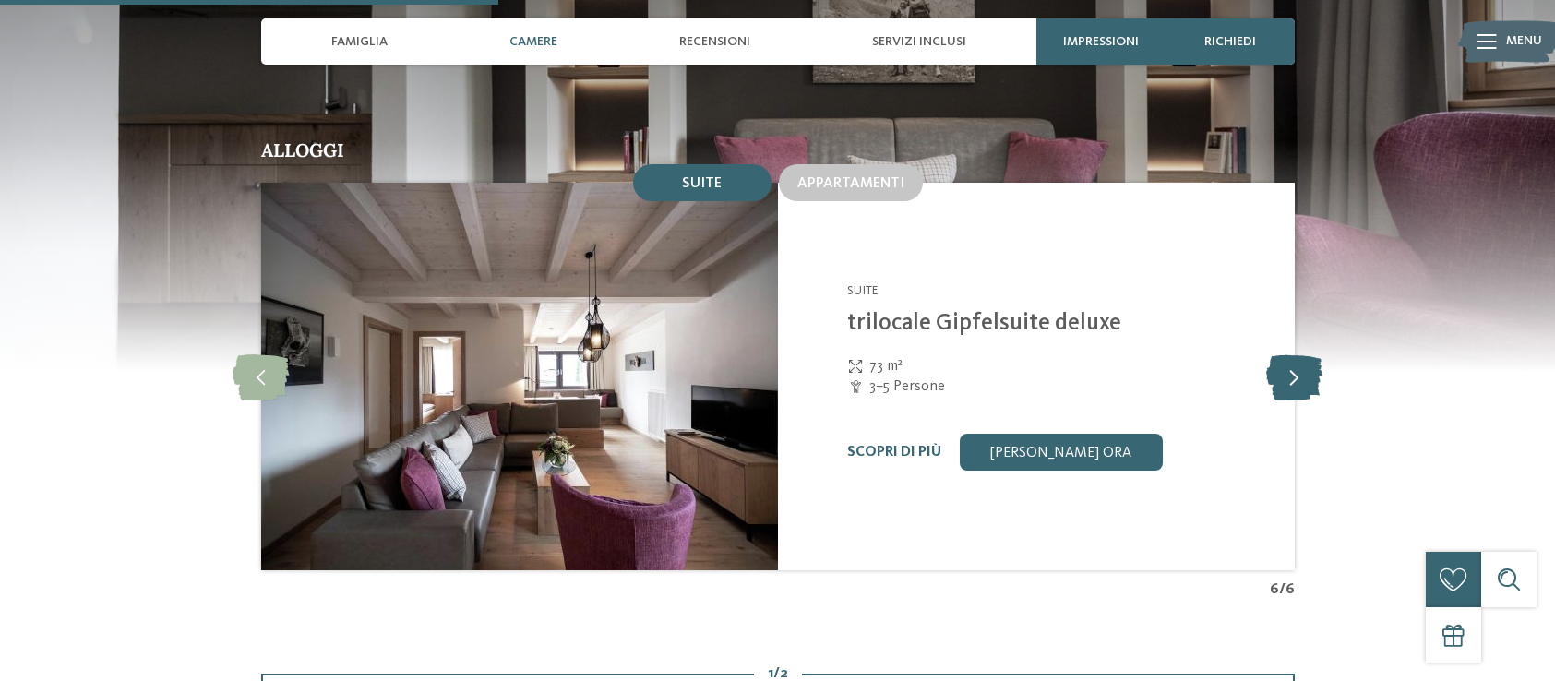
click at [1288, 353] on icon at bounding box center [1294, 376] width 56 height 46
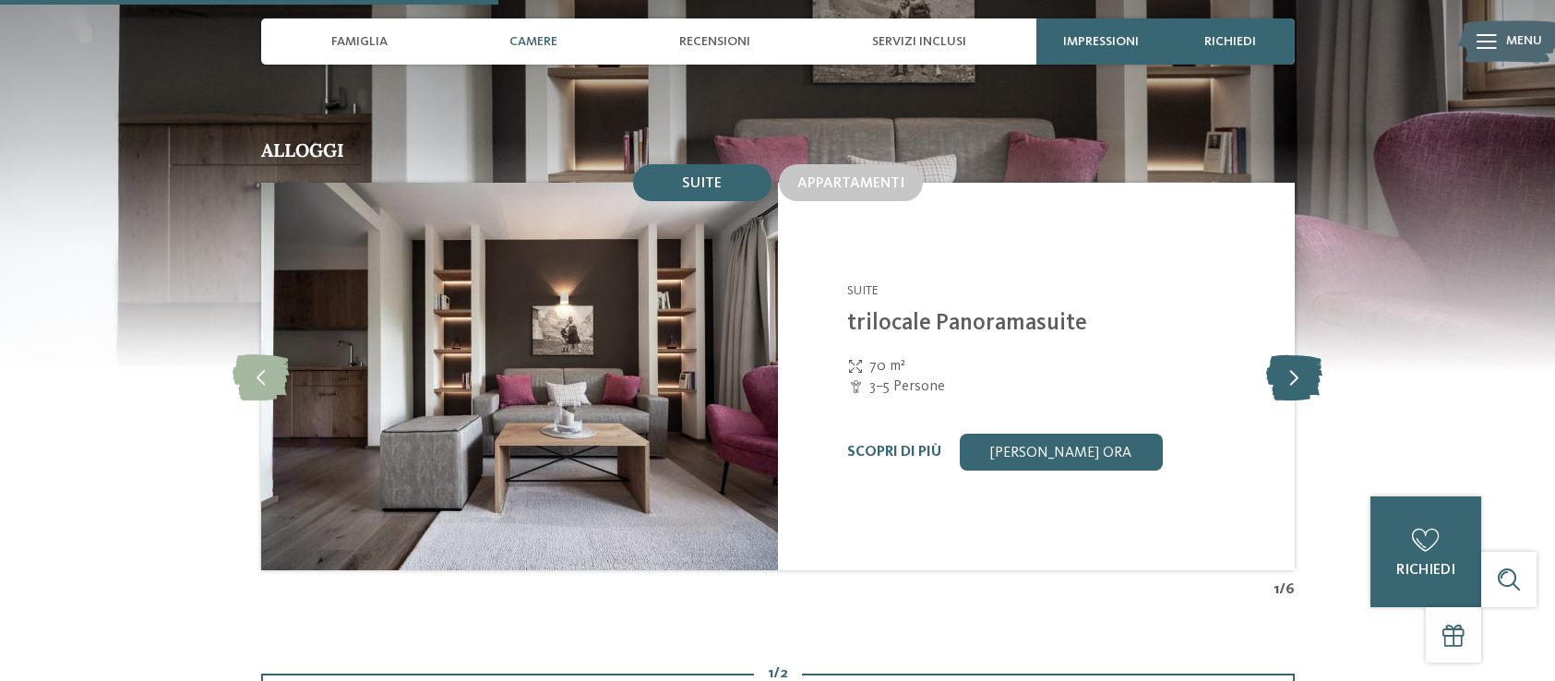
click at [1287, 353] on icon at bounding box center [1294, 376] width 56 height 46
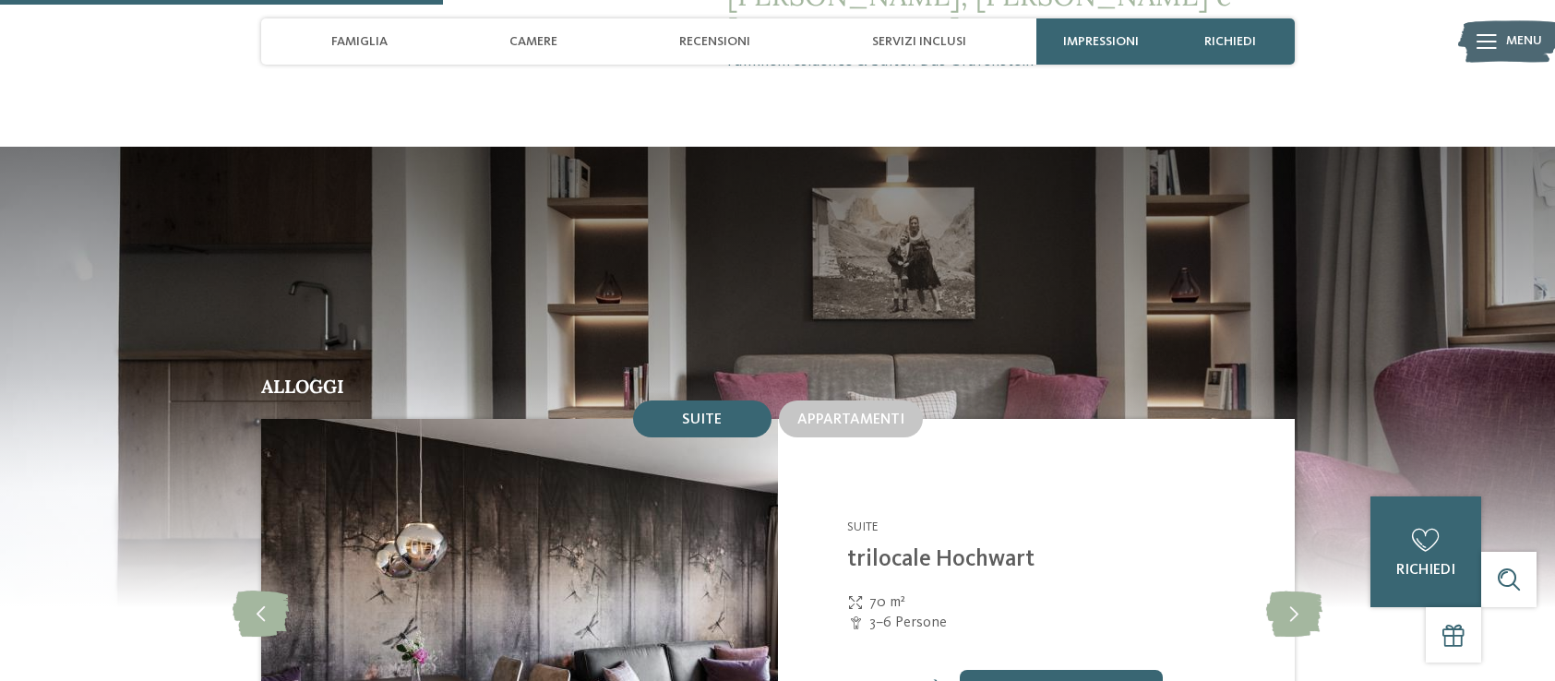
scroll to position [1492, 0]
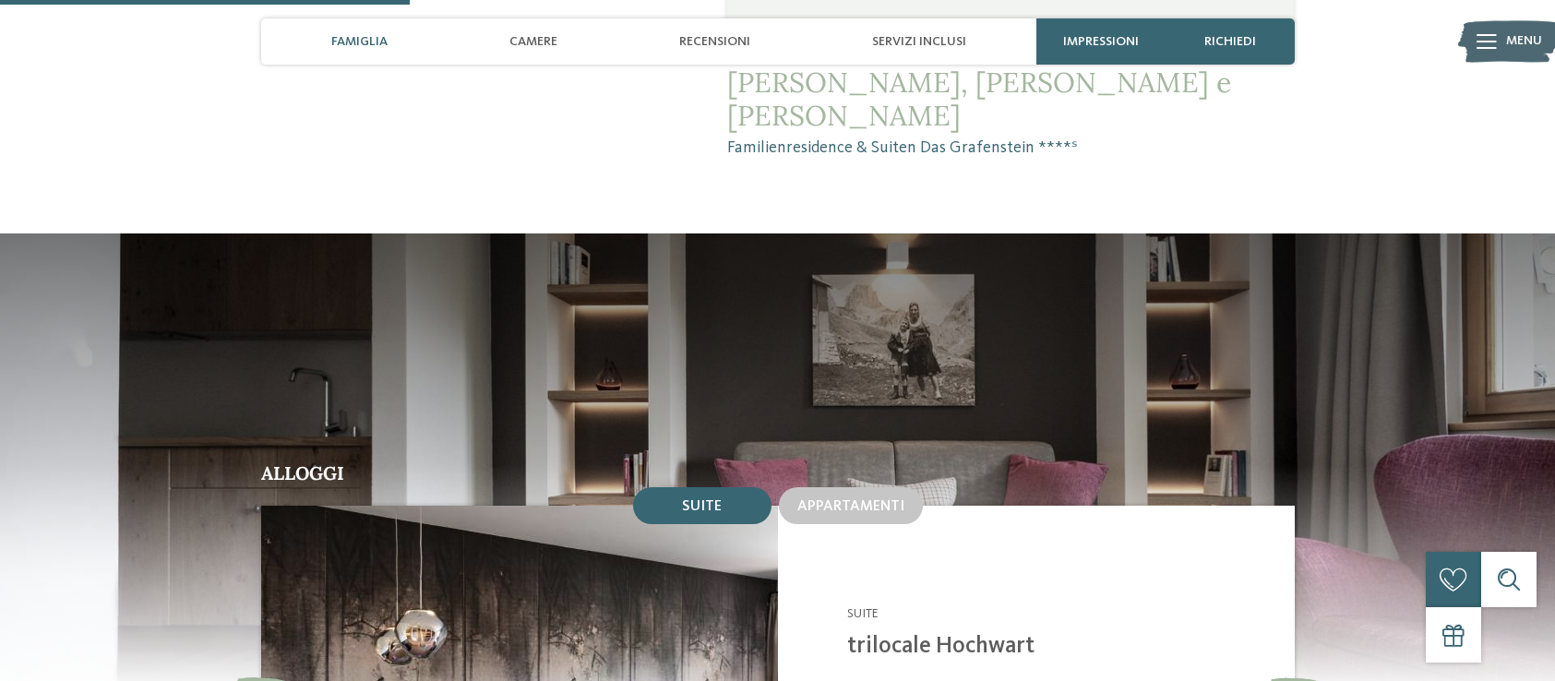
click at [351, 42] on span "Famiglia" at bounding box center [359, 42] width 56 height 16
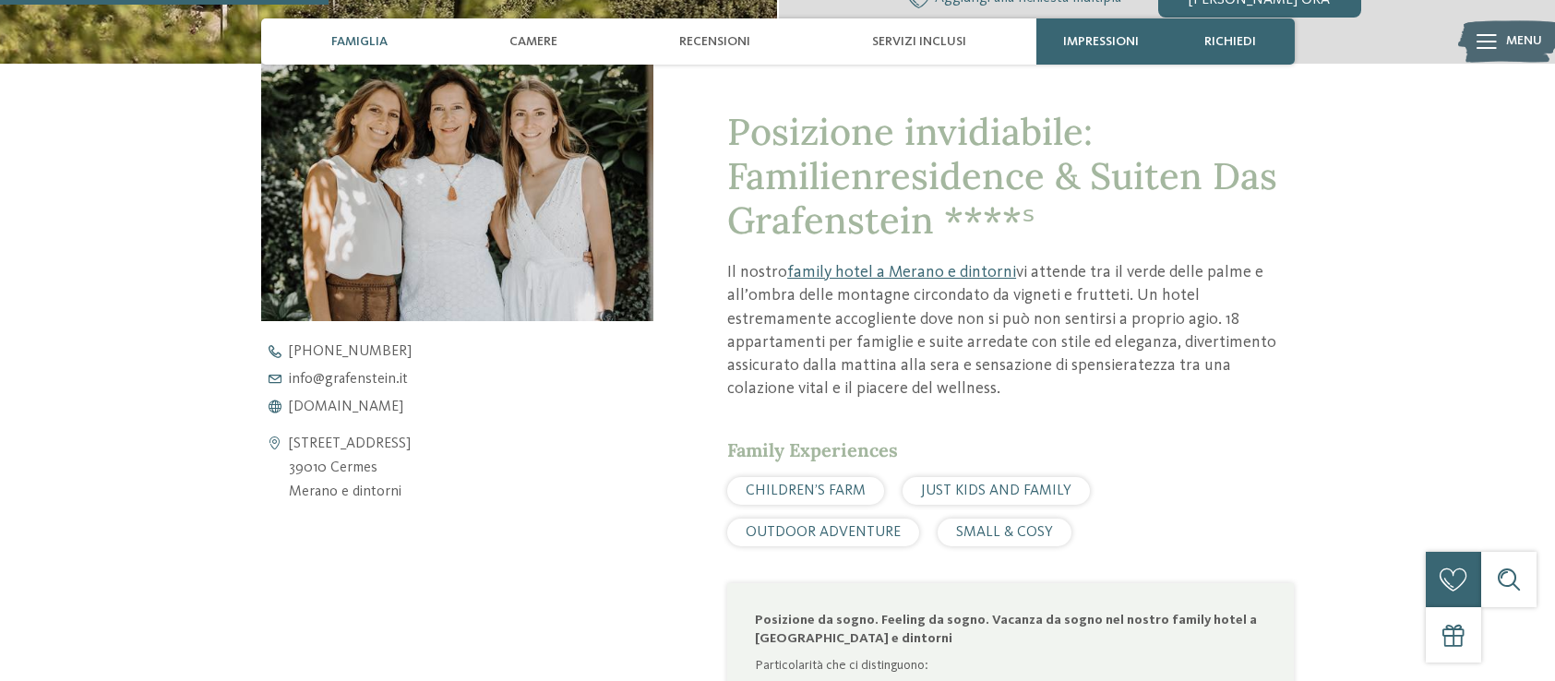
scroll to position [656, 0]
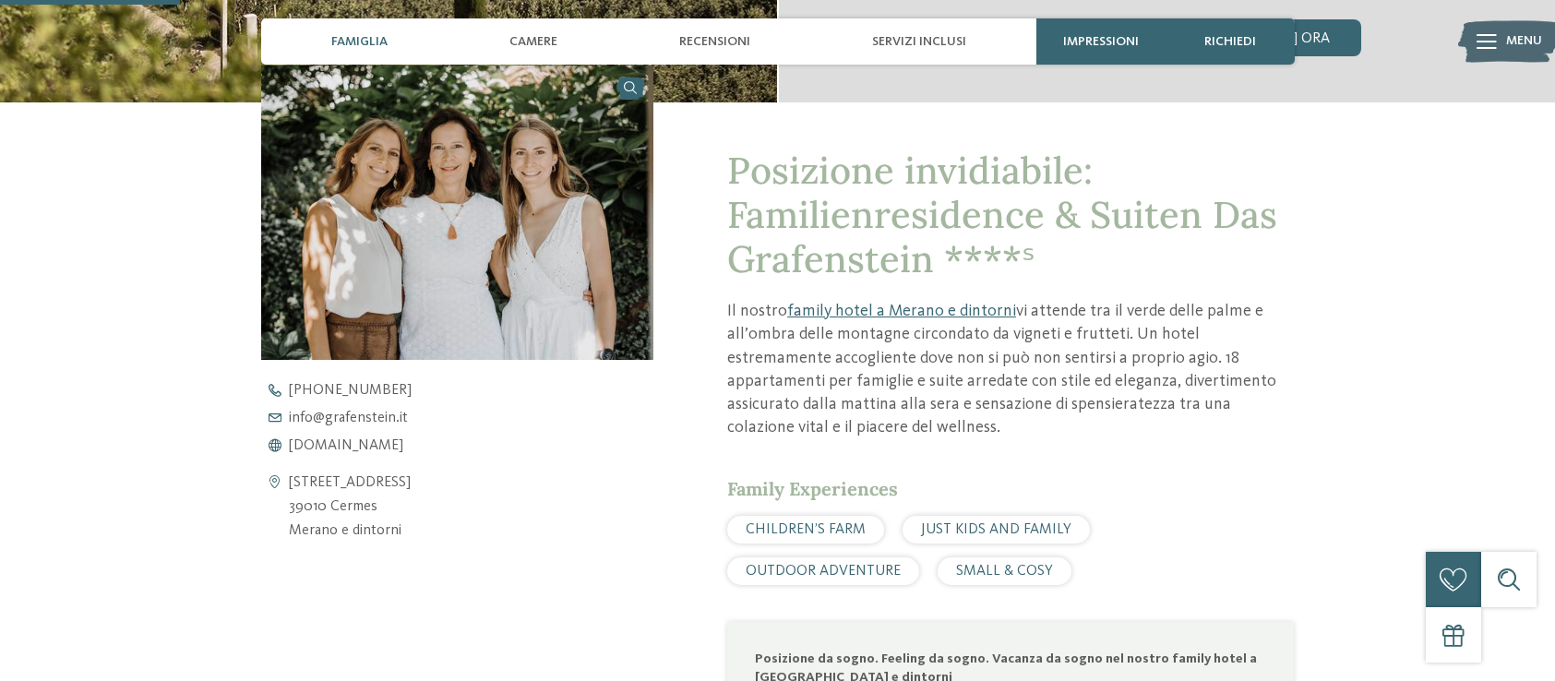
click at [955, 516] on div "JUST KIDS AND FAMILY" at bounding box center [995, 530] width 187 height 28
click at [961, 522] on span "JUST KIDS AND FAMILY" at bounding box center [996, 529] width 150 height 15
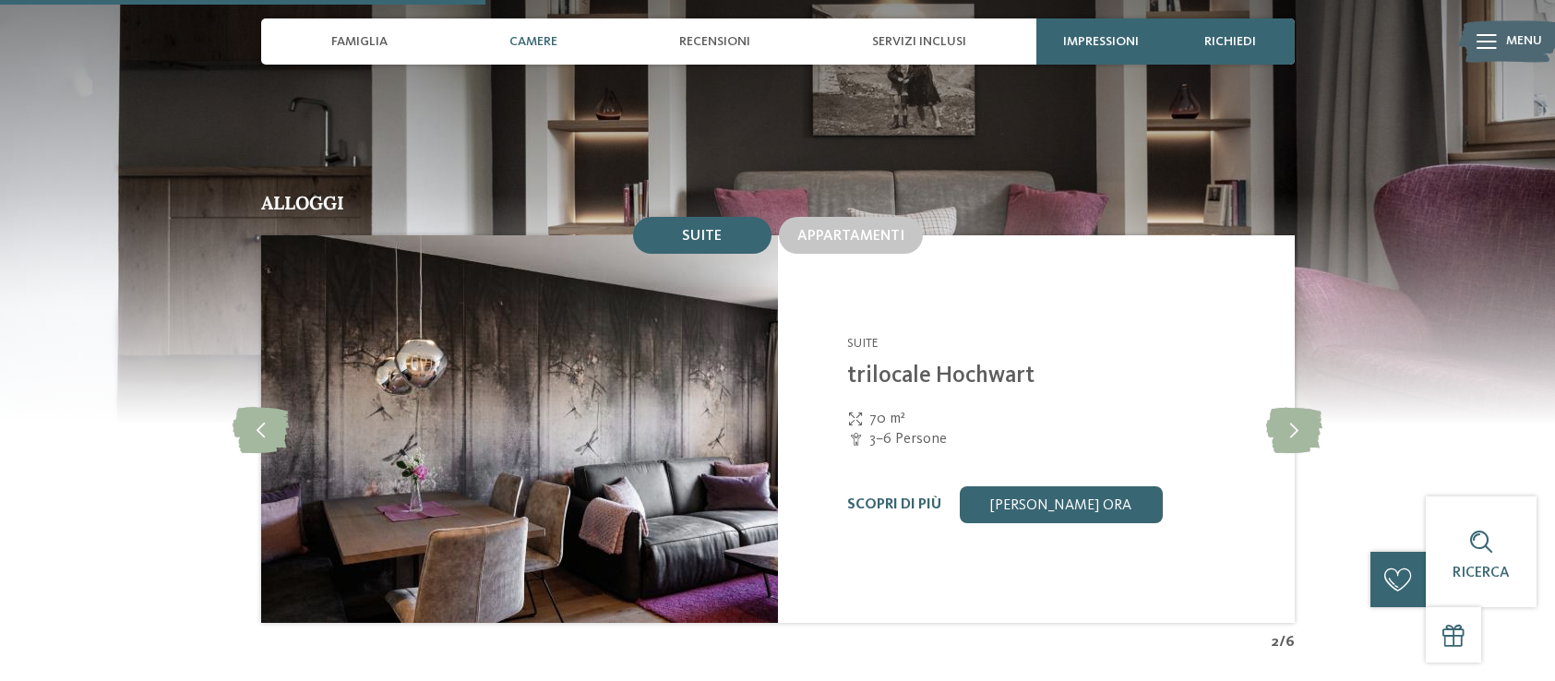
scroll to position [1805, 0]
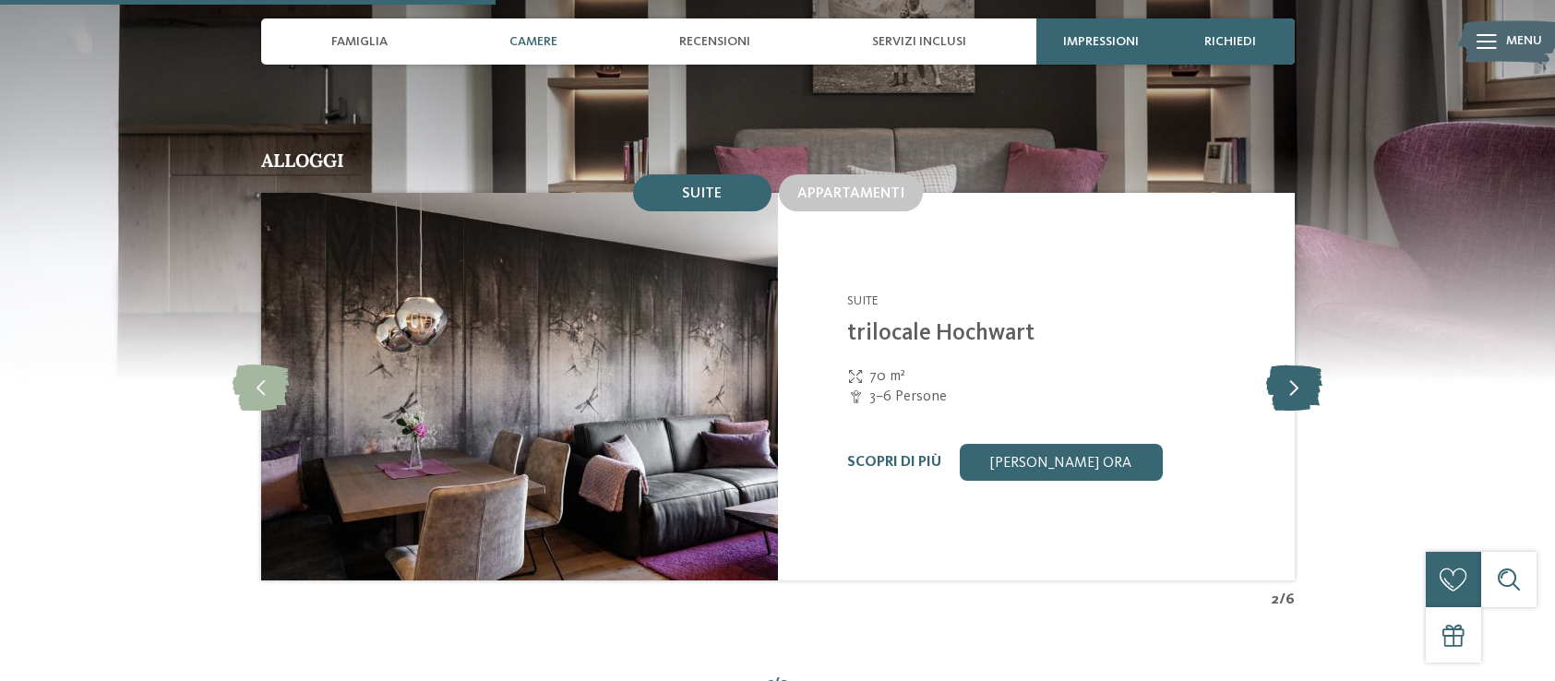
click at [1298, 364] on icon at bounding box center [1294, 387] width 56 height 46
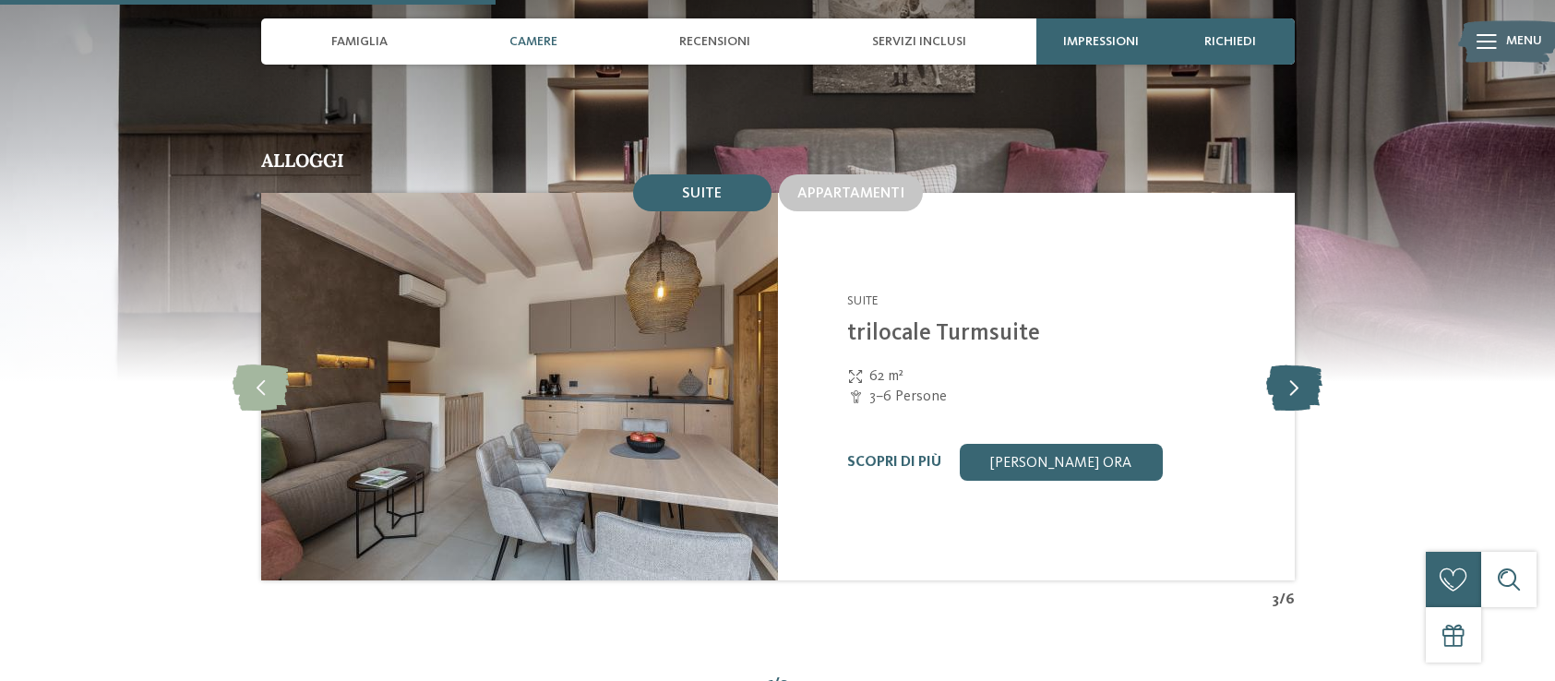
click at [1298, 364] on icon at bounding box center [1294, 387] width 56 height 46
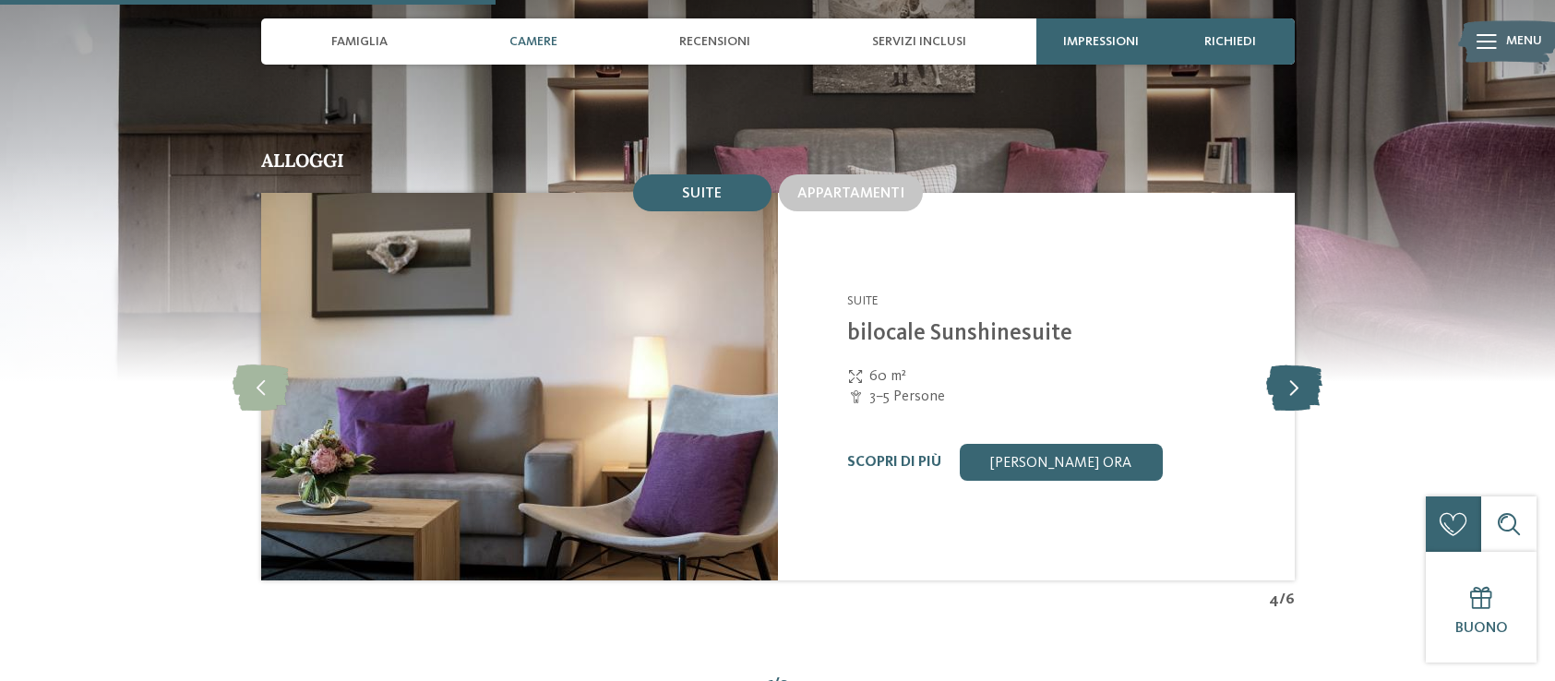
click at [1298, 364] on icon at bounding box center [1294, 387] width 56 height 46
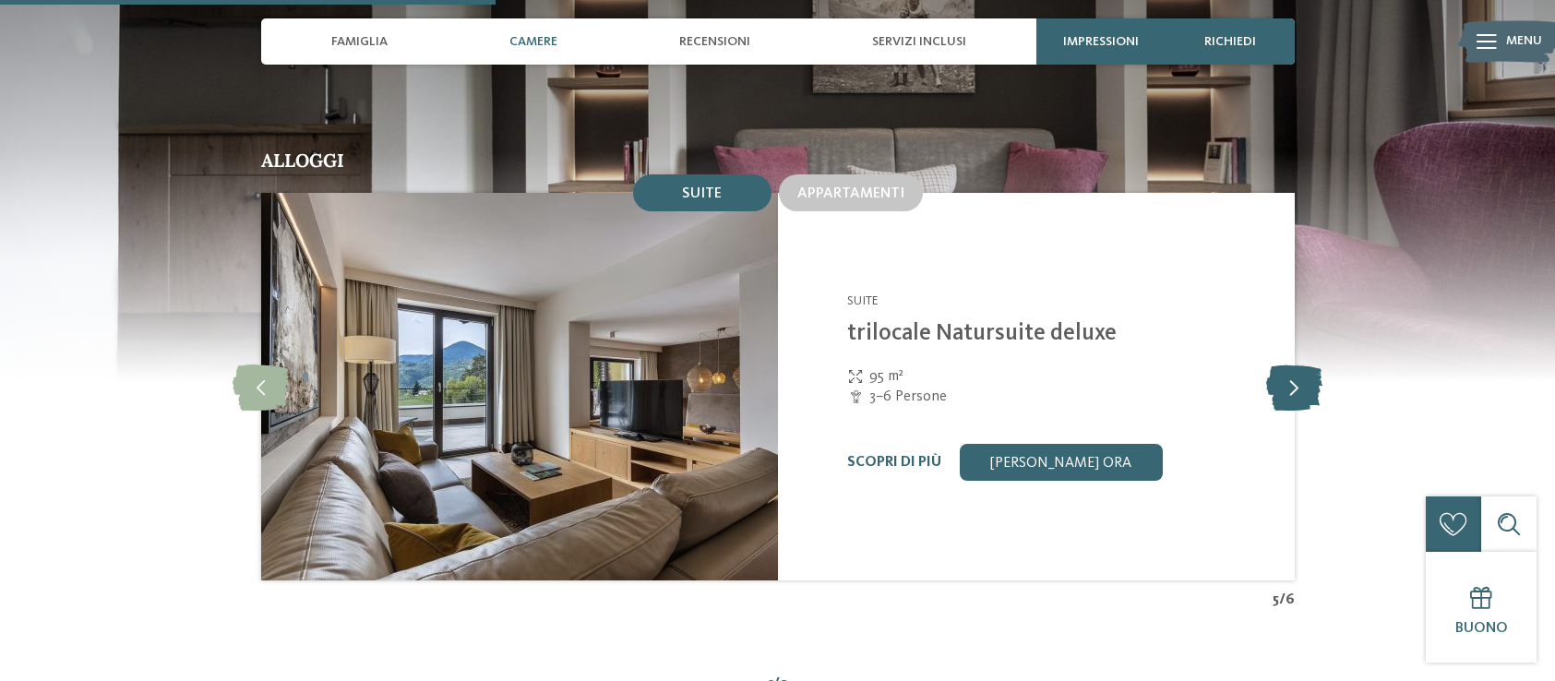
click at [1298, 364] on icon at bounding box center [1294, 387] width 56 height 46
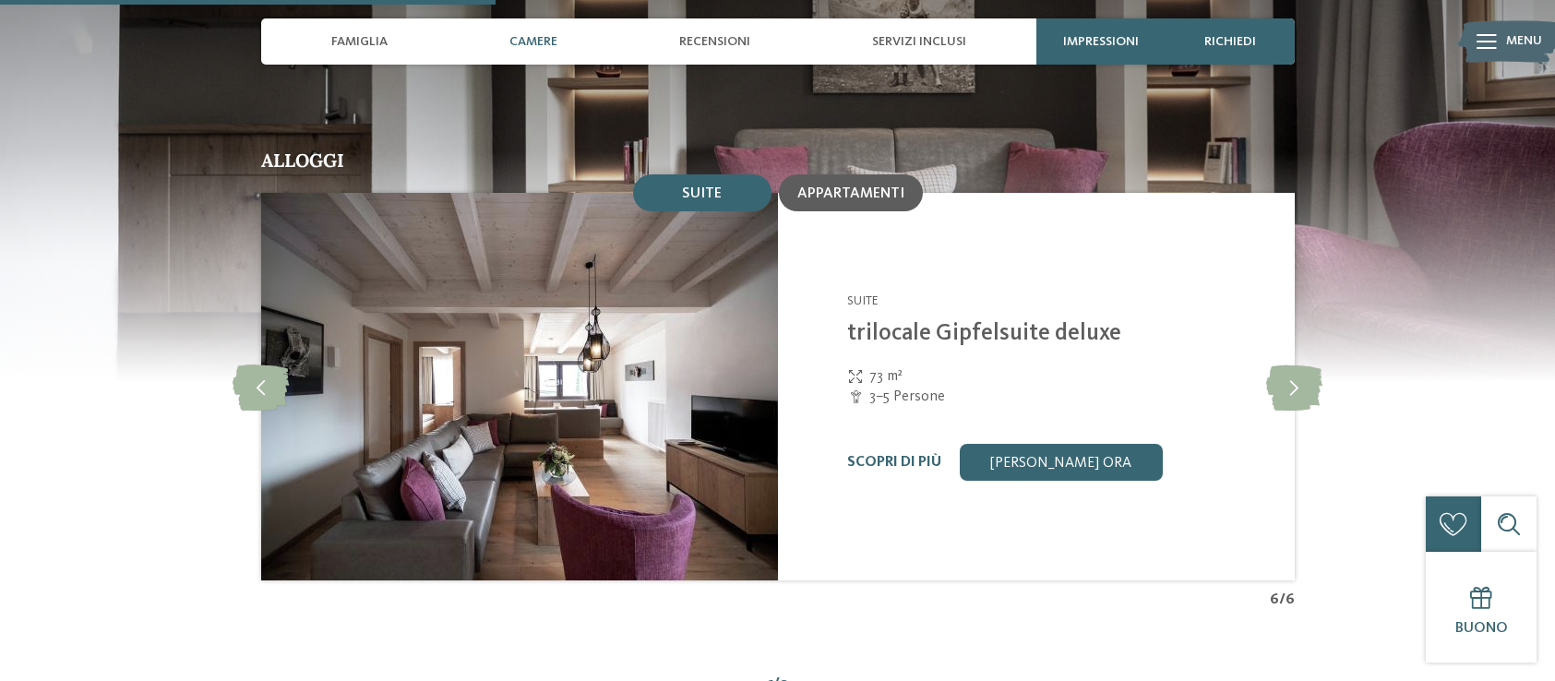
click at [866, 186] on span "Appartamenti" at bounding box center [850, 193] width 107 height 15
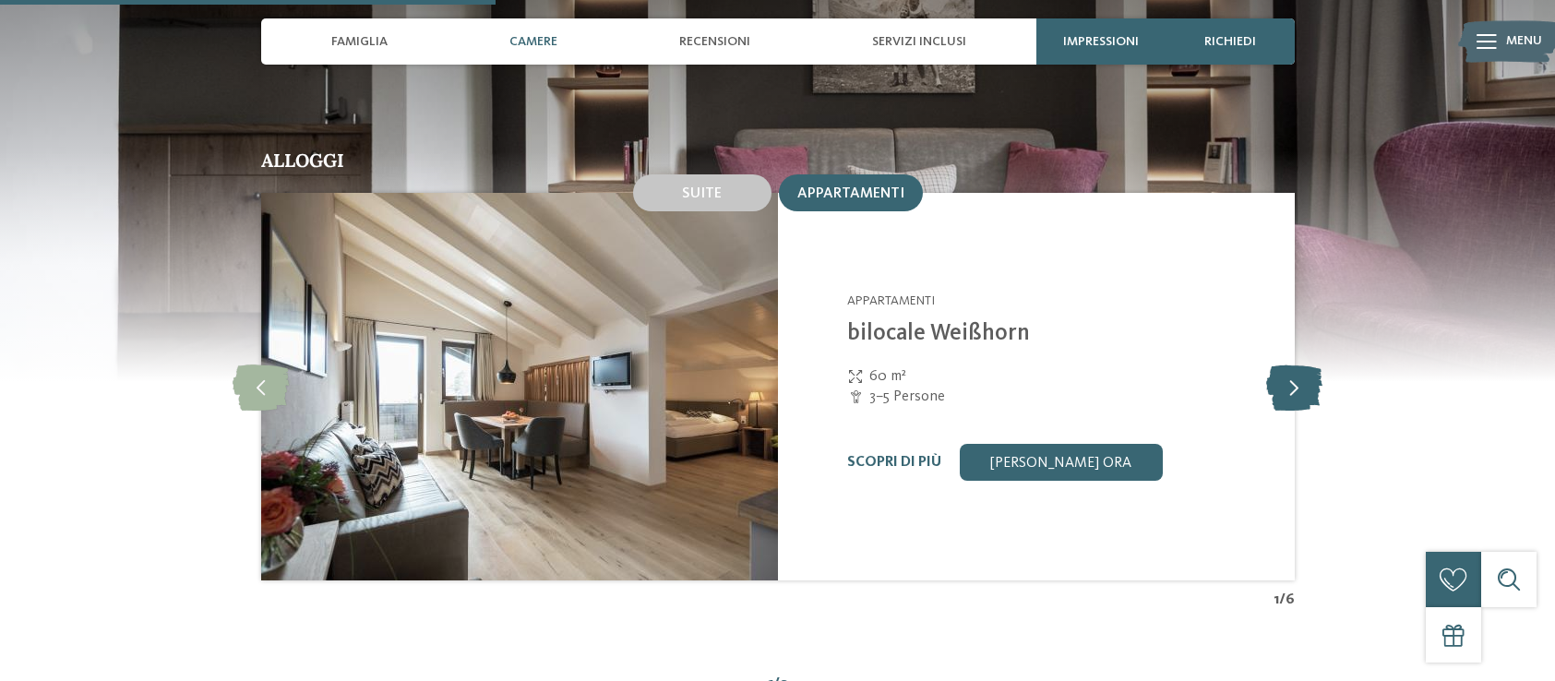
click at [1288, 372] on icon at bounding box center [1294, 387] width 56 height 46
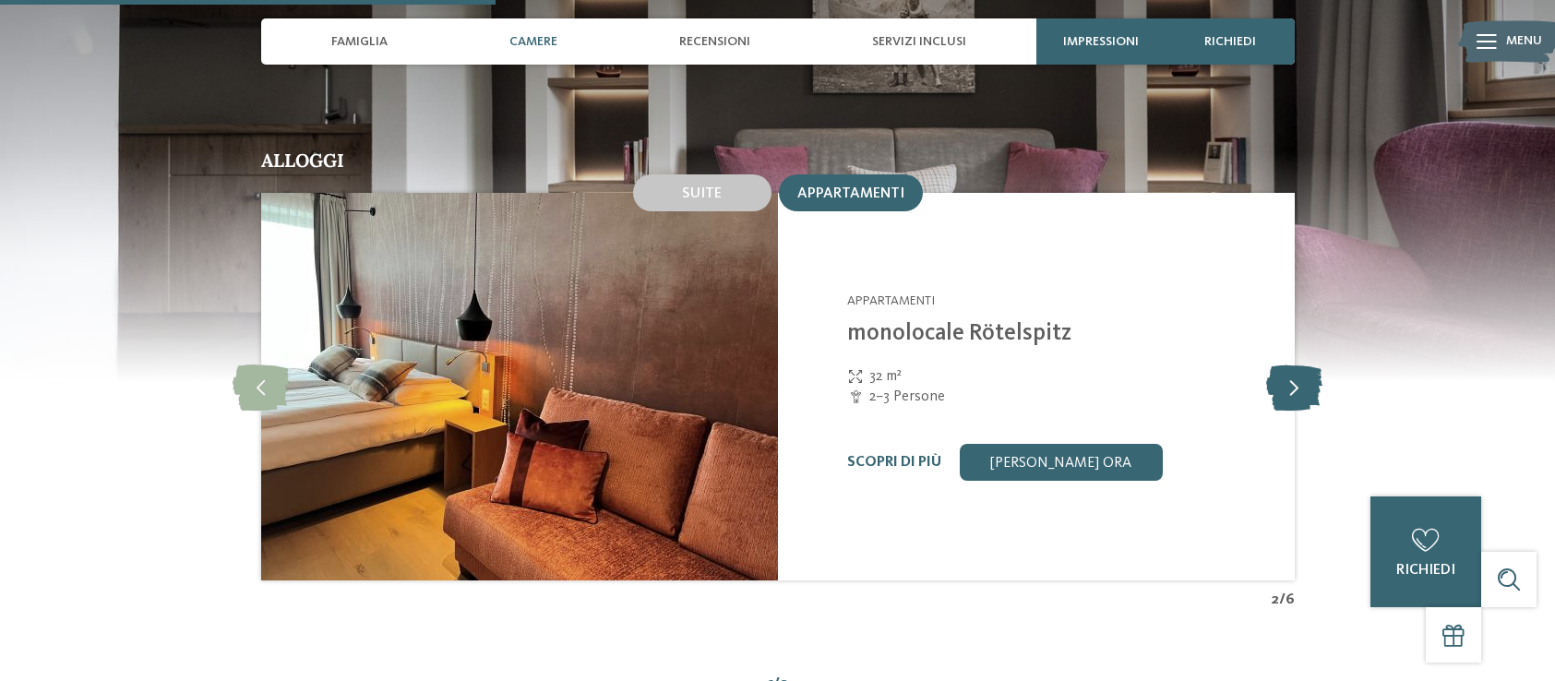
click at [1288, 372] on icon at bounding box center [1294, 387] width 56 height 46
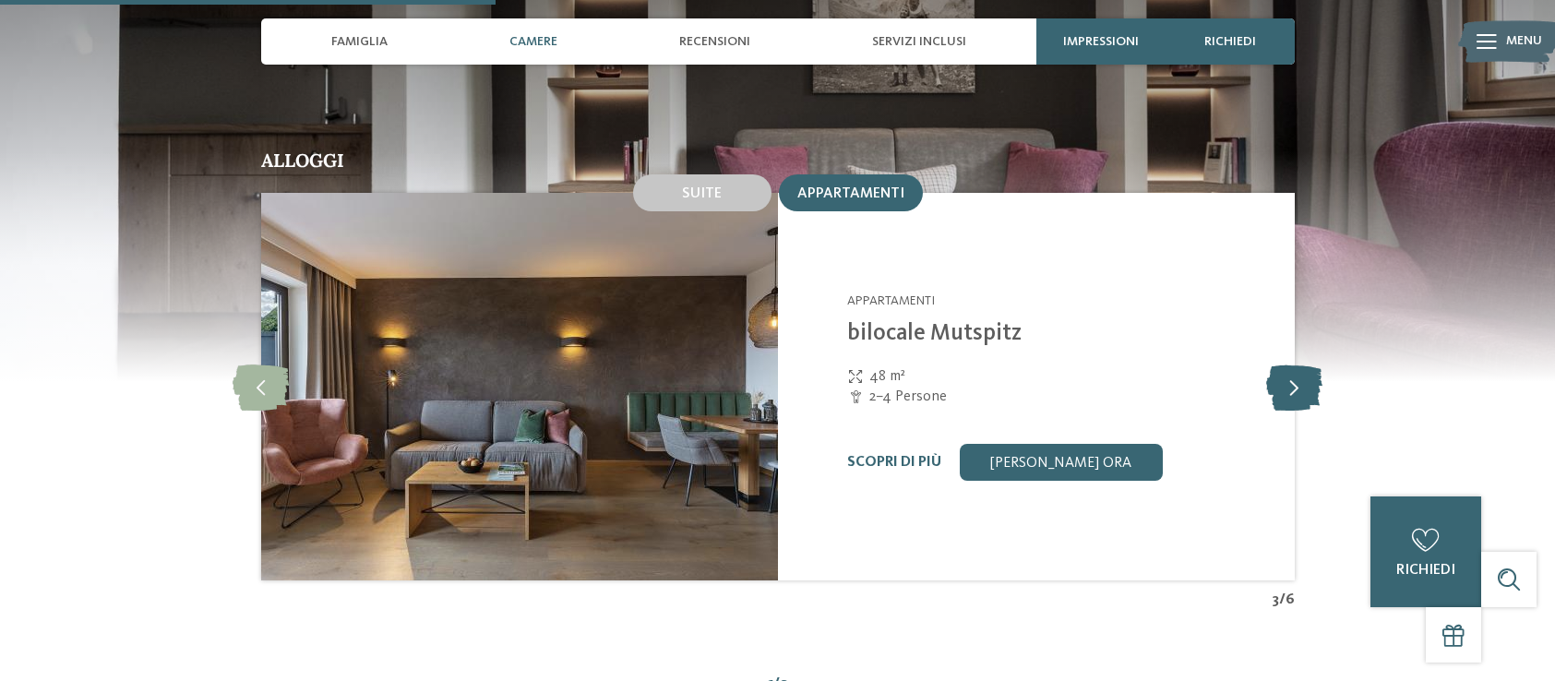
click at [1288, 372] on icon at bounding box center [1294, 387] width 56 height 46
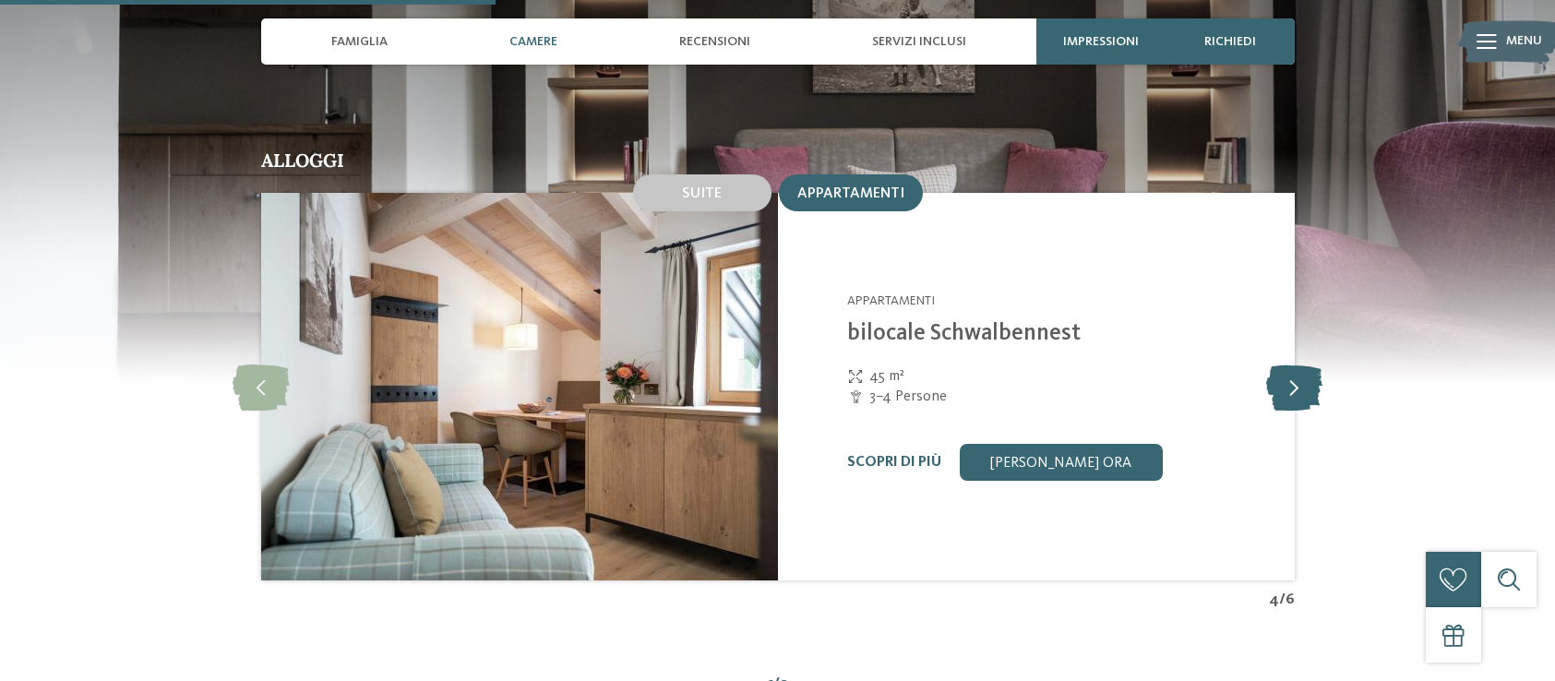
click at [1288, 372] on icon at bounding box center [1294, 387] width 56 height 46
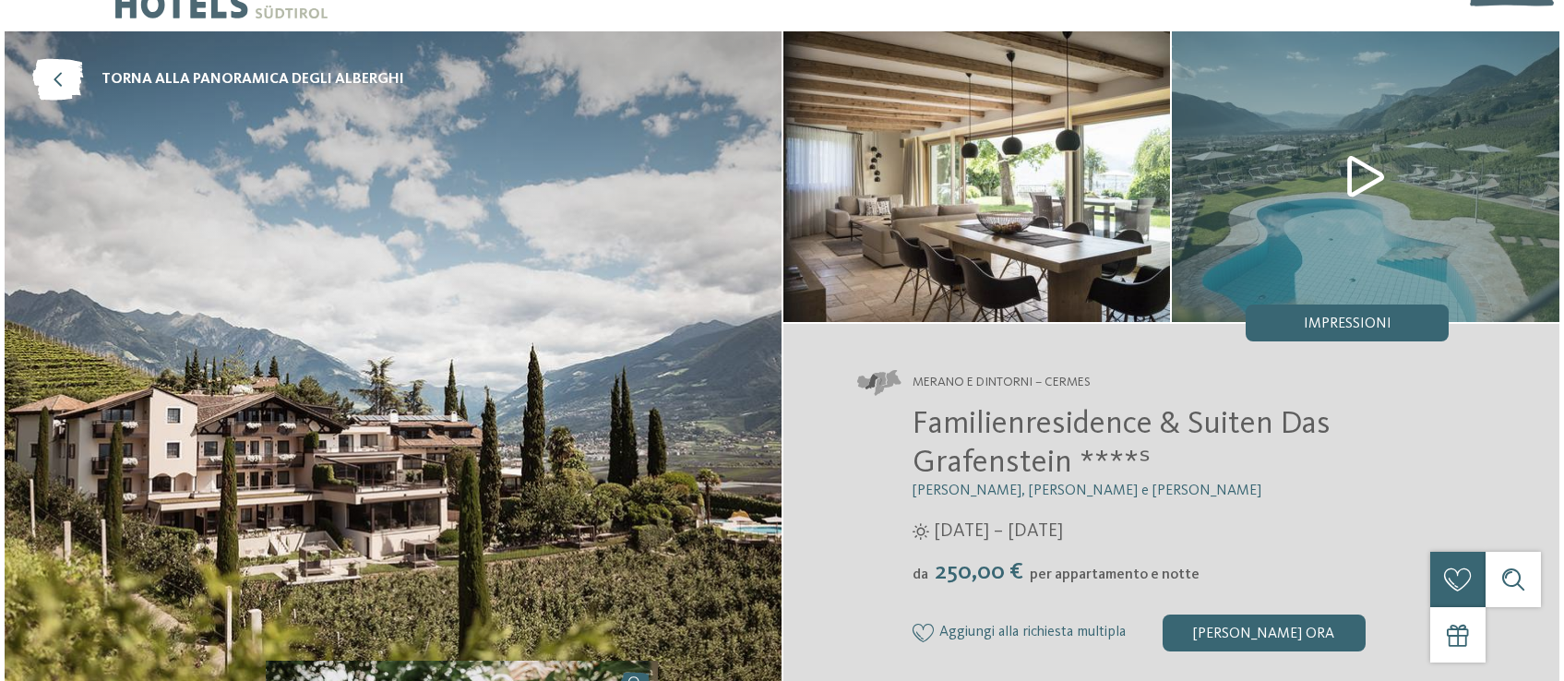
scroll to position [0, 0]
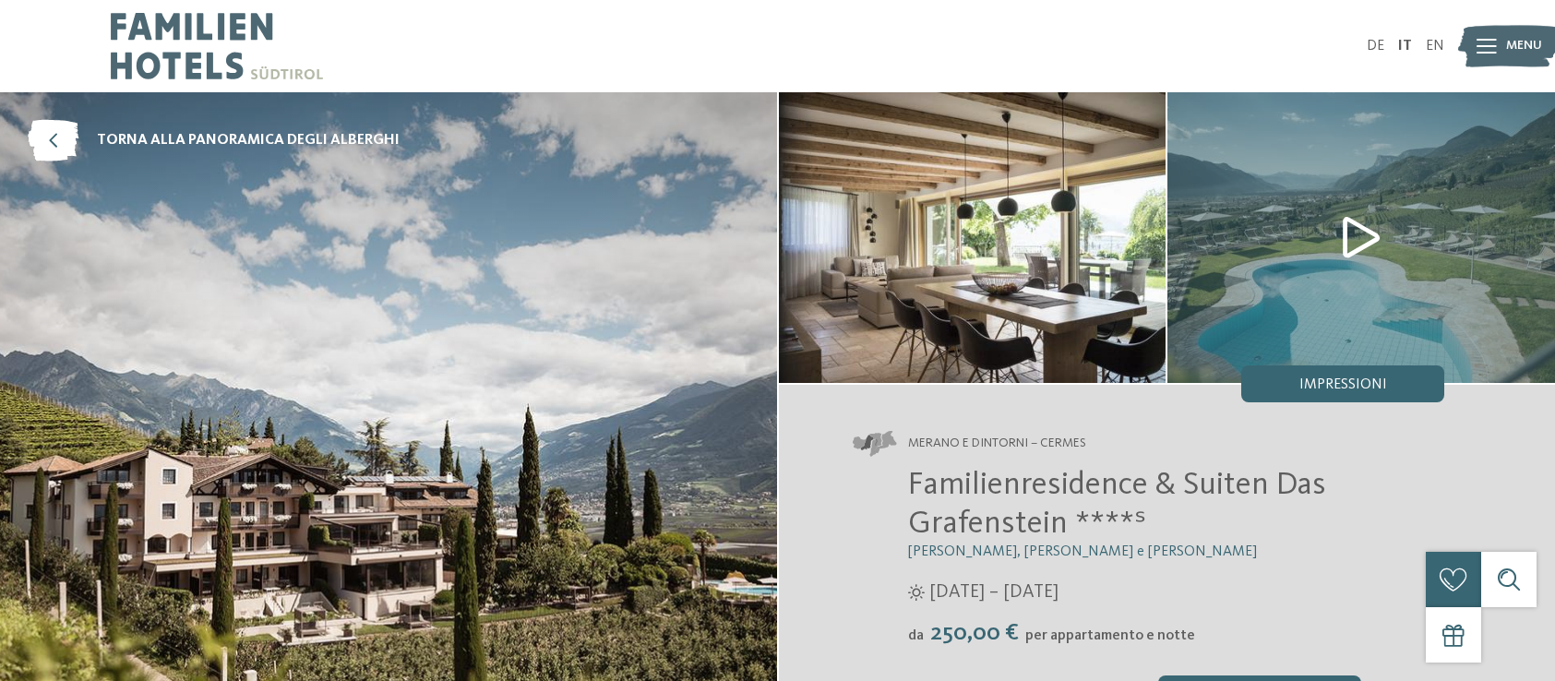
click at [1390, 254] on img at bounding box center [1361, 237] width 388 height 291
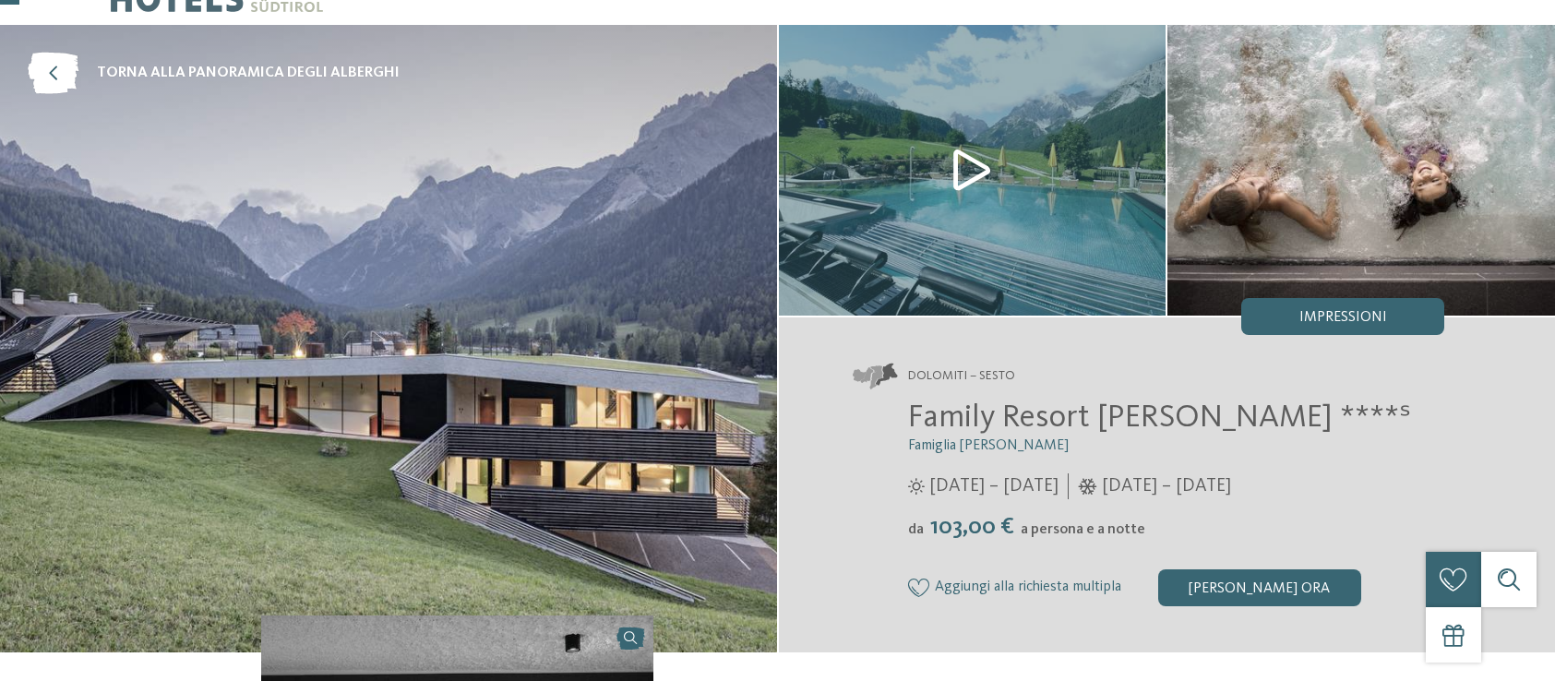
scroll to position [73, 0]
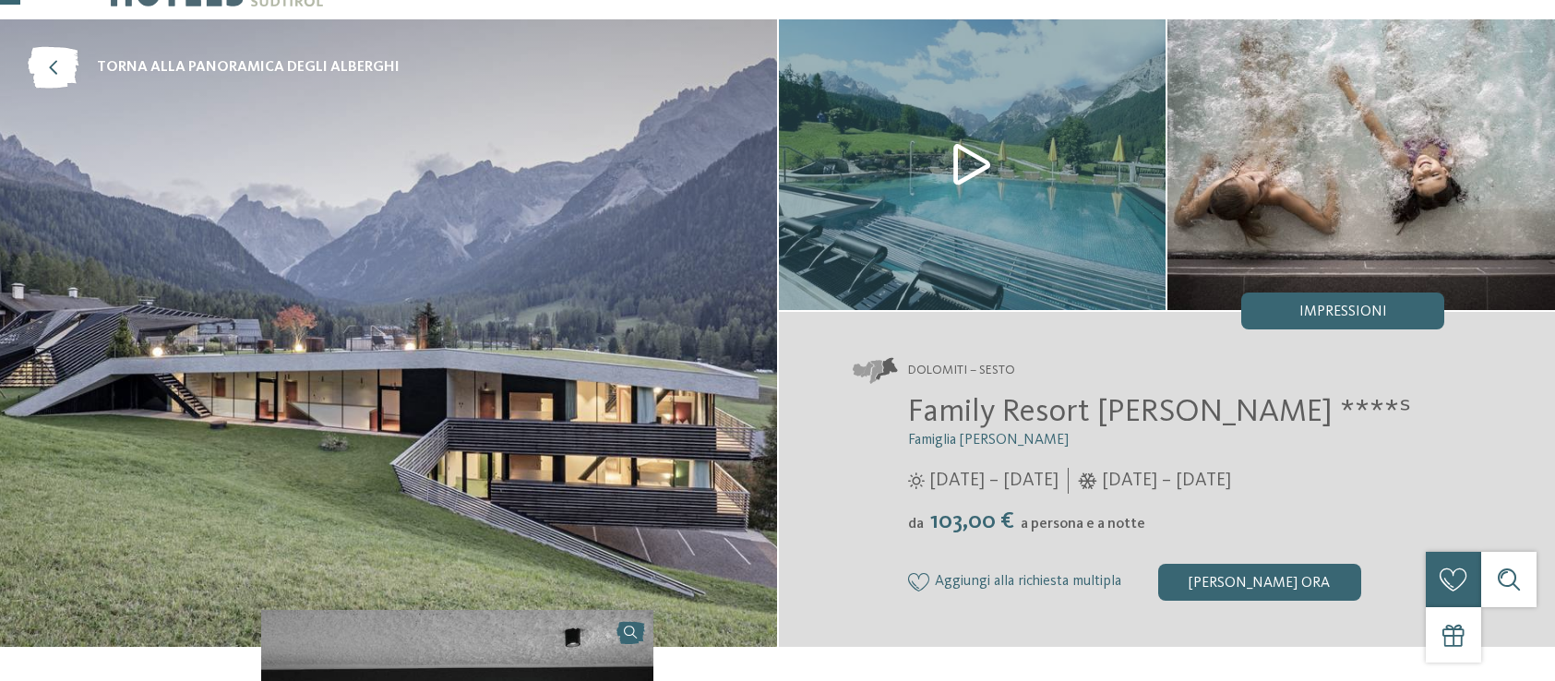
click at [966, 178] on img at bounding box center [973, 164] width 388 height 291
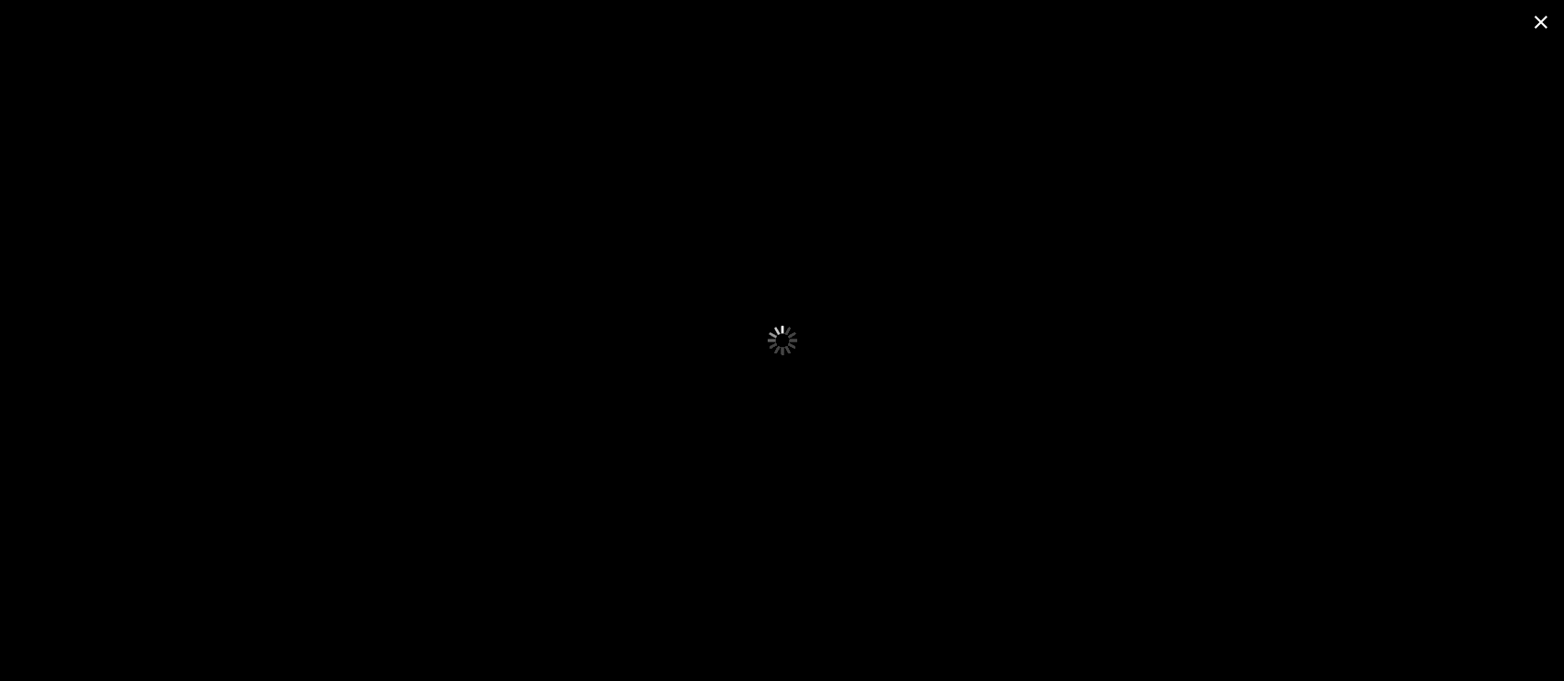
click at [1539, 22] on span at bounding box center [1541, 21] width 46 height 43
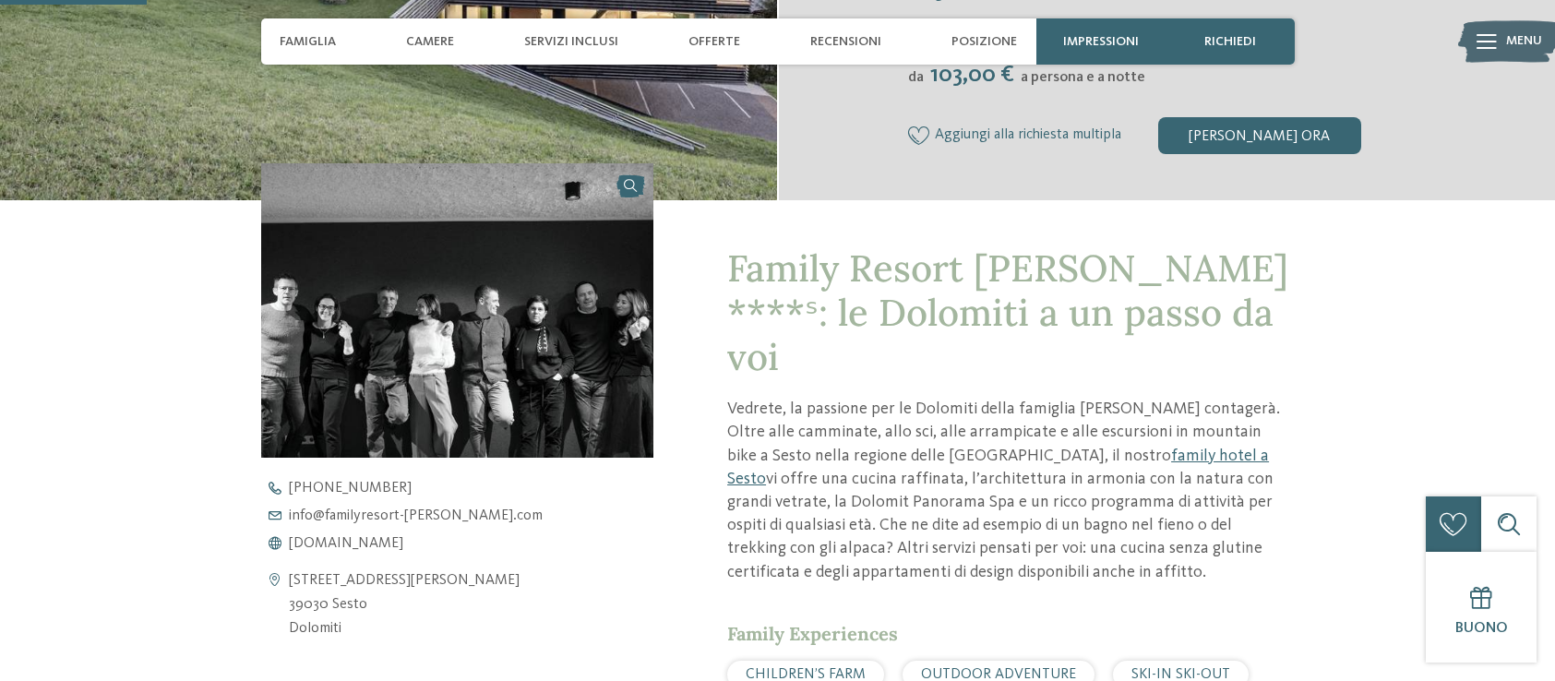
scroll to position [516, 0]
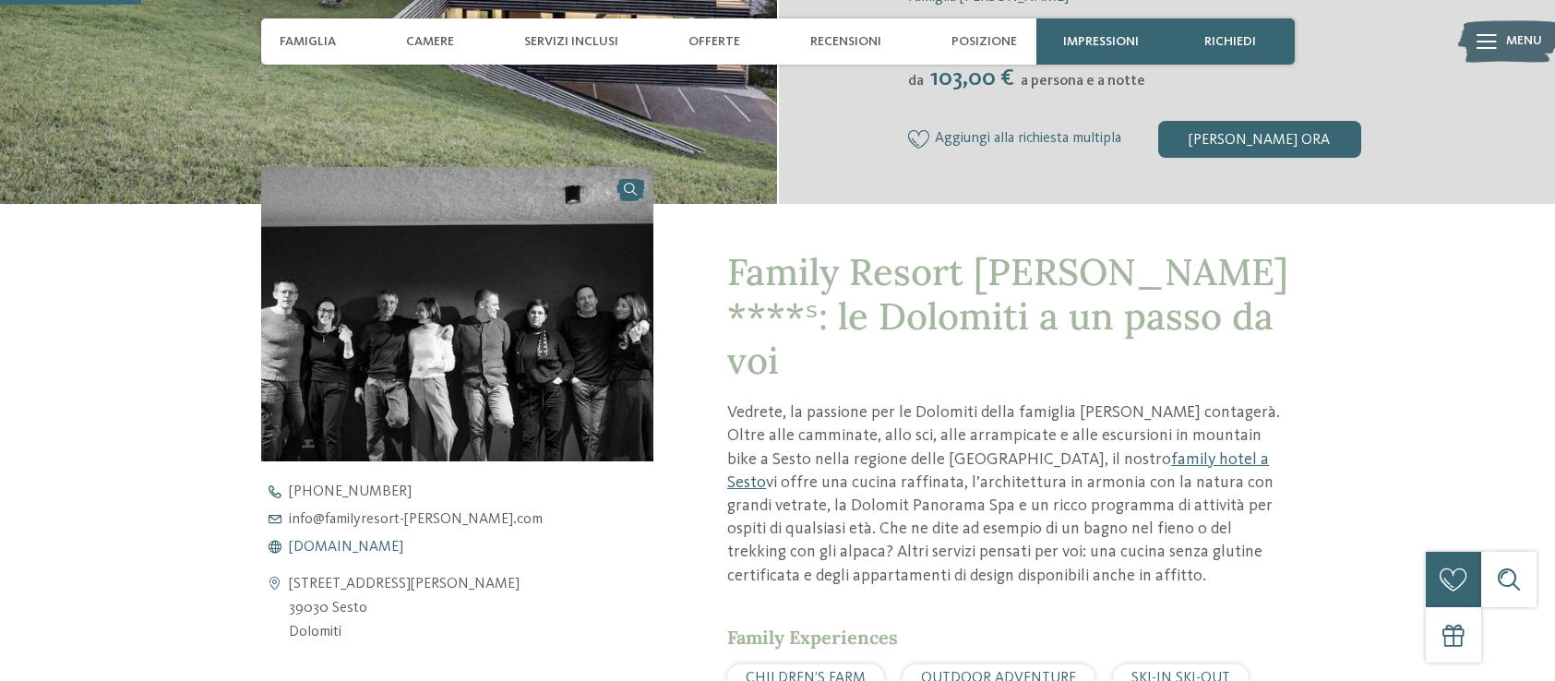
click at [401, 540] on span "[DOMAIN_NAME]" at bounding box center [346, 547] width 114 height 15
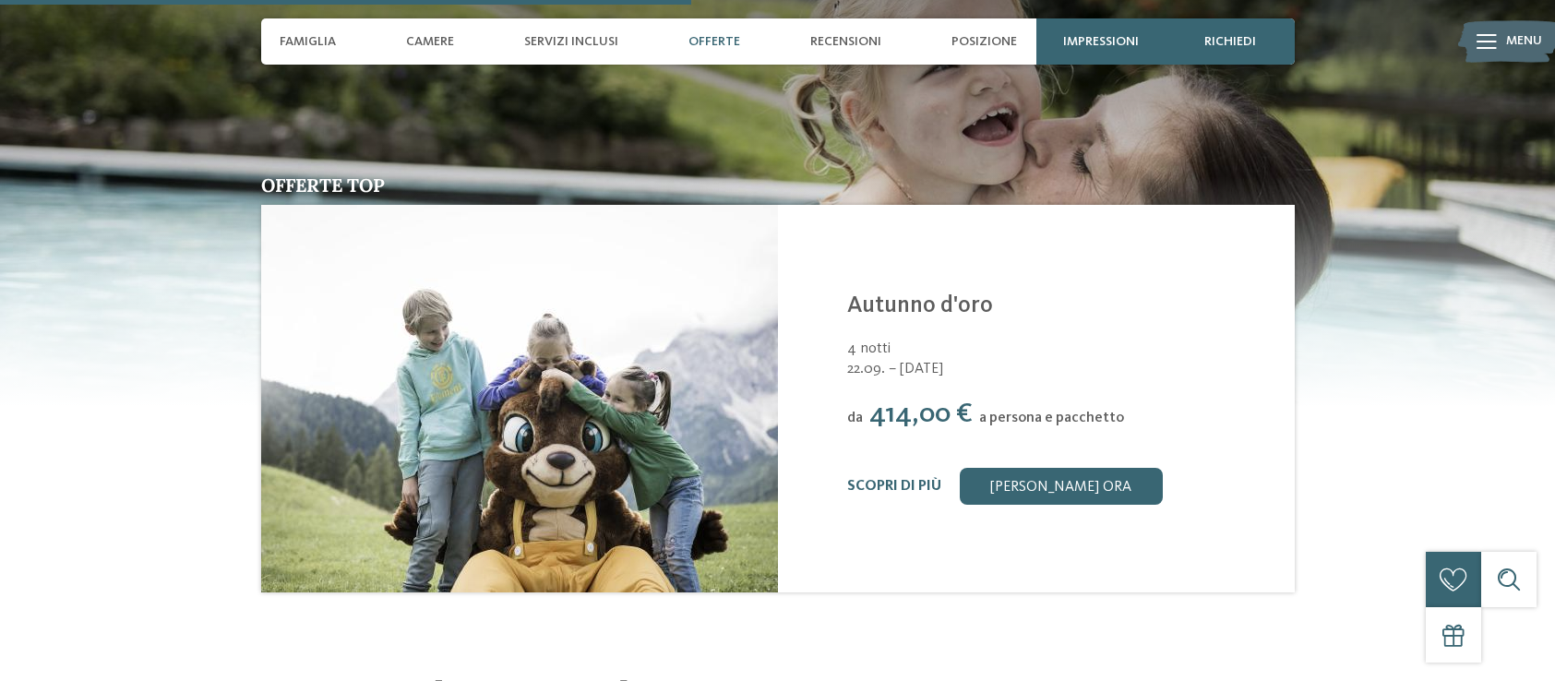
scroll to position [2594, 0]
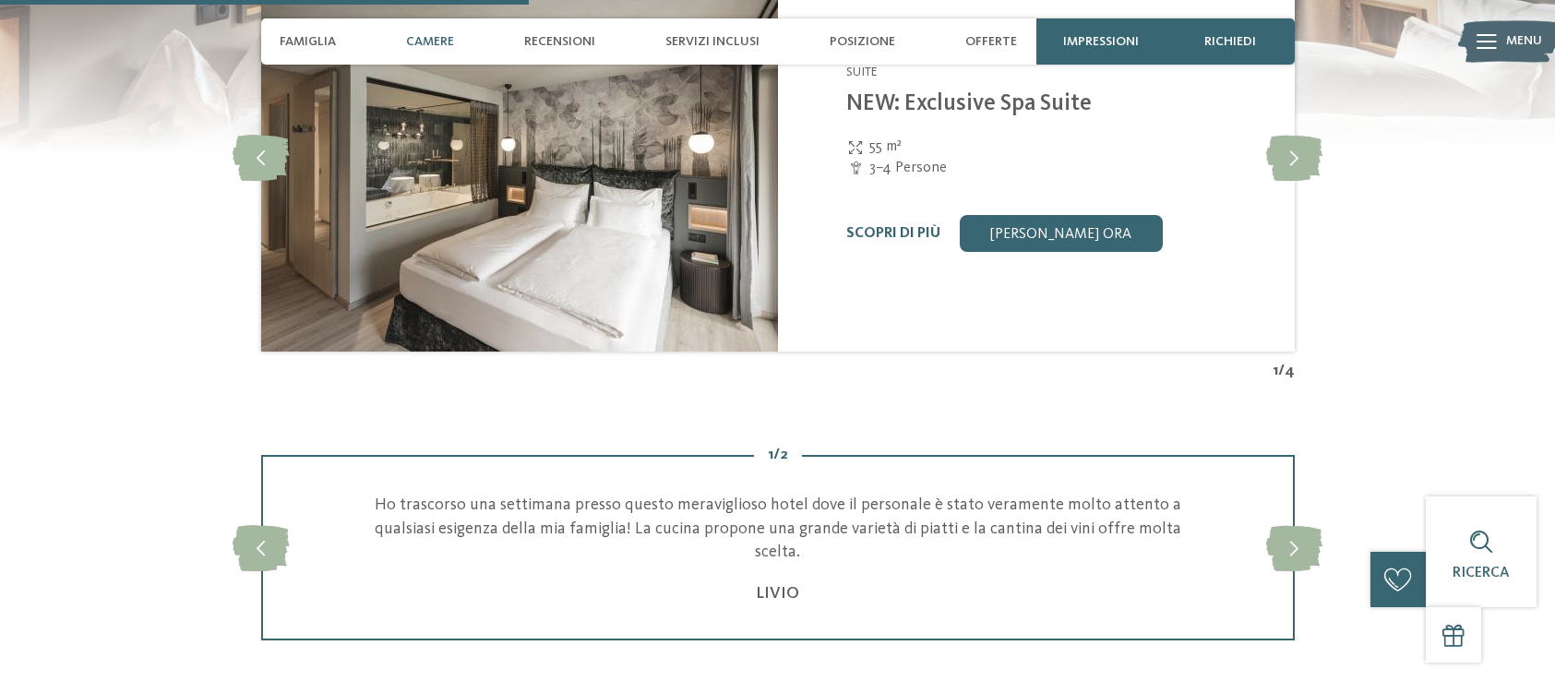
scroll to position [2185, 0]
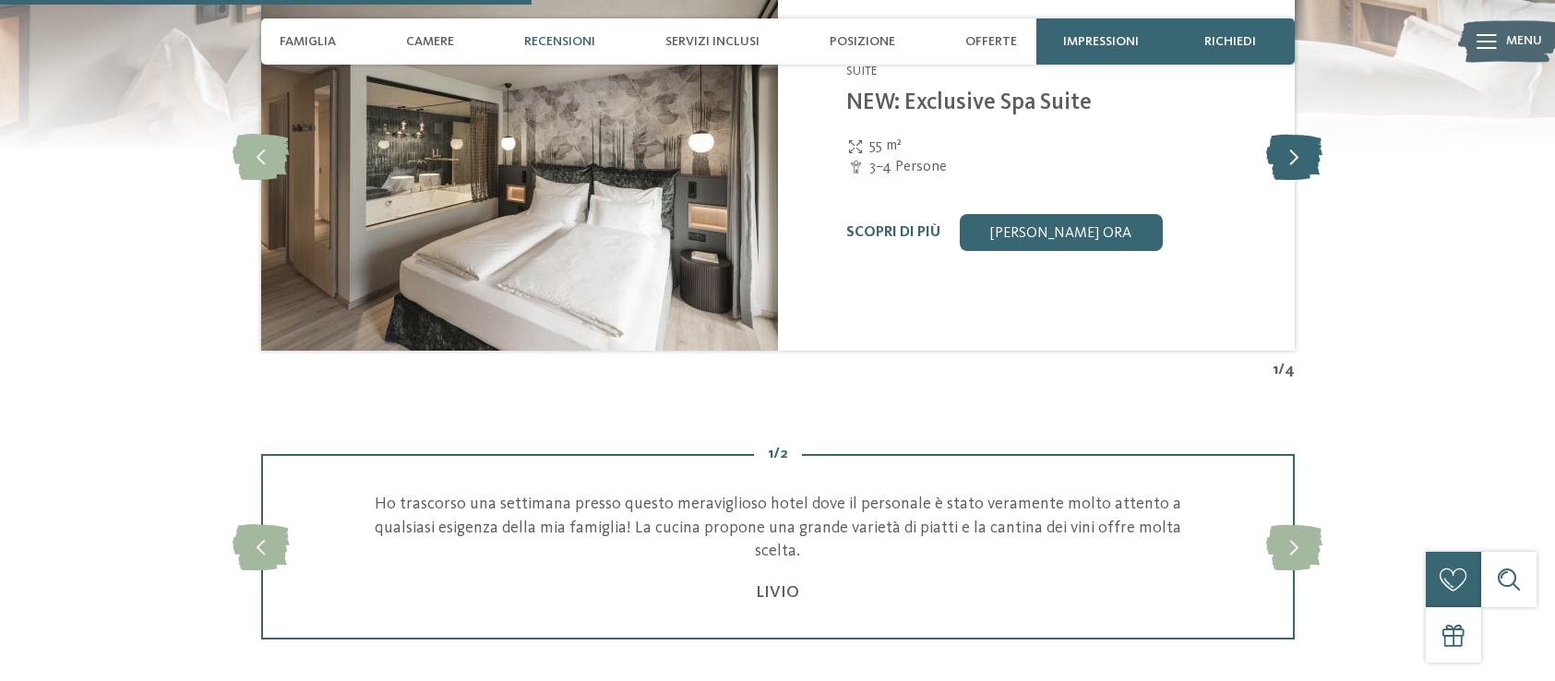
click at [1280, 180] on icon at bounding box center [1294, 157] width 56 height 46
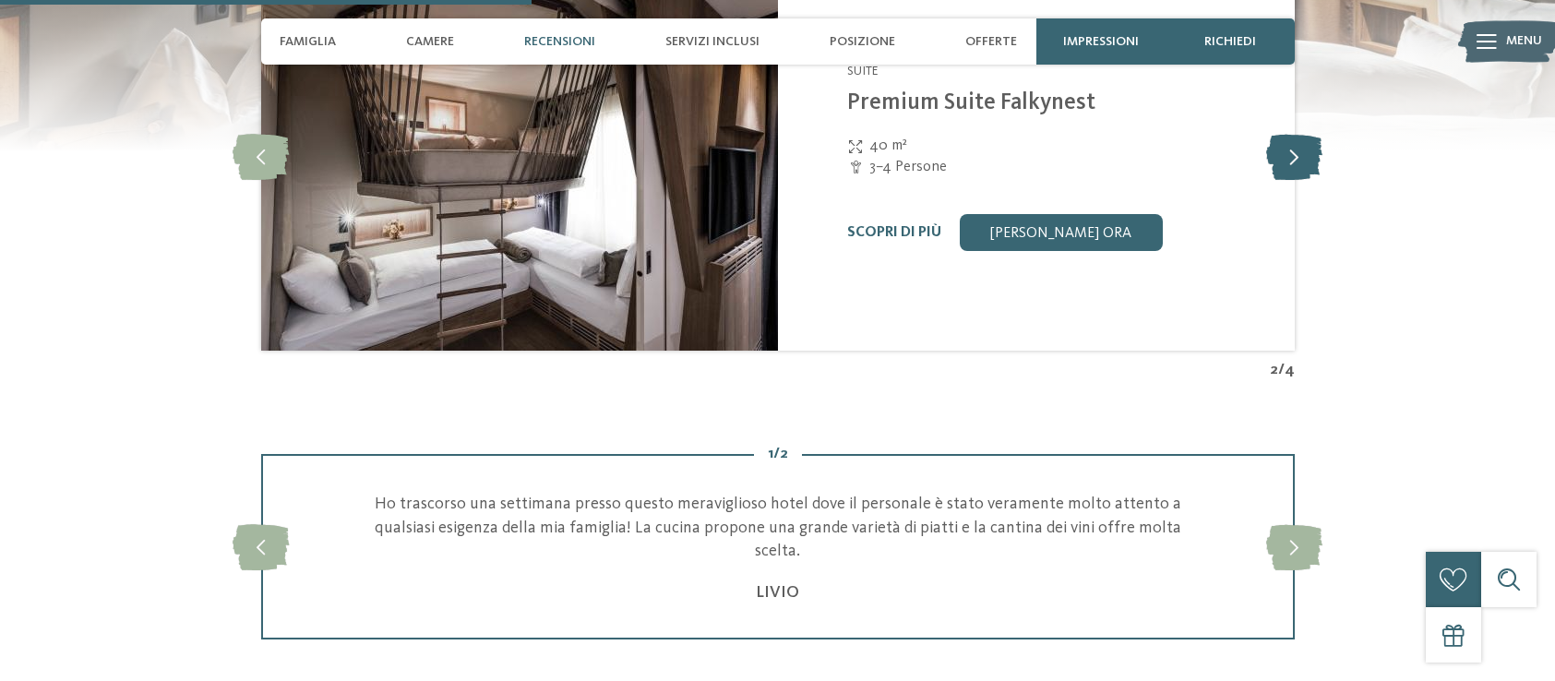
click at [1280, 180] on icon at bounding box center [1294, 157] width 56 height 46
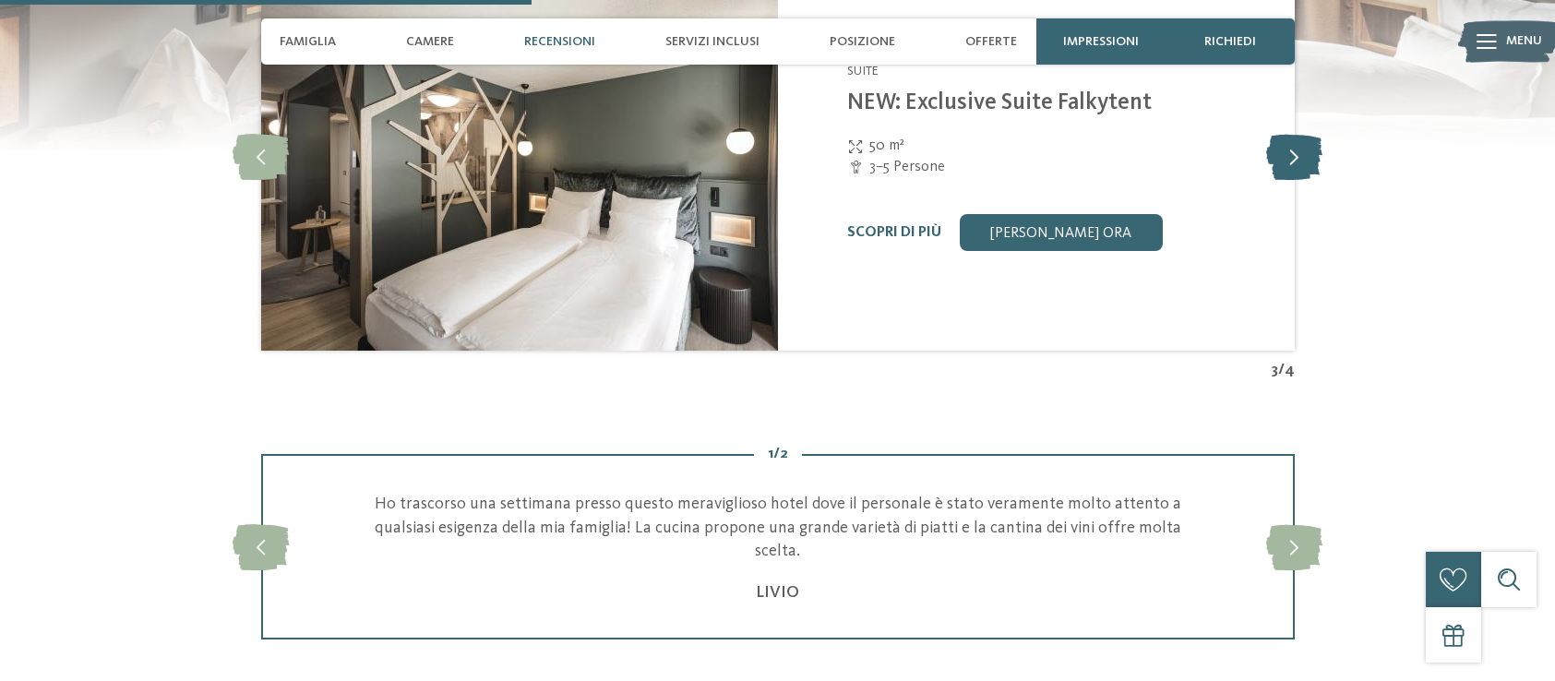
click at [1280, 180] on icon at bounding box center [1294, 157] width 56 height 46
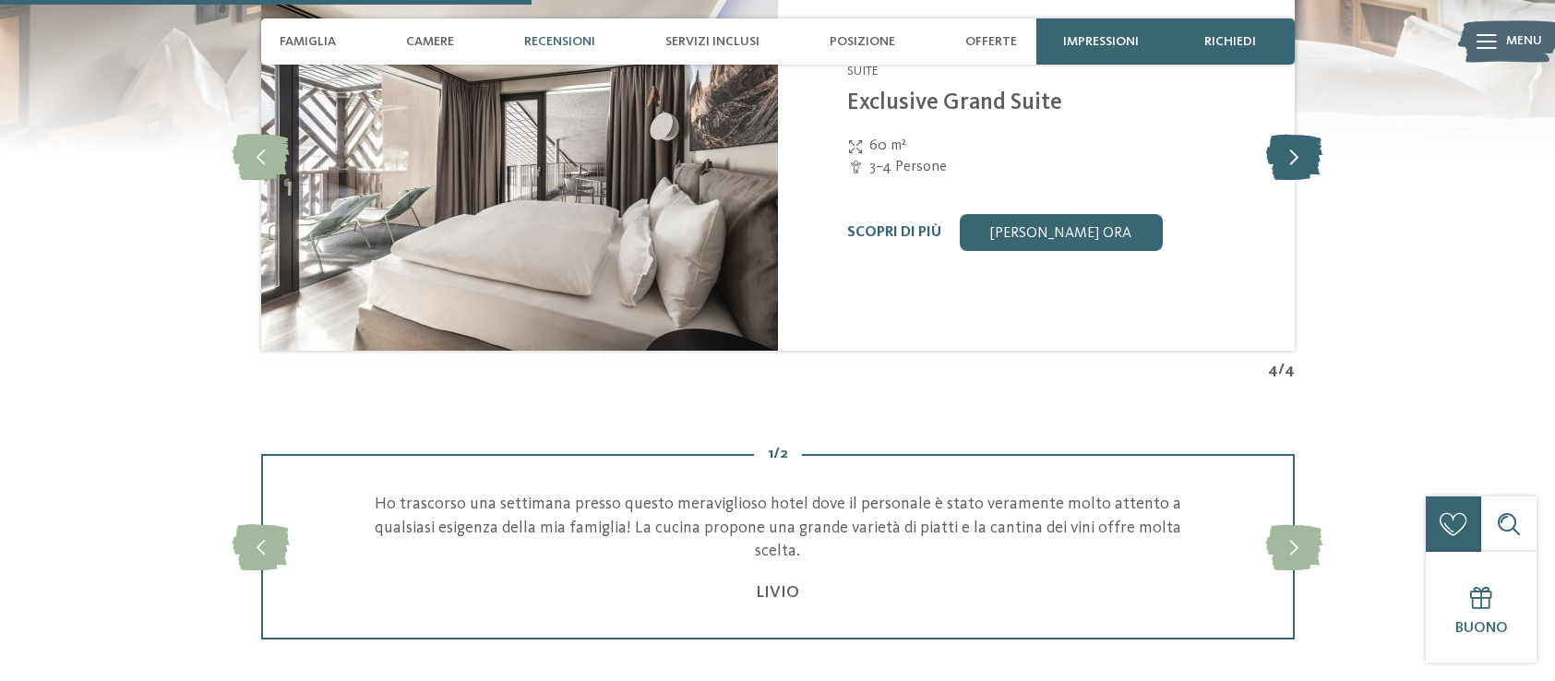
click at [1280, 180] on icon at bounding box center [1294, 157] width 56 height 46
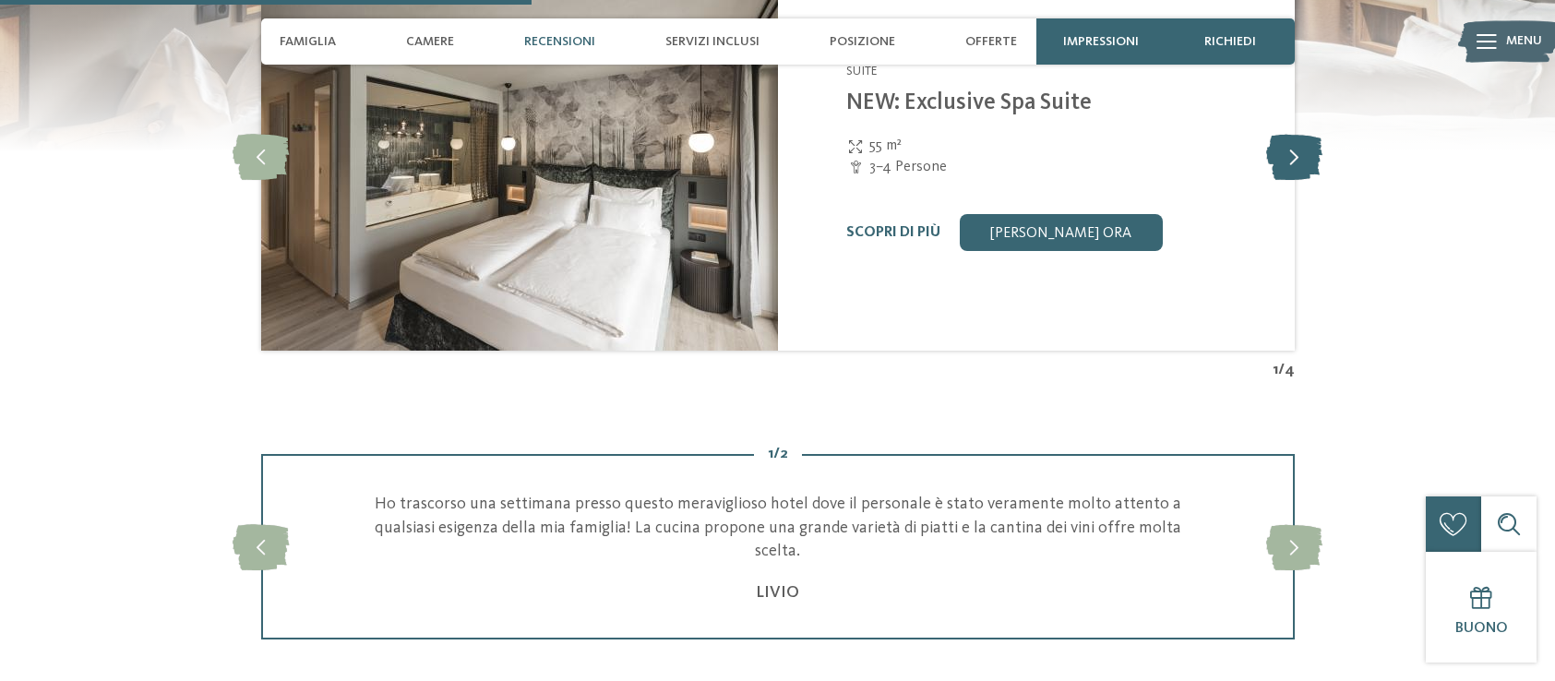
click at [1280, 180] on icon at bounding box center [1294, 157] width 56 height 46
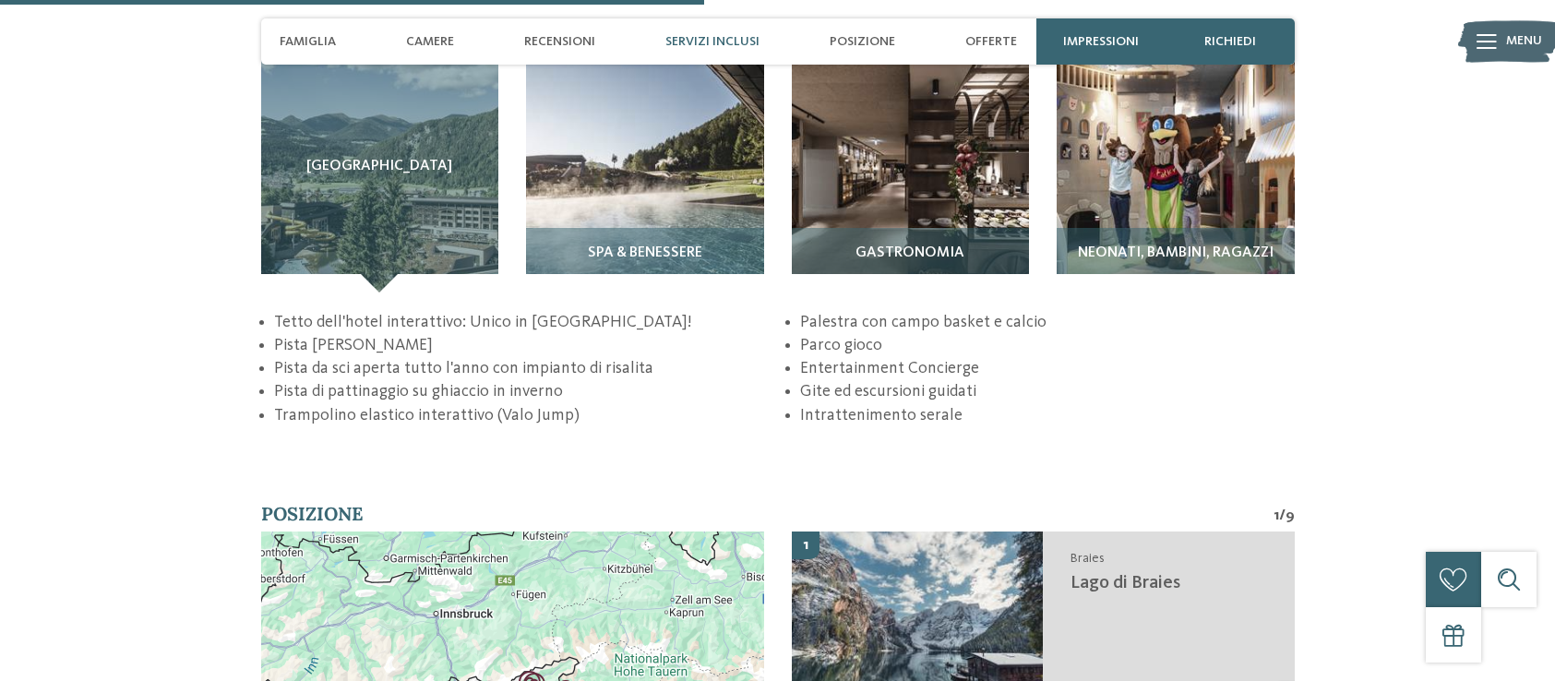
scroll to position [2895, 0]
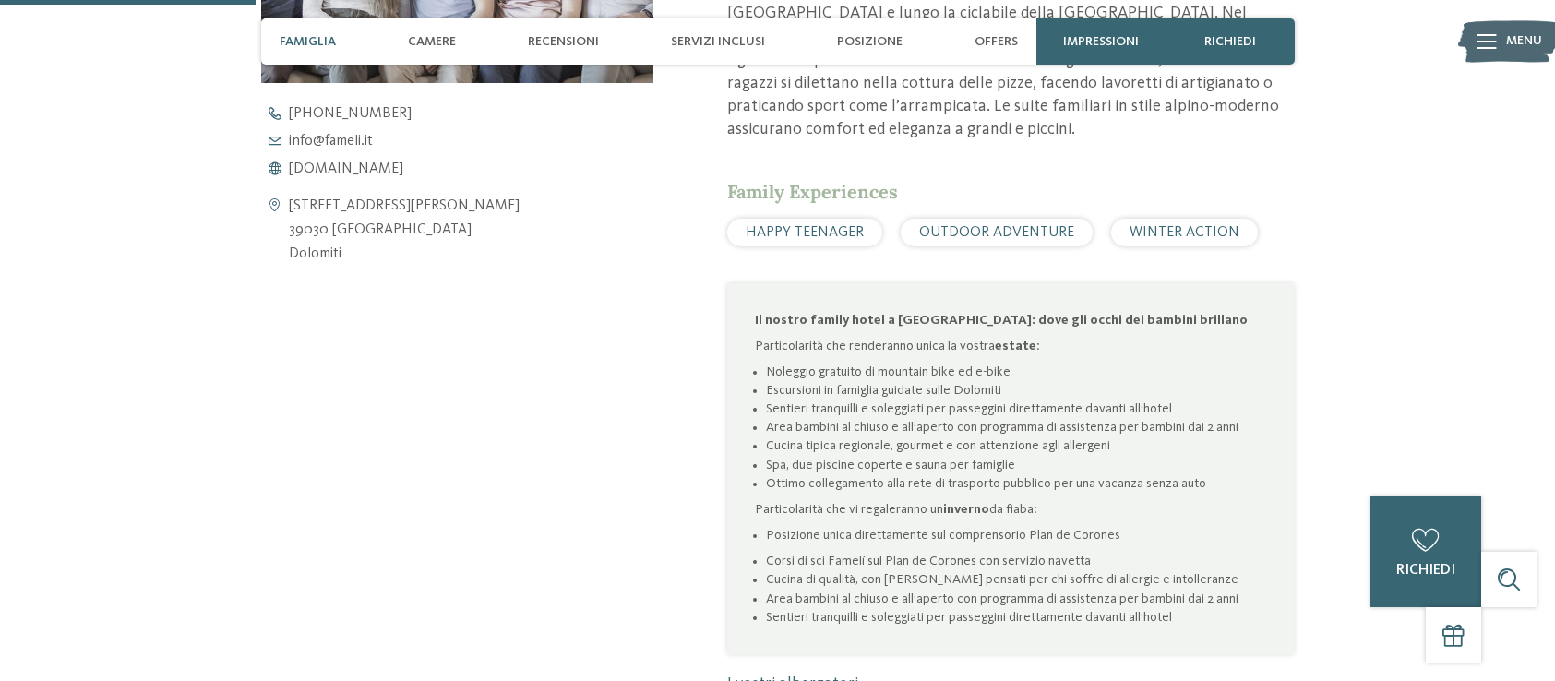
scroll to position [783, 0]
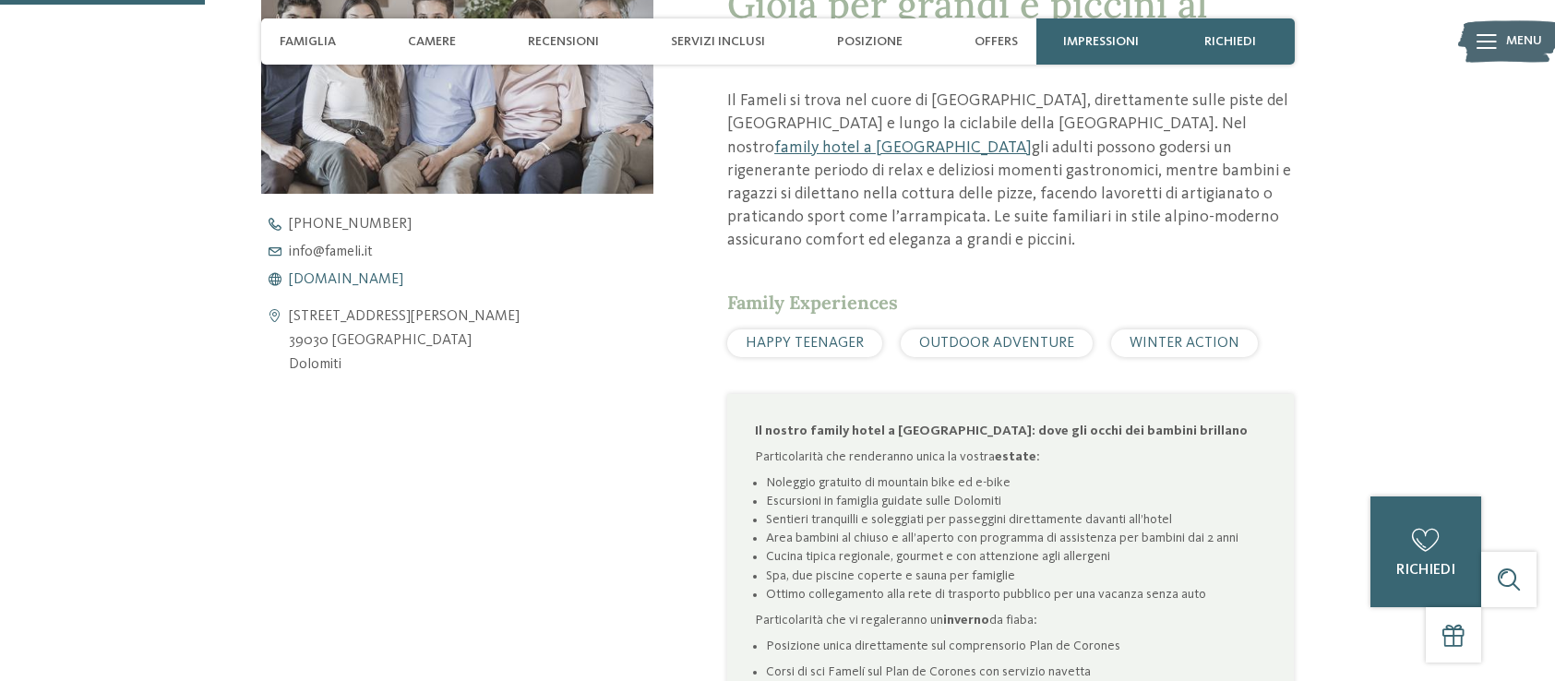
click at [347, 272] on span "[DOMAIN_NAME]" at bounding box center [346, 279] width 114 height 15
